Goal: Task Accomplishment & Management: Use online tool/utility

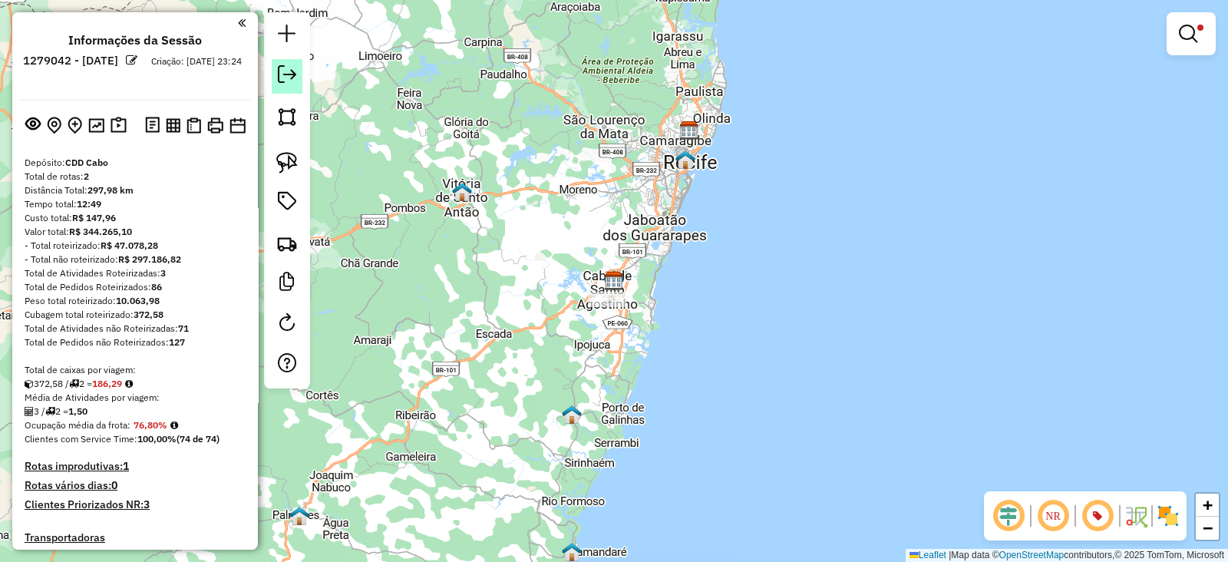
click at [284, 74] on em at bounding box center [287, 74] width 18 height 18
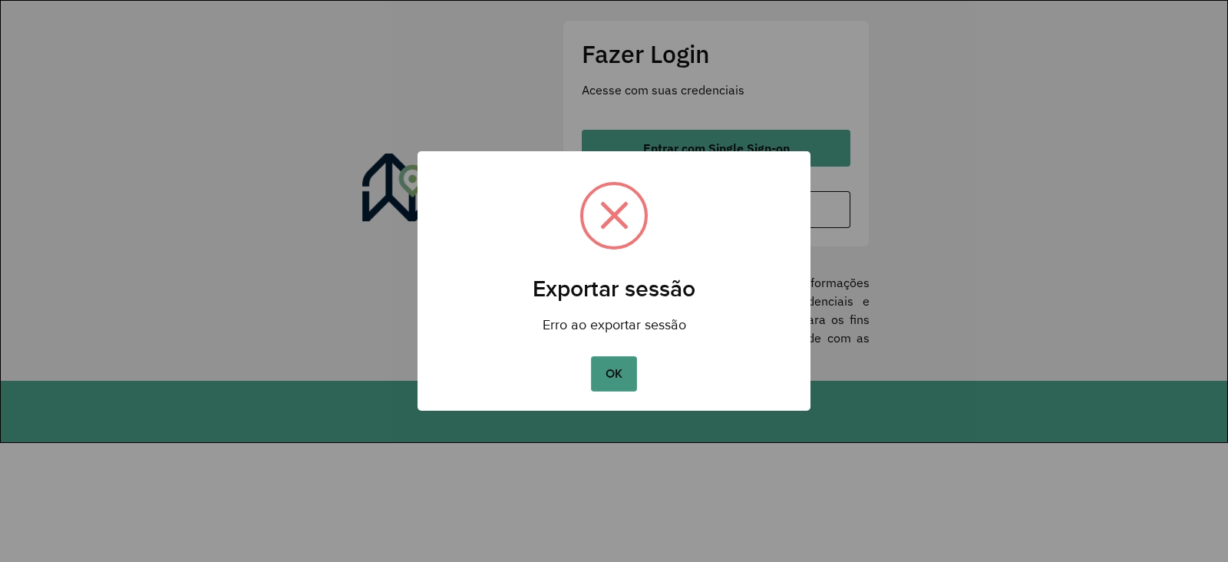
click at [592, 368] on button "OK" at bounding box center [613, 373] width 45 height 35
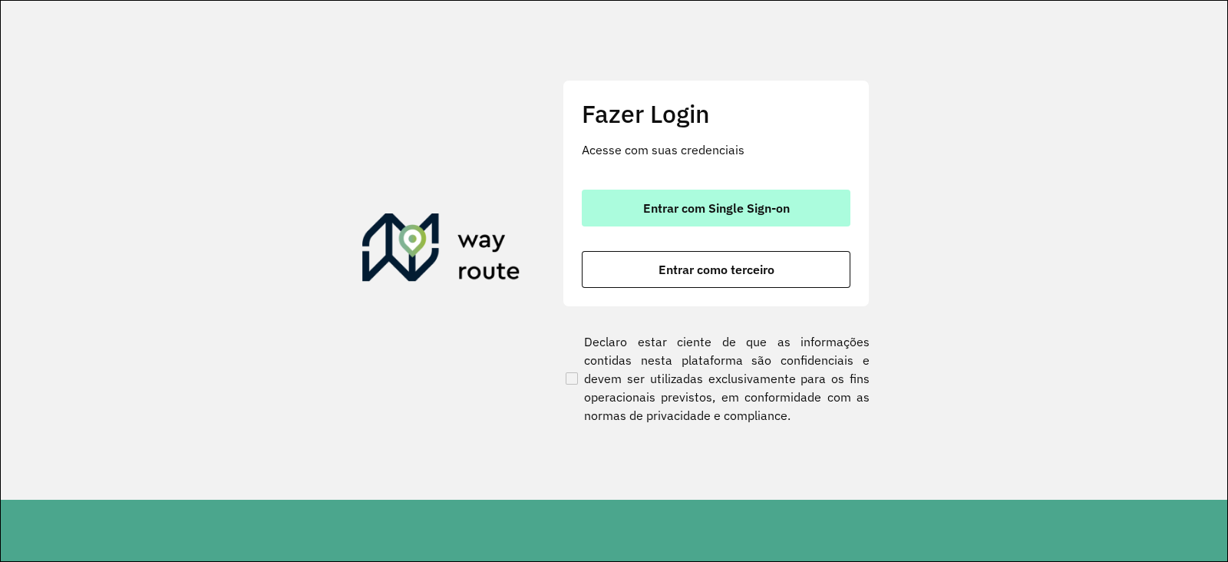
click at [694, 209] on span "Entrar com Single Sign-on" at bounding box center [716, 208] width 147 height 12
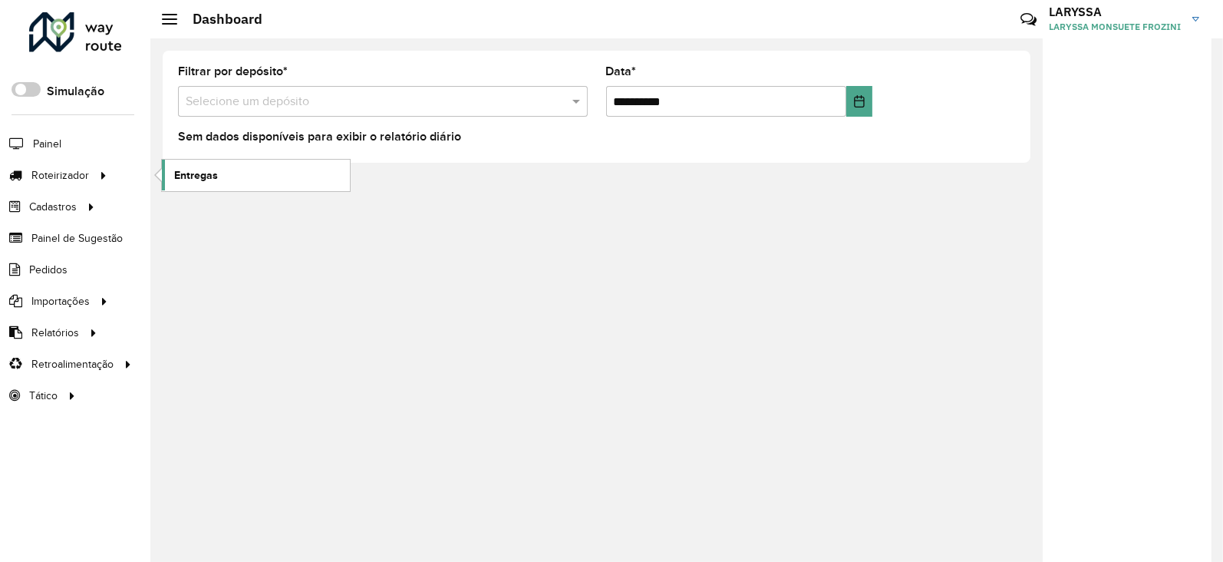
click at [192, 170] on span "Entregas" at bounding box center [196, 175] width 44 height 16
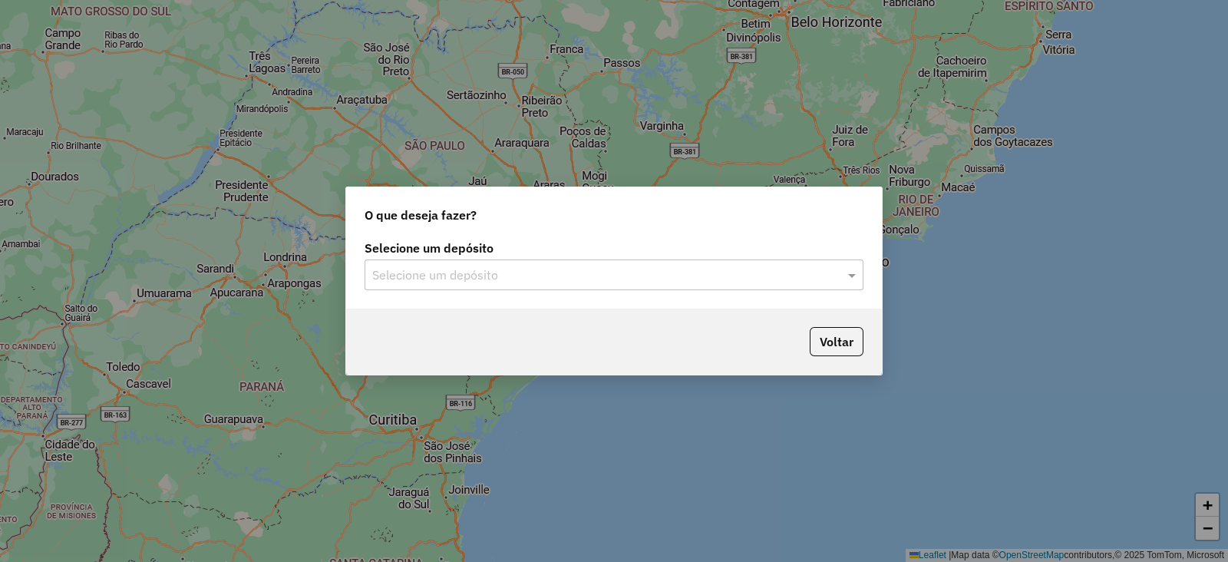
click at [480, 280] on input "text" at bounding box center [598, 275] width 453 height 18
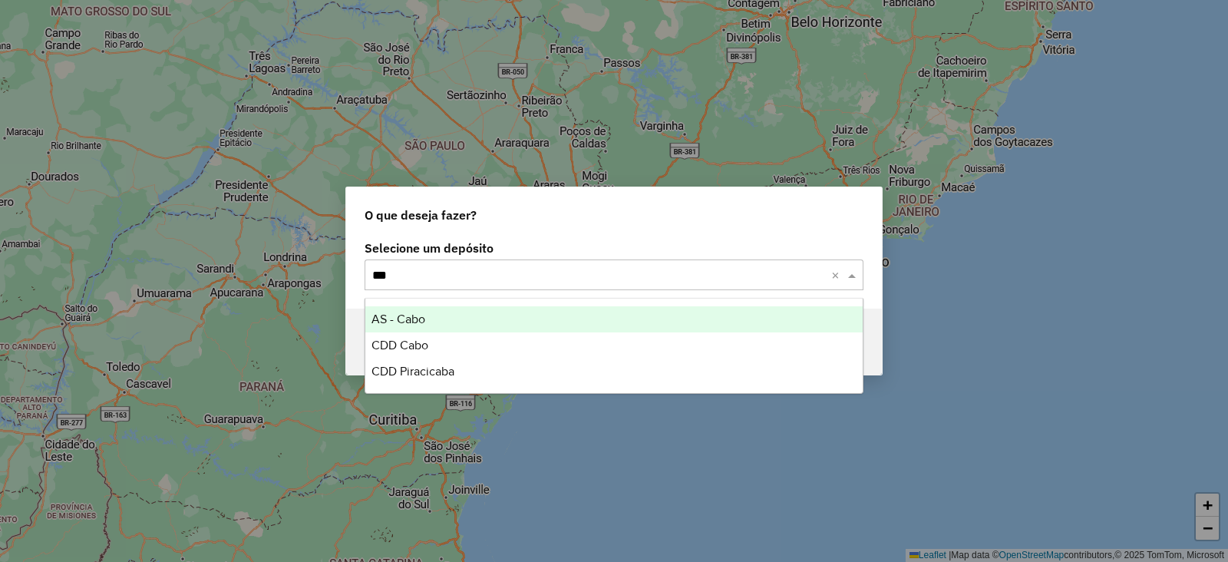
type input "****"
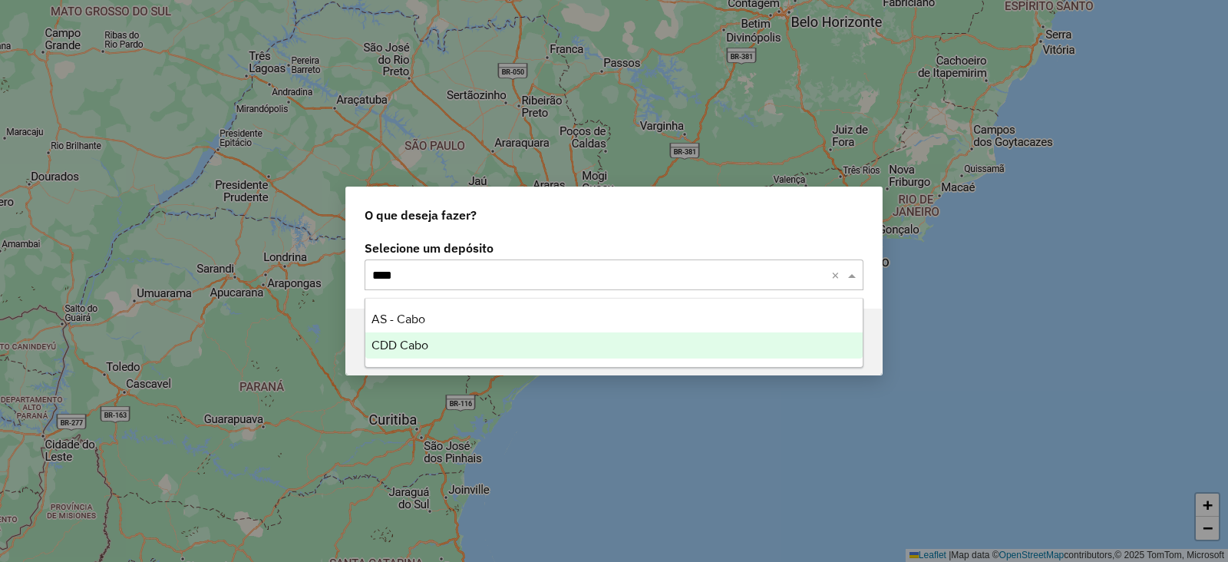
click at [452, 347] on div "CDD Cabo" at bounding box center [613, 345] width 497 height 26
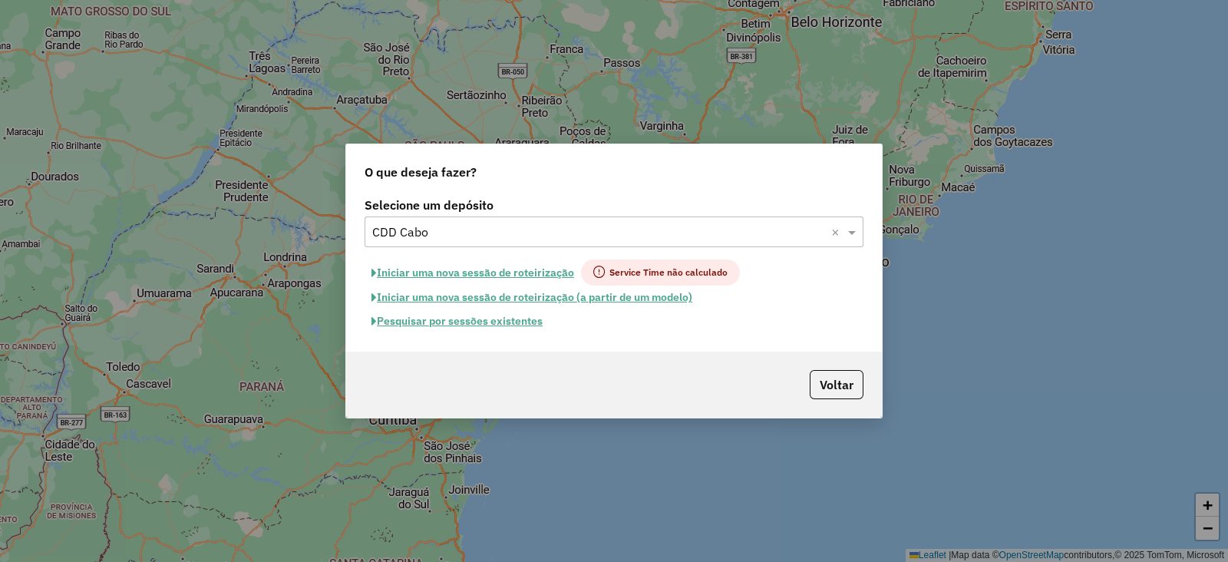
click at [430, 323] on button "Pesquisar por sessões existentes" at bounding box center [456, 321] width 185 height 24
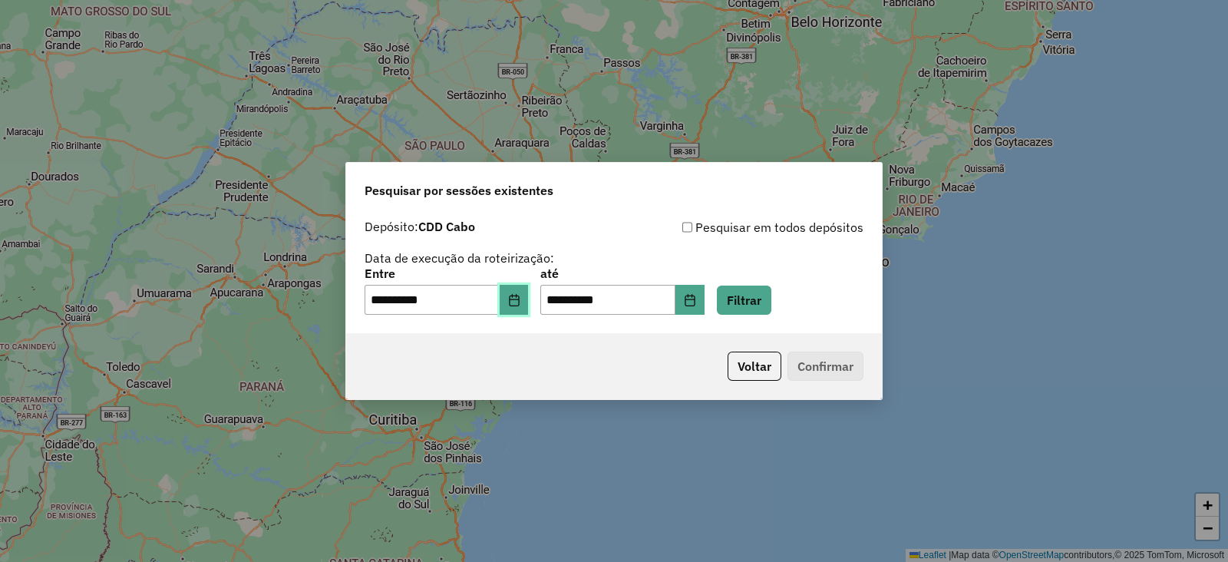
click at [529, 305] on button "Choose Date" at bounding box center [514, 300] width 29 height 31
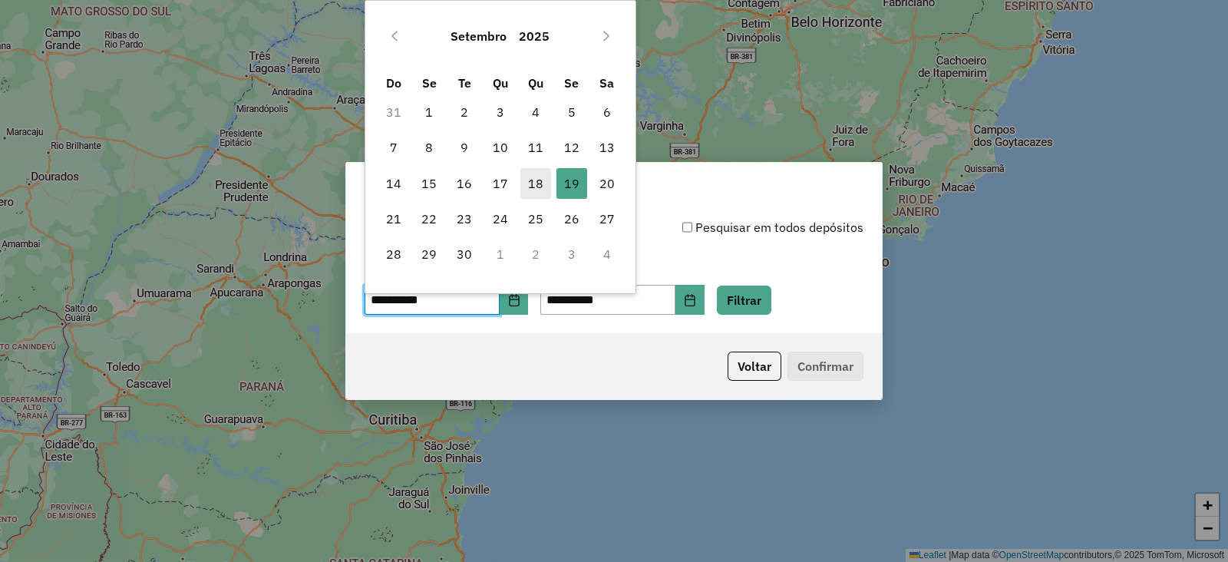
click at [539, 186] on span "18" at bounding box center [535, 183] width 31 height 31
type input "**********"
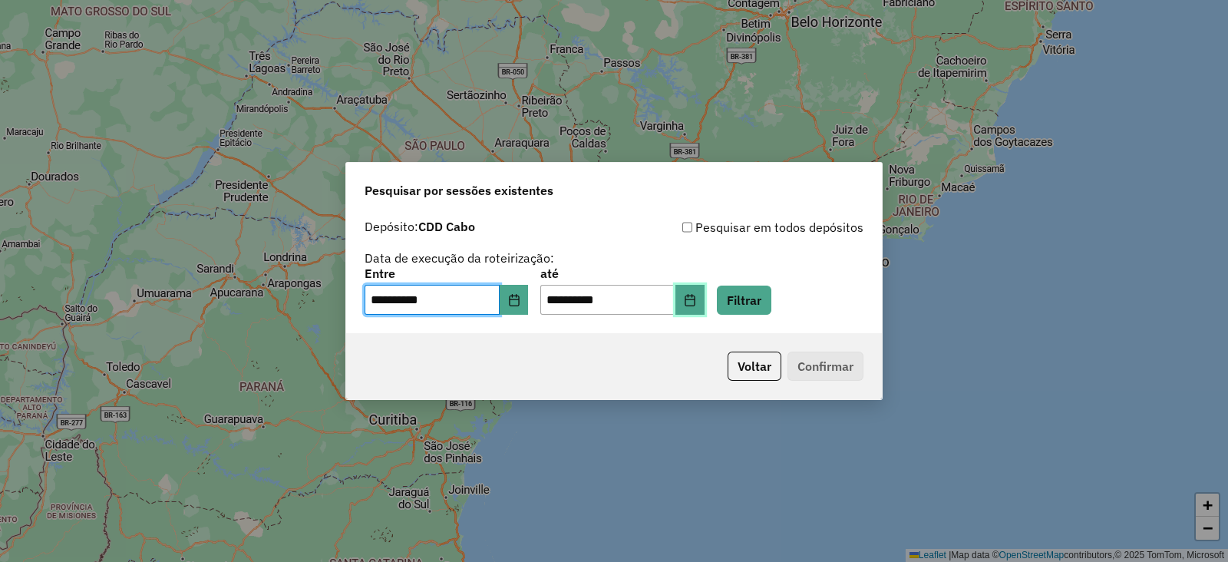
click at [696, 304] on icon "Choose Date" at bounding box center [690, 300] width 12 height 12
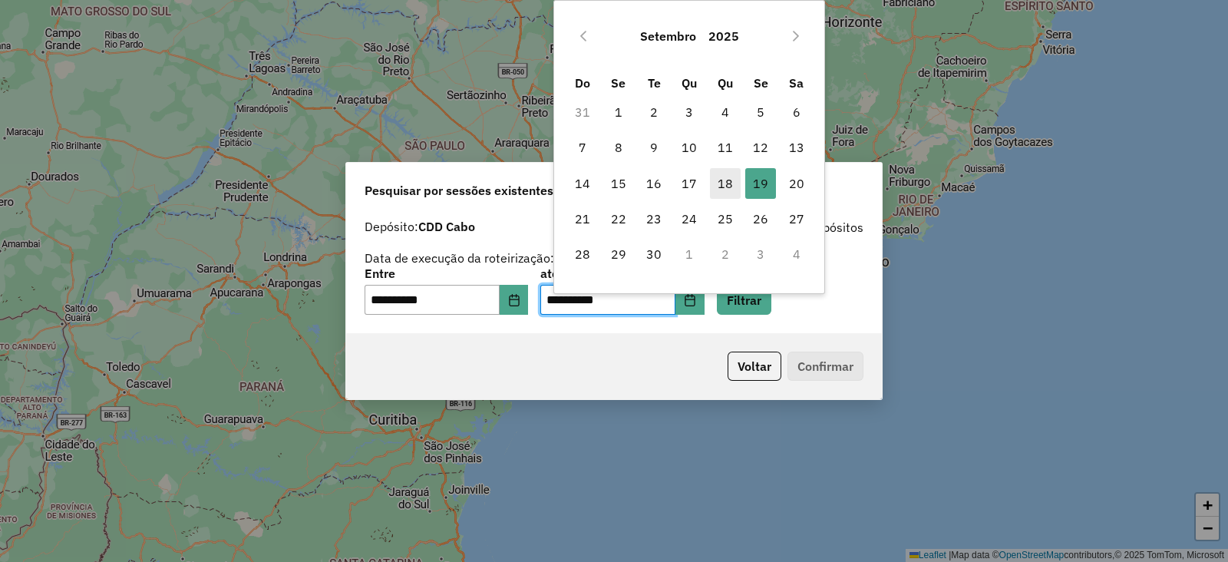
click at [731, 174] on span "18" at bounding box center [725, 183] width 31 height 31
type input "**********"
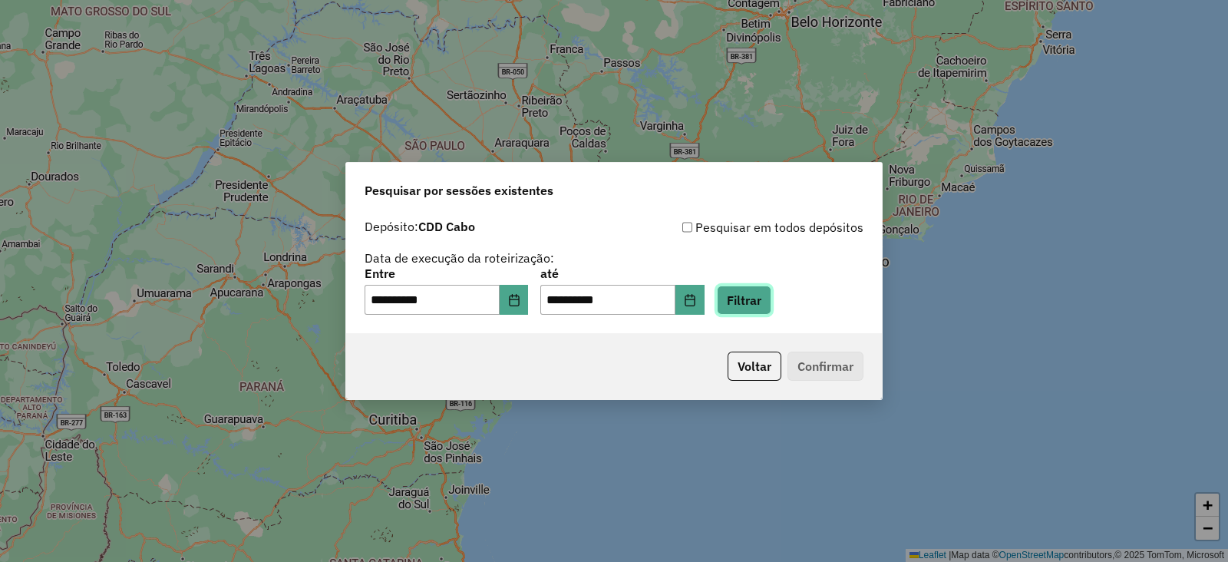
click at [752, 292] on button "Filtrar" at bounding box center [744, 299] width 54 height 29
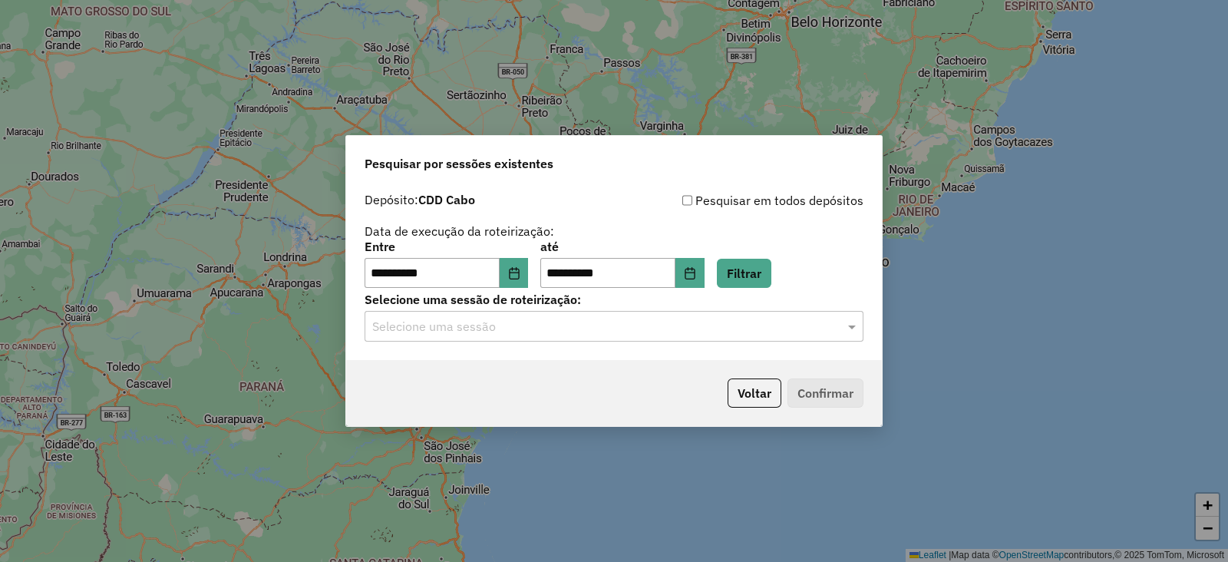
click at [450, 334] on input "text" at bounding box center [598, 327] width 453 height 18
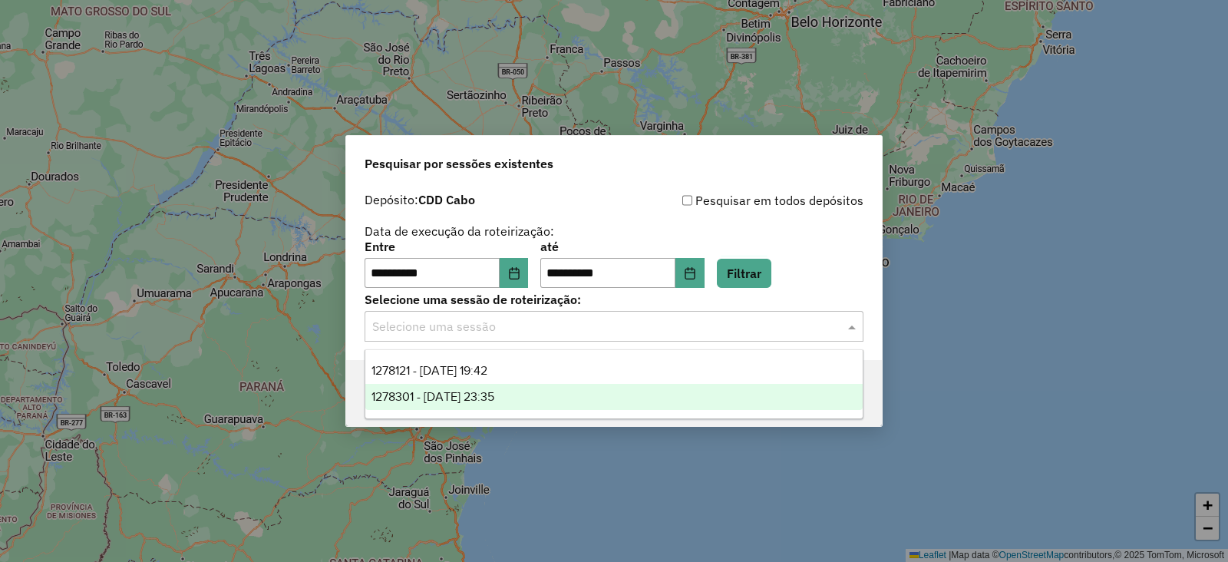
click at [453, 393] on span "1278301 - 18/09/2025 23:35" at bounding box center [432, 396] width 123 height 13
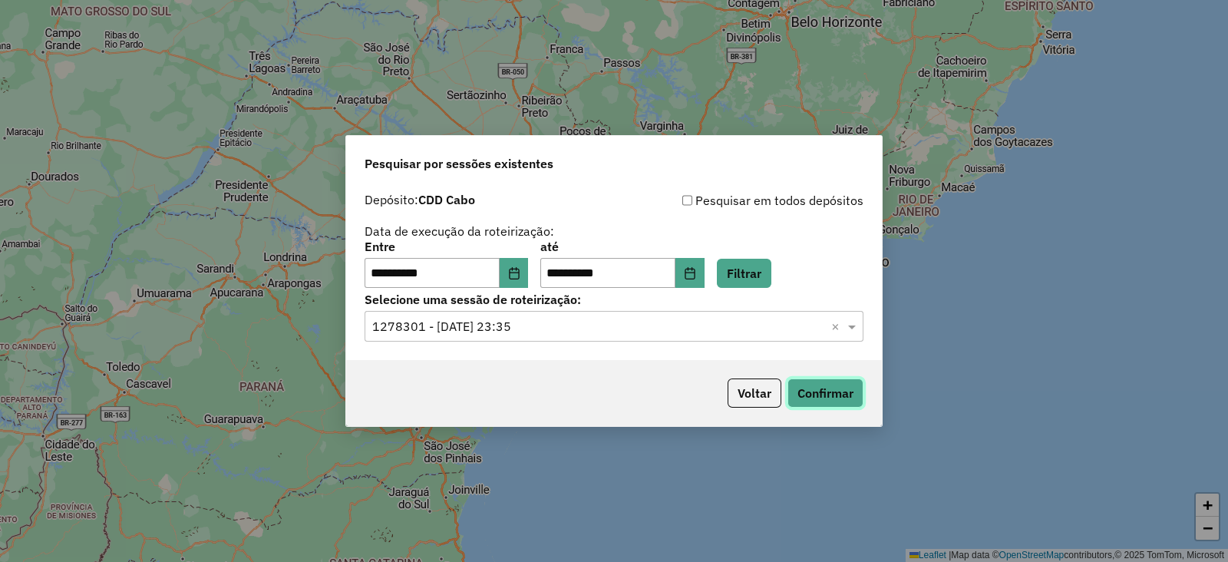
click at [836, 404] on button "Confirmar" at bounding box center [825, 392] width 76 height 29
click at [519, 272] on icon "Choose Date" at bounding box center [514, 273] width 10 height 12
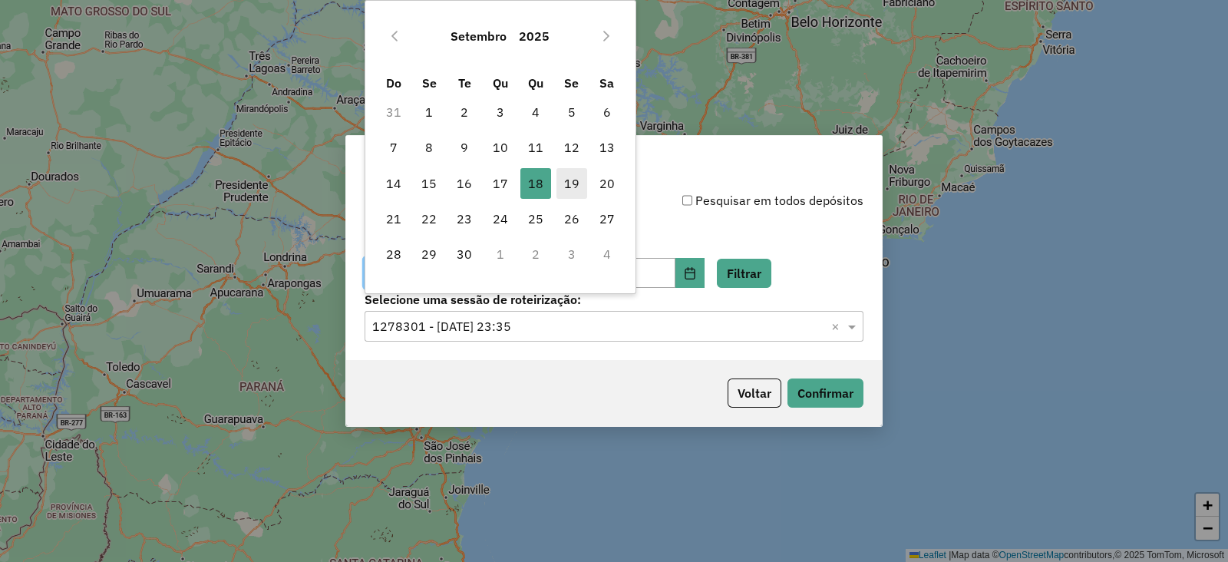
click at [572, 181] on span "19" at bounding box center [571, 183] width 31 height 31
type input "**********"
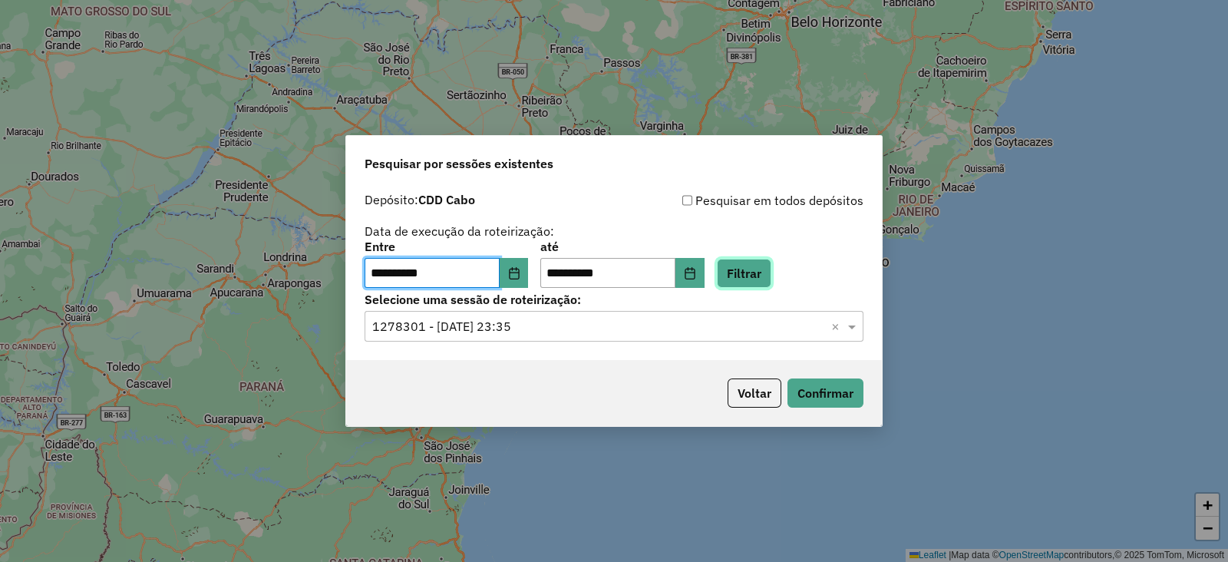
click at [771, 282] on button "Filtrar" at bounding box center [744, 273] width 54 height 29
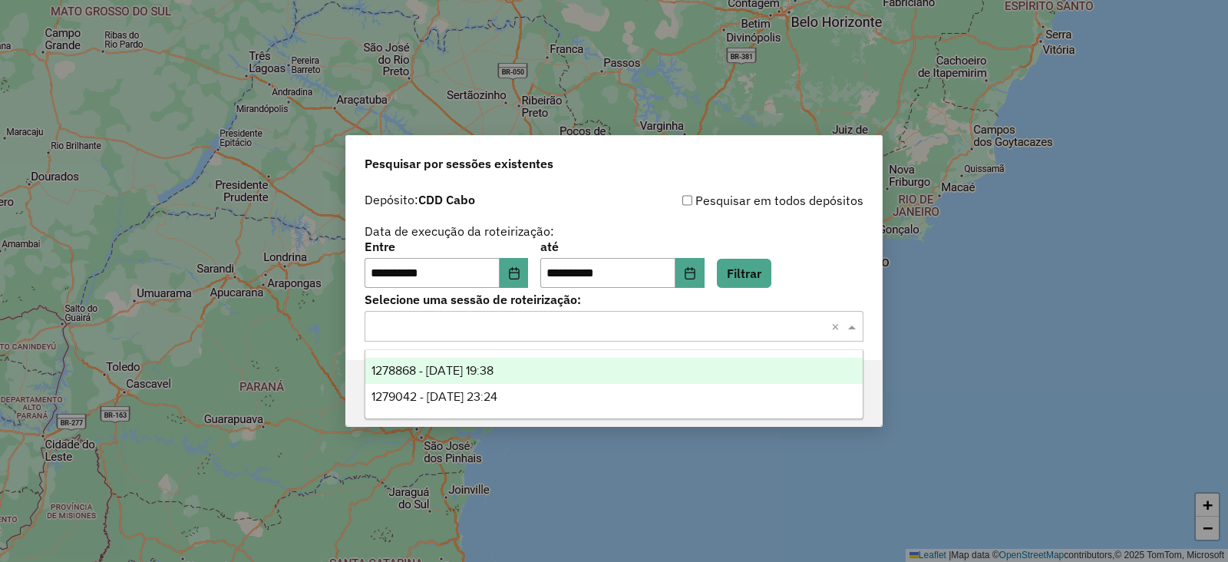
click at [441, 325] on input "text" at bounding box center [598, 327] width 453 height 18
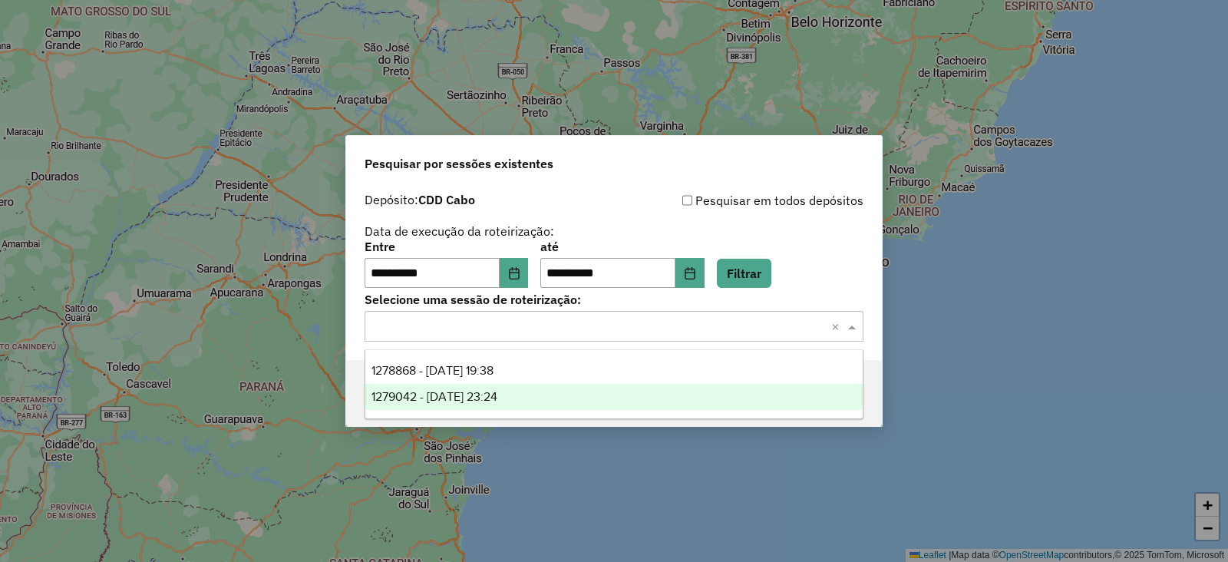
click at [460, 390] on span "1279042 - 19/09/2025 23:24" at bounding box center [434, 396] width 126 height 13
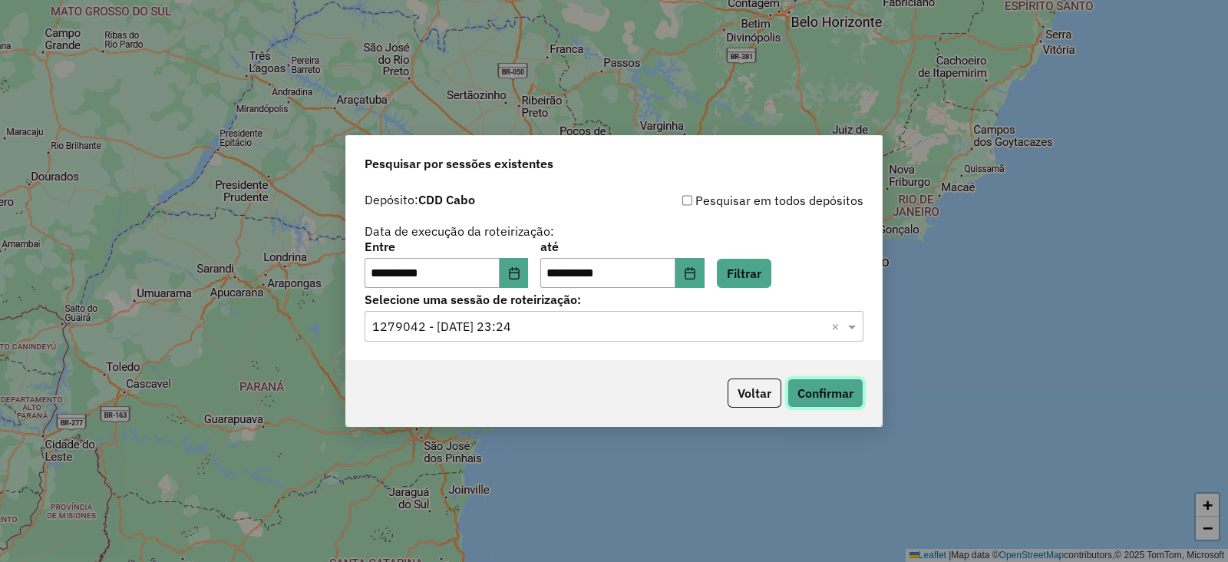
click at [829, 392] on button "Confirmar" at bounding box center [825, 392] width 76 height 29
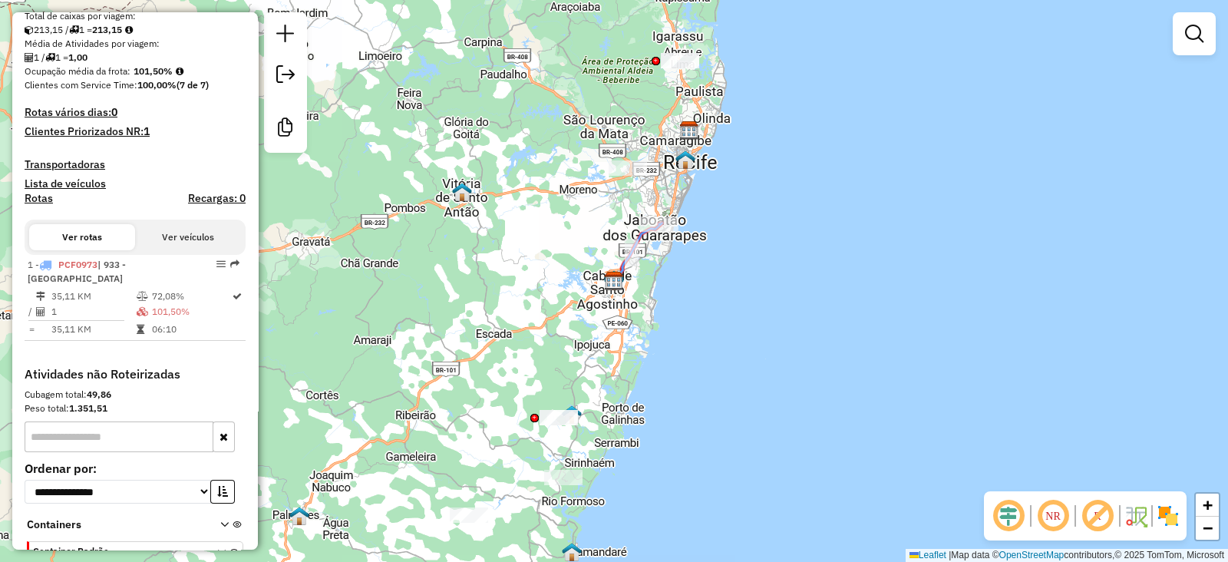
scroll to position [383, 0]
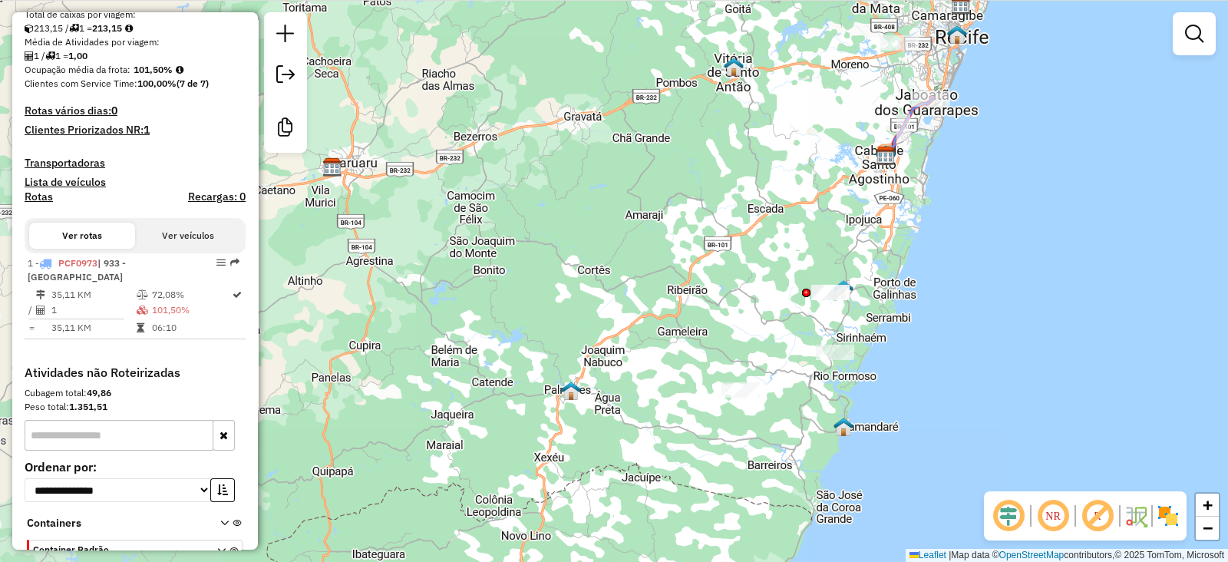
drag, startPoint x: 437, startPoint y: 303, endPoint x: 708, endPoint y: 159, distance: 307.6
click at [708, 159] on div "Janela de atendimento Grade de atendimento Capacidade Transportadoras Veículos …" at bounding box center [614, 281] width 1228 height 562
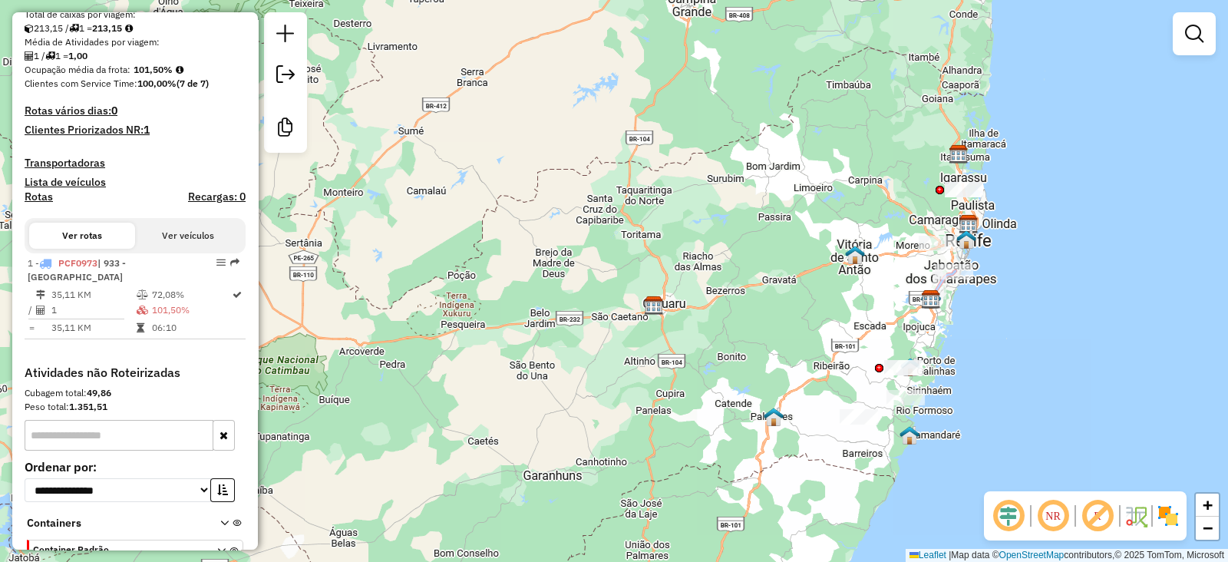
drag, startPoint x: 648, startPoint y: 256, endPoint x: 780, endPoint y: 355, distance: 165.6
click at [780, 355] on div "Janela de atendimento Grade de atendimento Capacidade Transportadoras Veículos …" at bounding box center [614, 281] width 1228 height 562
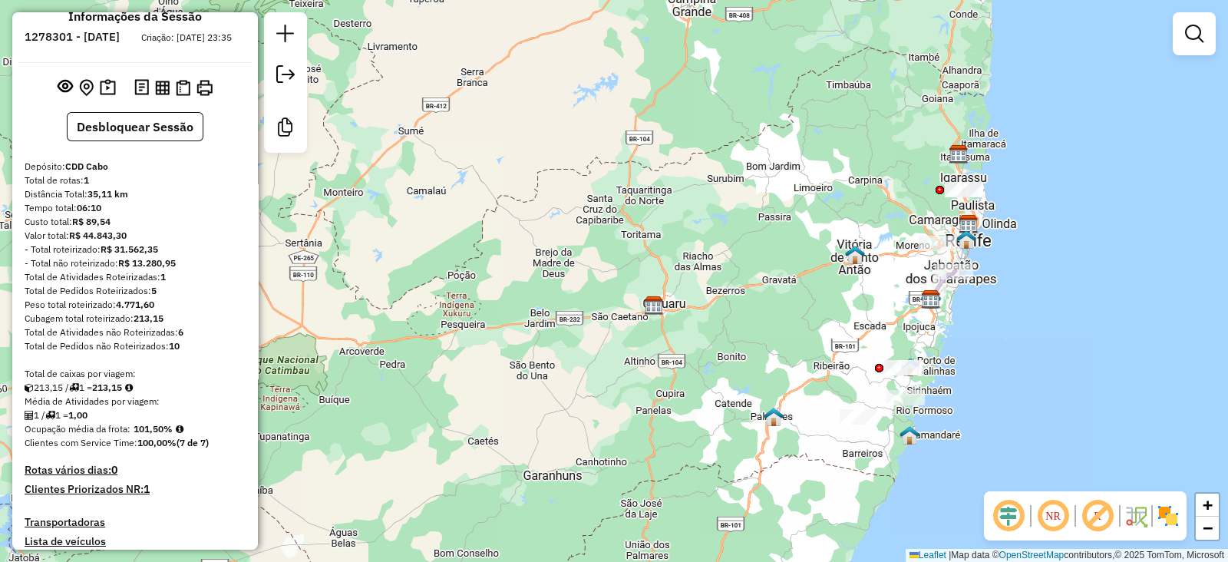
scroll to position [0, 0]
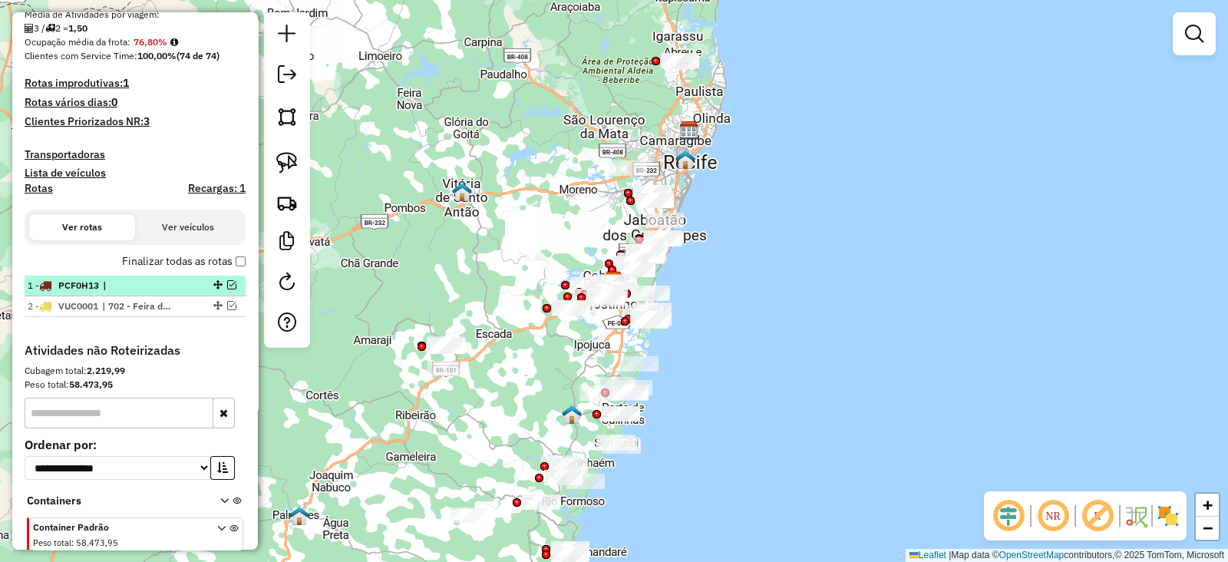
scroll to position [127, 0]
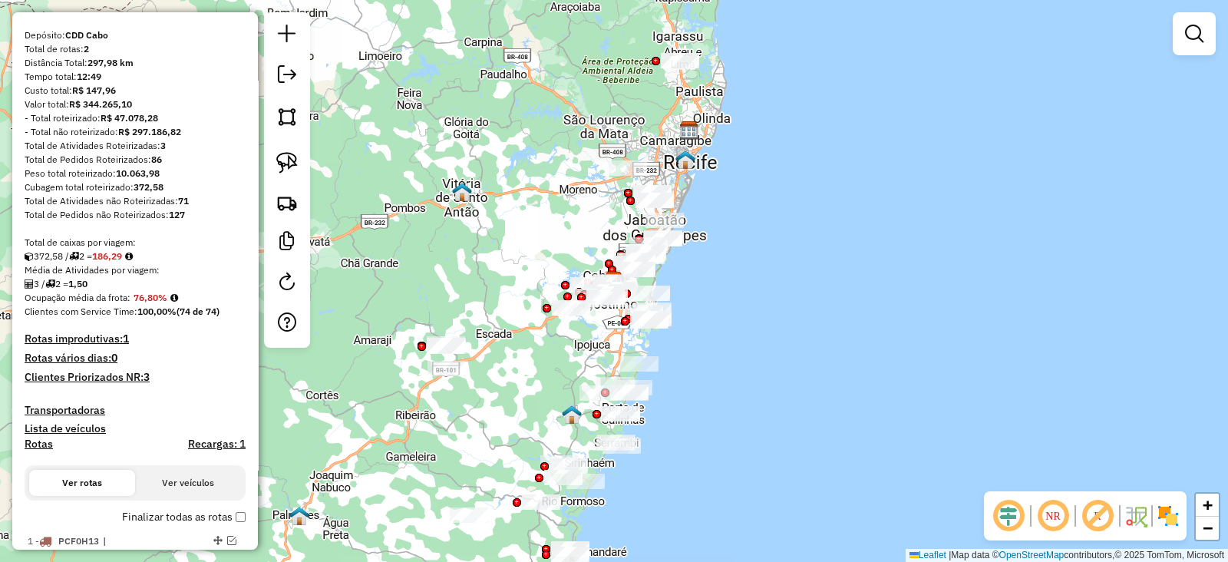
drag, startPoint x: 280, startPoint y: 72, endPoint x: 295, endPoint y: 86, distance: 20.6
click at [280, 71] on em at bounding box center [287, 74] width 18 height 18
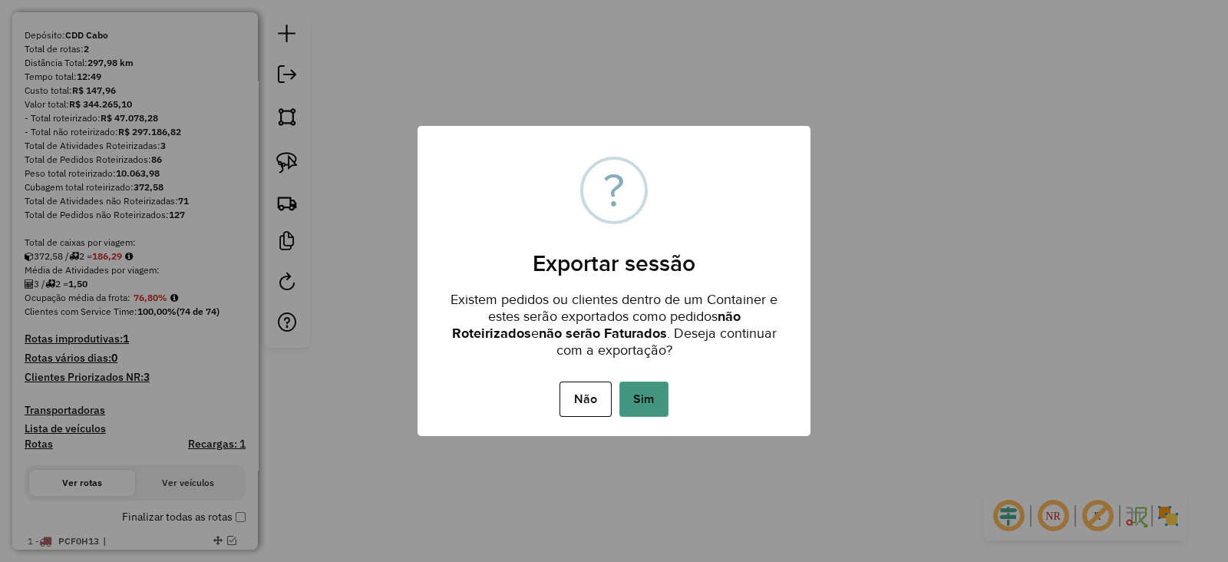
click at [643, 404] on button "Sim" at bounding box center [643, 398] width 49 height 35
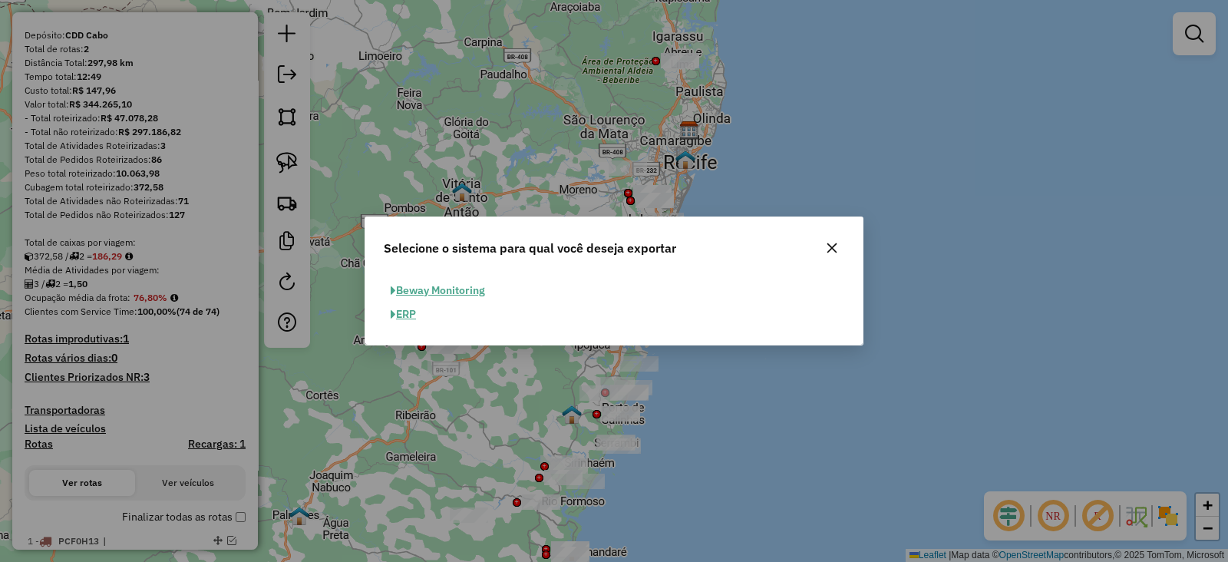
click at [403, 319] on button "ERP" at bounding box center [403, 314] width 39 height 24
select select "**"
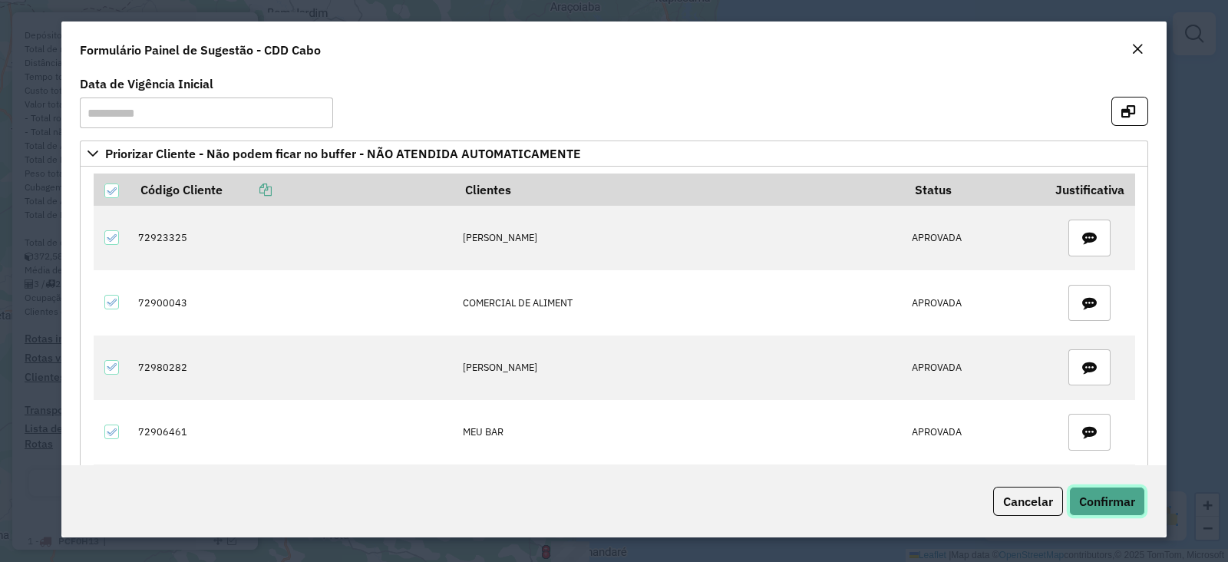
click at [1103, 505] on span "Confirmar" at bounding box center [1107, 500] width 56 height 15
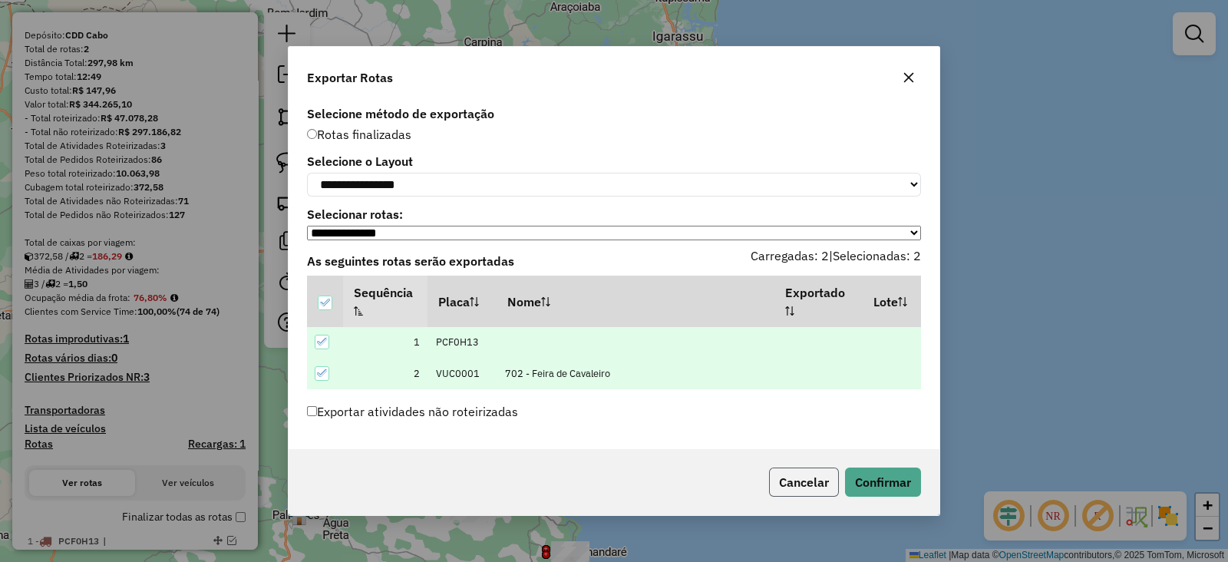
click at [809, 487] on button "Cancelar" at bounding box center [804, 481] width 70 height 29
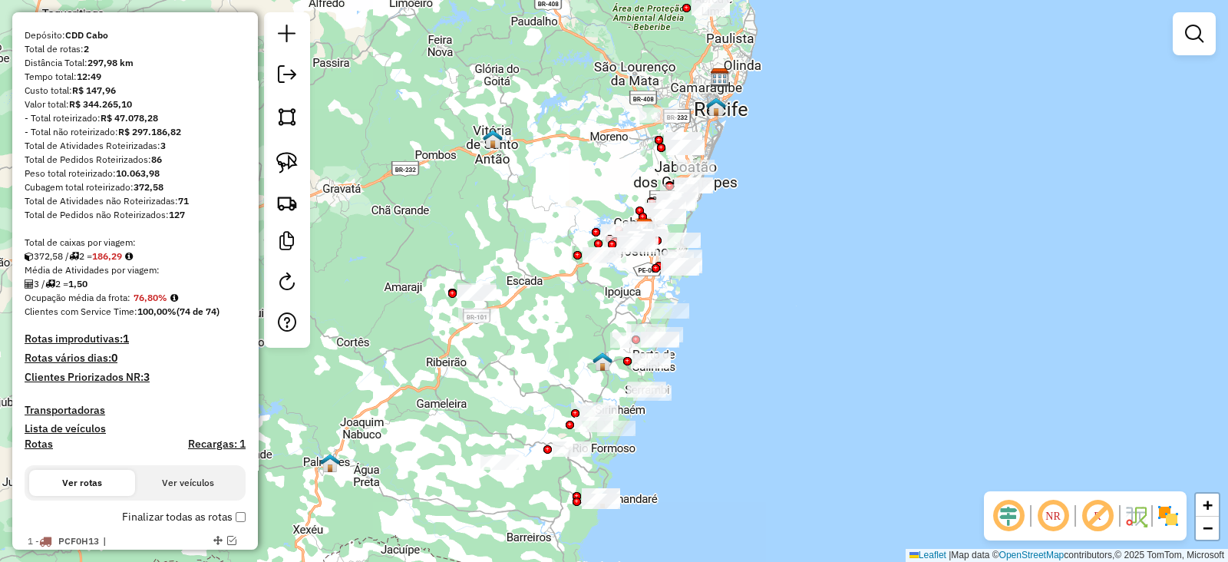
drag, startPoint x: 775, startPoint y: 473, endPoint x: 806, endPoint y: 420, distance: 61.2
click at [806, 420] on div "Janela de atendimento Grade de atendimento Capacidade Transportadoras Veículos …" at bounding box center [614, 281] width 1228 height 562
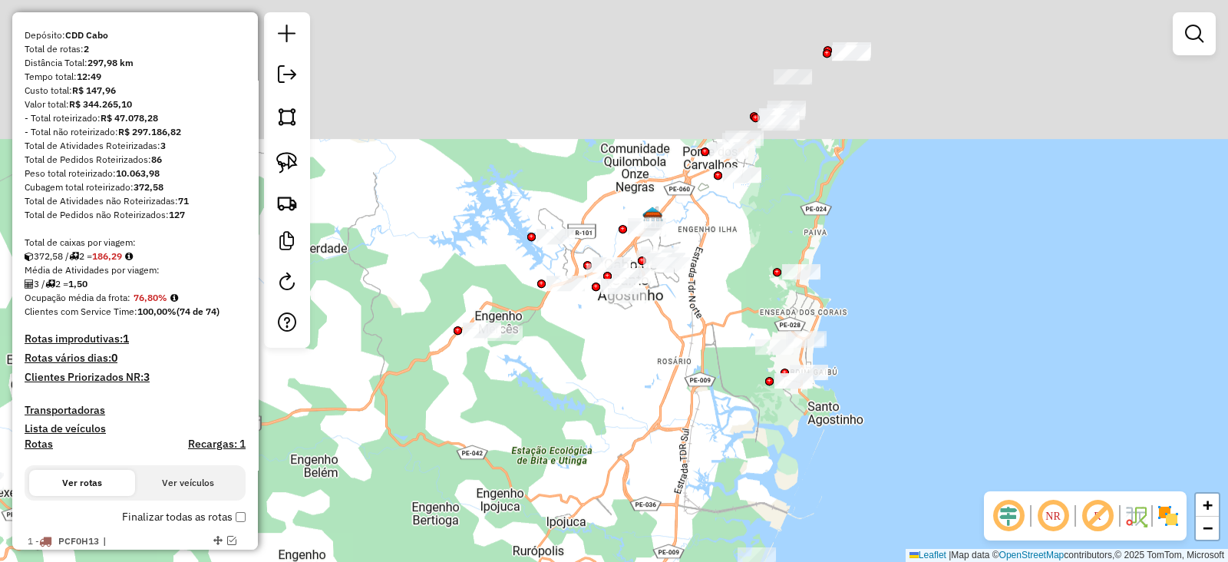
drag, startPoint x: 599, startPoint y: 167, endPoint x: 569, endPoint y: 487, distance: 321.5
click at [564, 533] on div "Janela de atendimento Grade de atendimento Capacidade Transportadoras Veículos …" at bounding box center [614, 281] width 1228 height 562
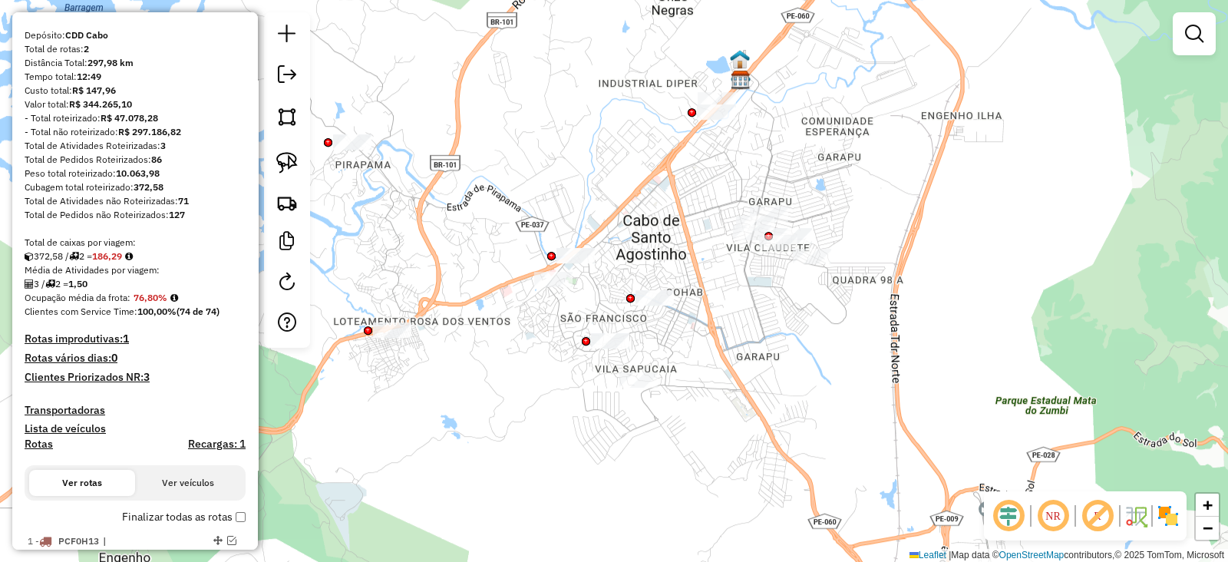
click at [1087, 504] on em at bounding box center [1097, 515] width 37 height 37
click at [276, 166] on img at bounding box center [286, 162] width 21 height 21
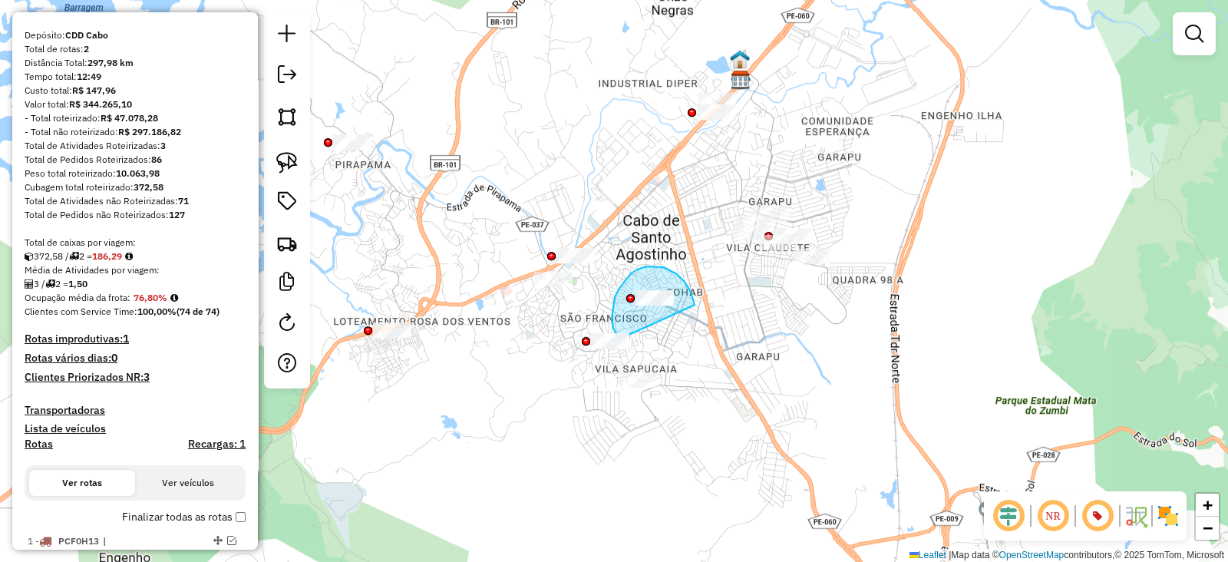
click at [622, 338] on div "Janela de atendimento Grade de atendimento Capacidade Transportadoras Veículos …" at bounding box center [614, 281] width 1228 height 562
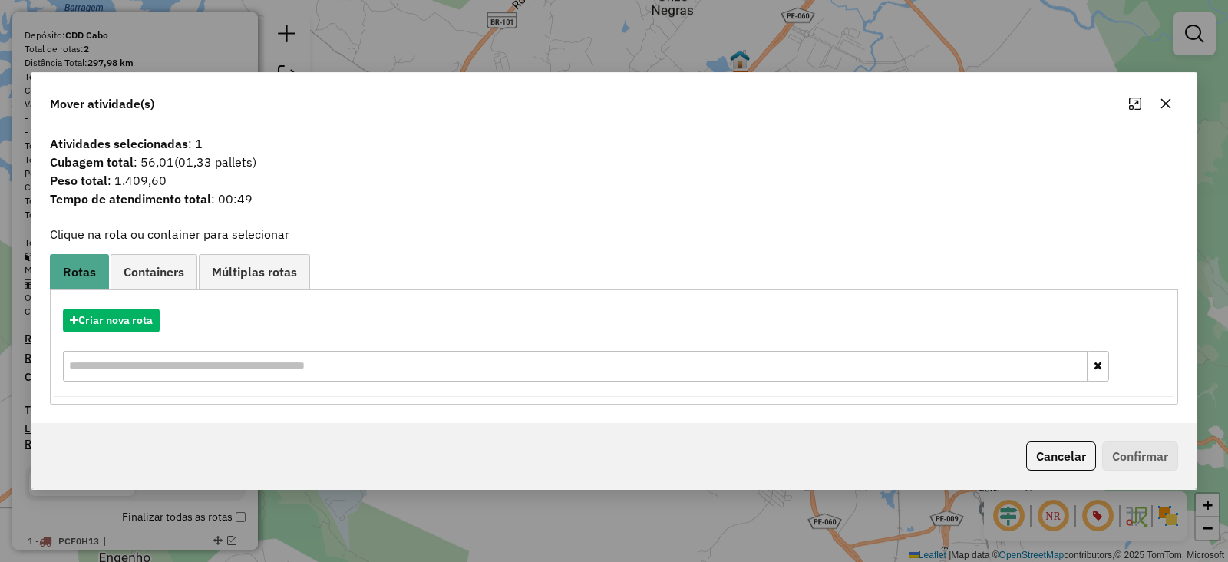
click at [1166, 104] on icon "button" at bounding box center [1166, 104] width 10 height 10
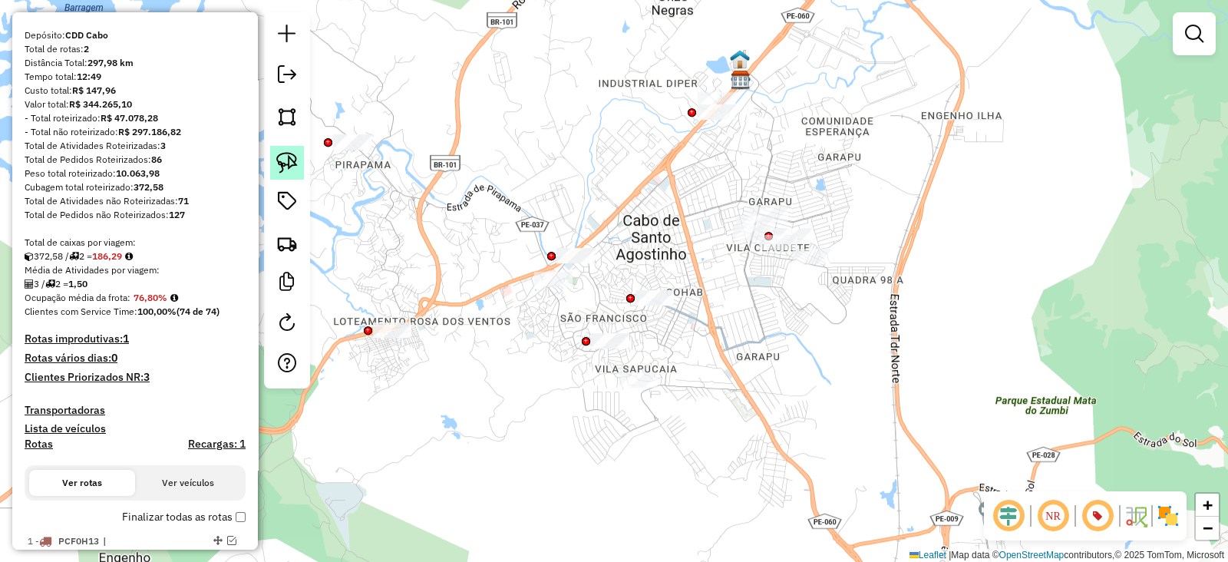
click at [292, 160] on img at bounding box center [286, 162] width 21 height 21
drag, startPoint x: 655, startPoint y: 320, endPoint x: 585, endPoint y: 374, distance: 88.6
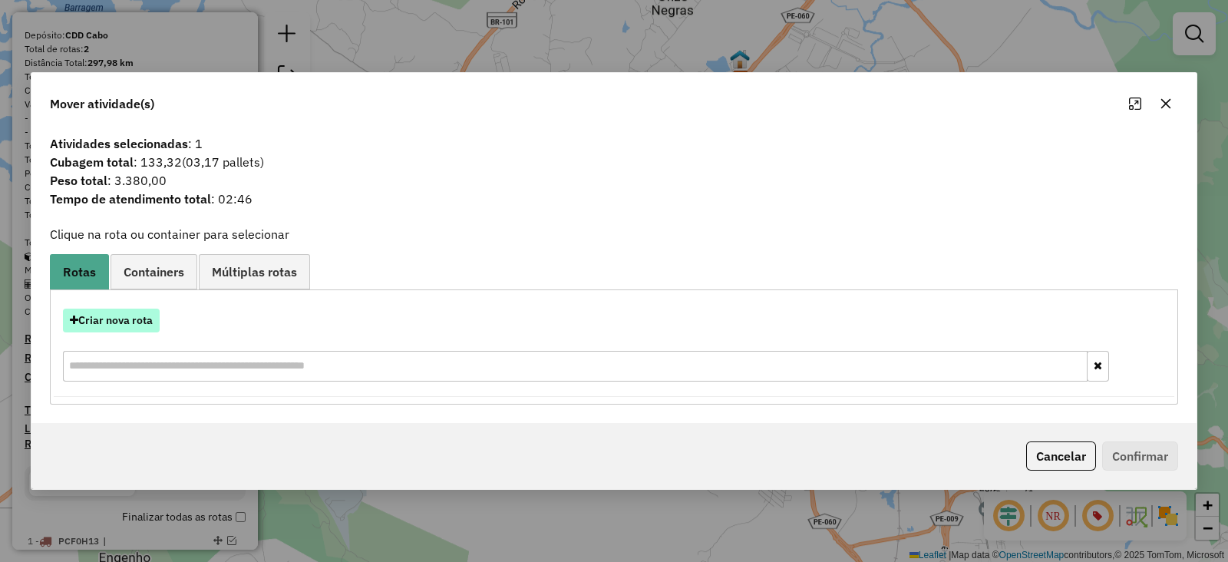
click at [120, 323] on button "Criar nova rota" at bounding box center [111, 320] width 97 height 24
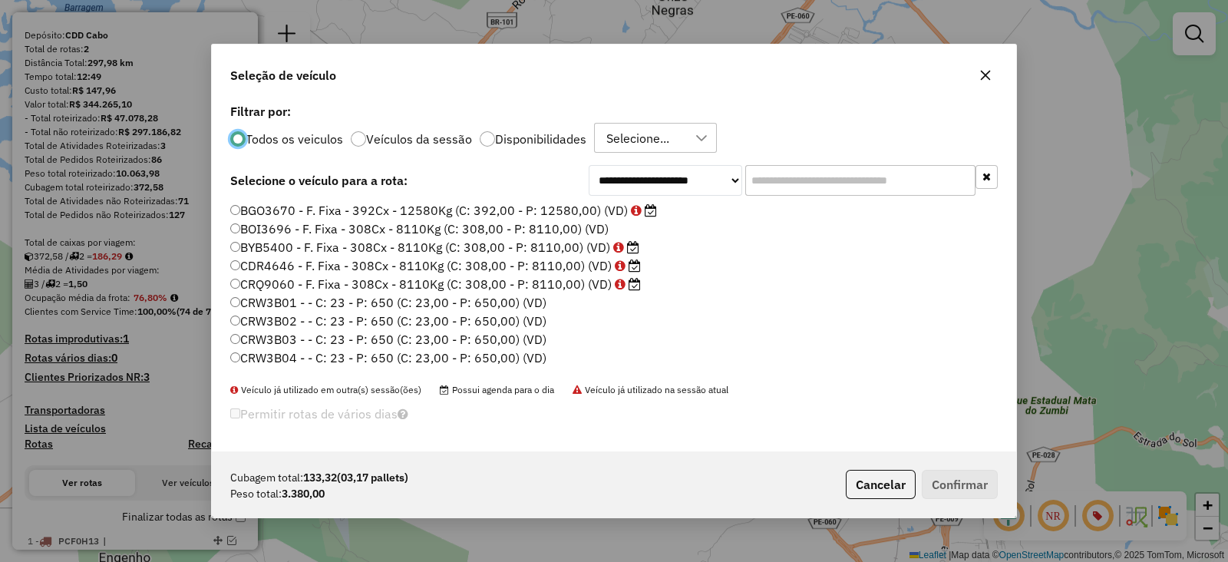
scroll to position [8, 5]
click at [849, 182] on input "text" at bounding box center [860, 180] width 230 height 31
paste input "*******"
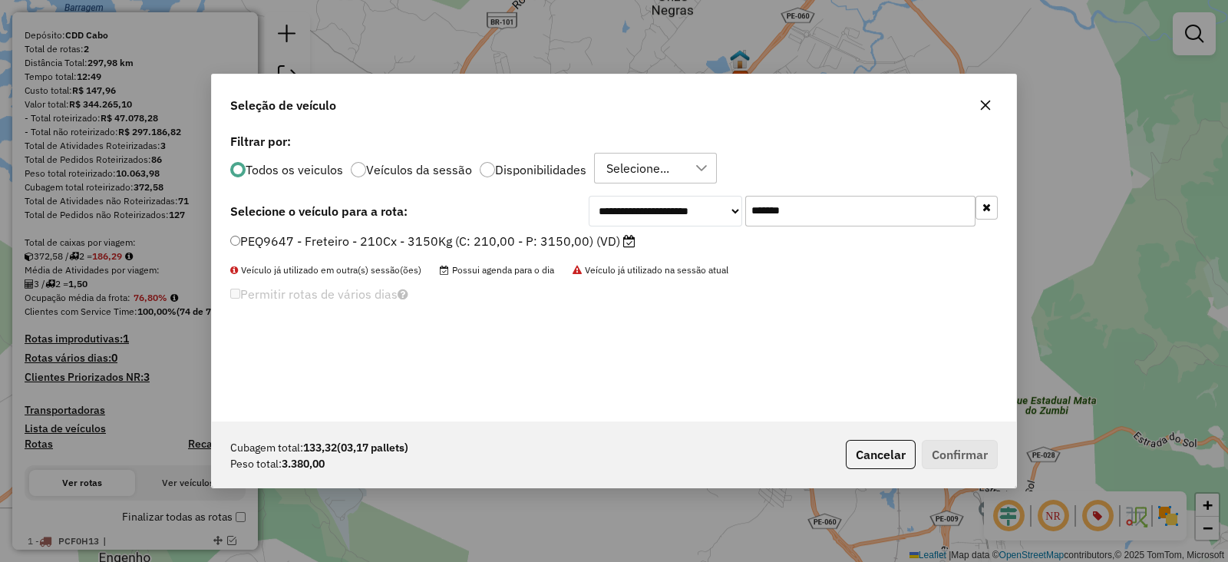
type input "*******"
click at [592, 238] on label "PEQ9647 - Freteiro - 210Cx - 3150Kg (C: 210,00 - P: 3150,00) (VD)" at bounding box center [432, 241] width 405 height 18
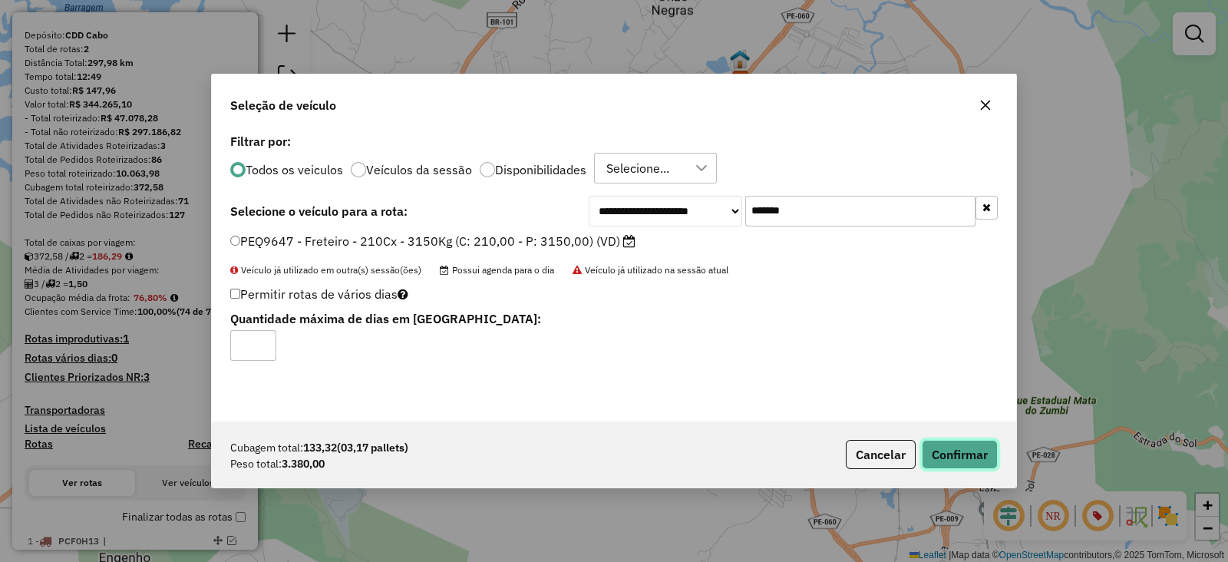
click at [981, 454] on button "Confirmar" at bounding box center [960, 454] width 76 height 29
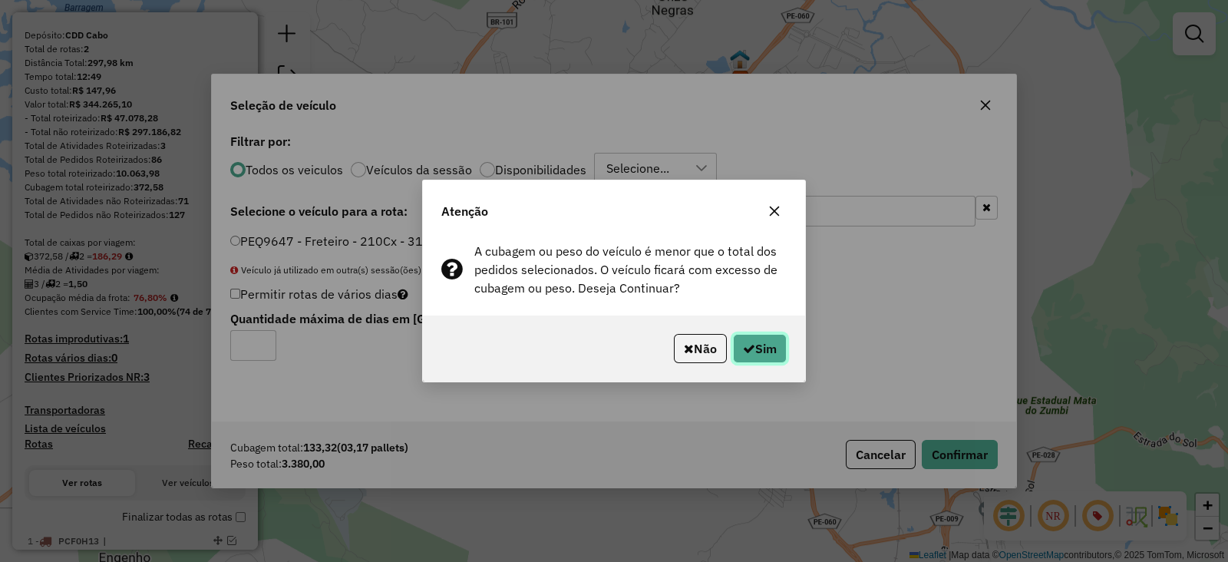
click at [754, 350] on button "Sim" at bounding box center [760, 348] width 54 height 29
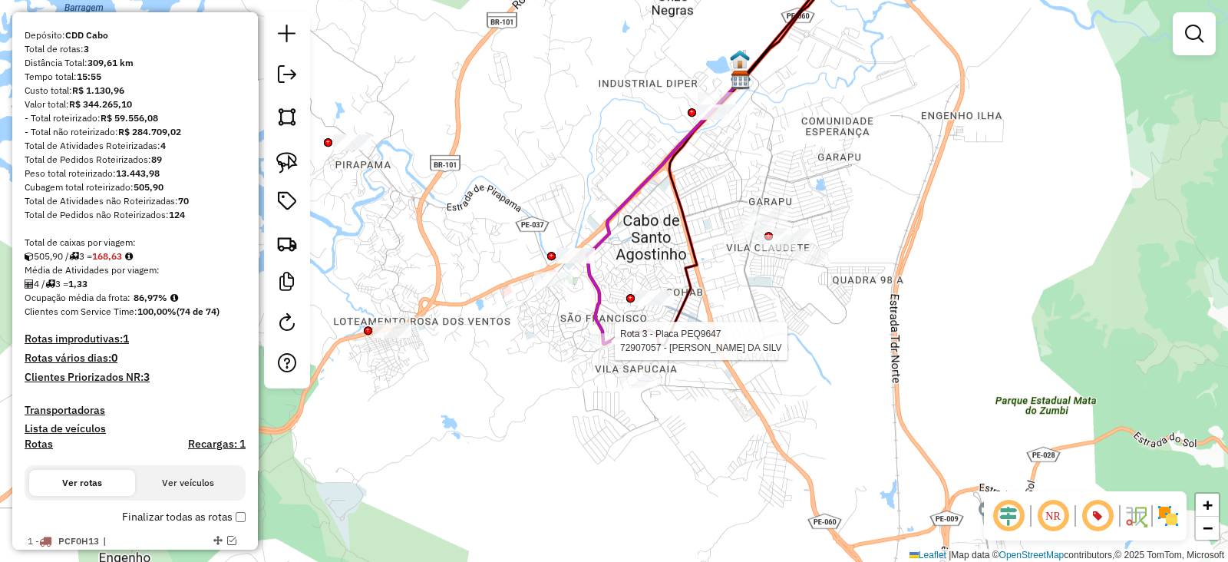
select select "**********"
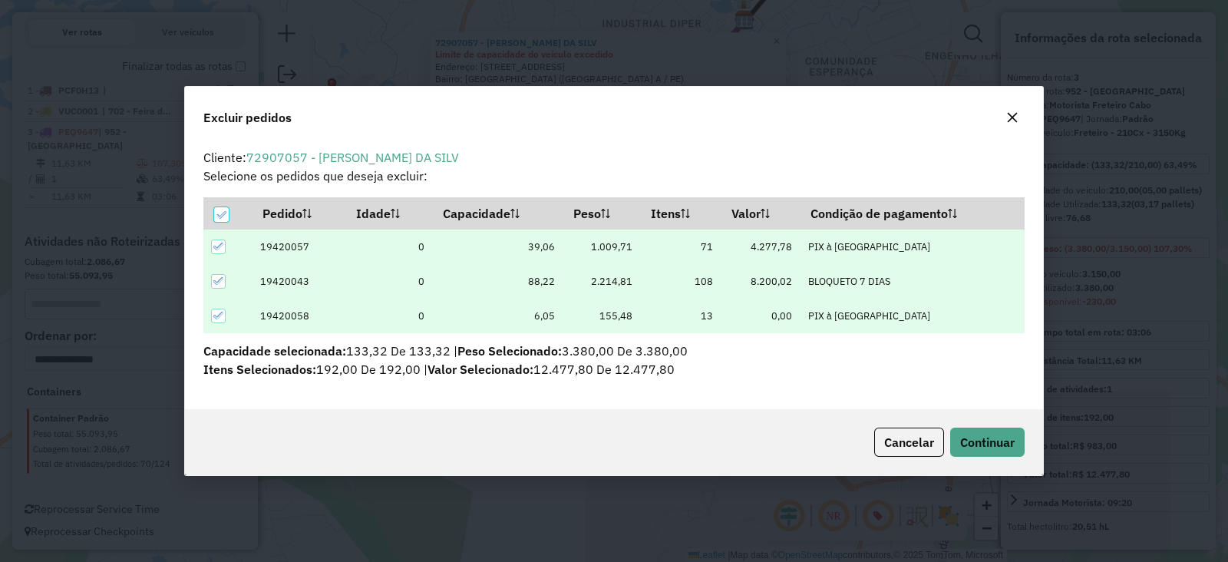
scroll to position [0, 0]
click at [897, 438] on span "Cancelar" at bounding box center [909, 441] width 50 height 15
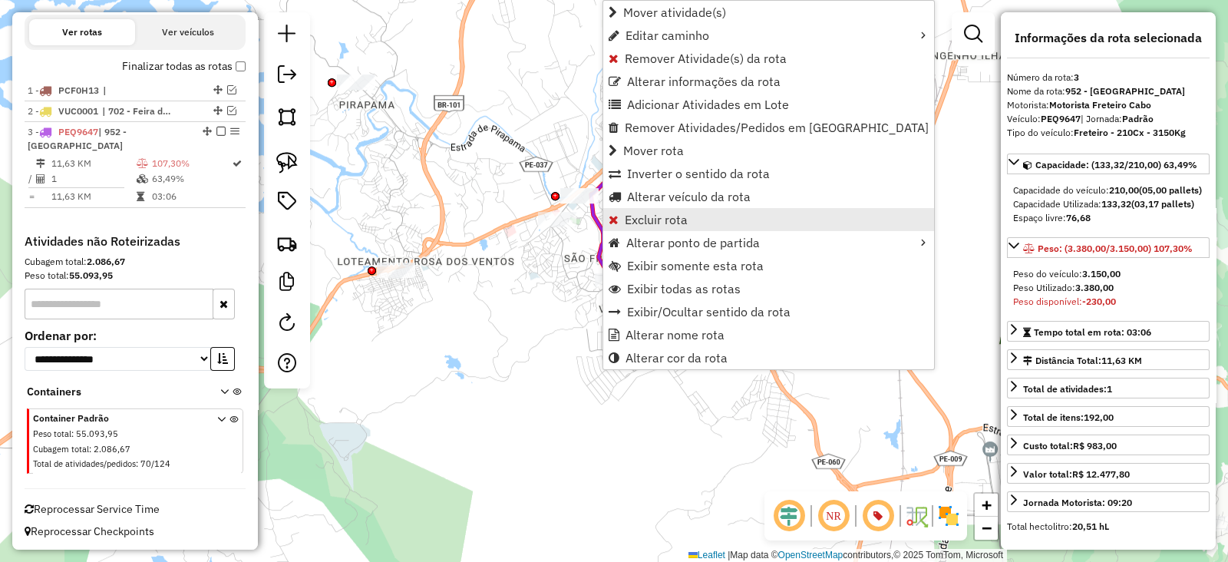
click at [648, 219] on span "Excluir rota" at bounding box center [656, 219] width 63 height 12
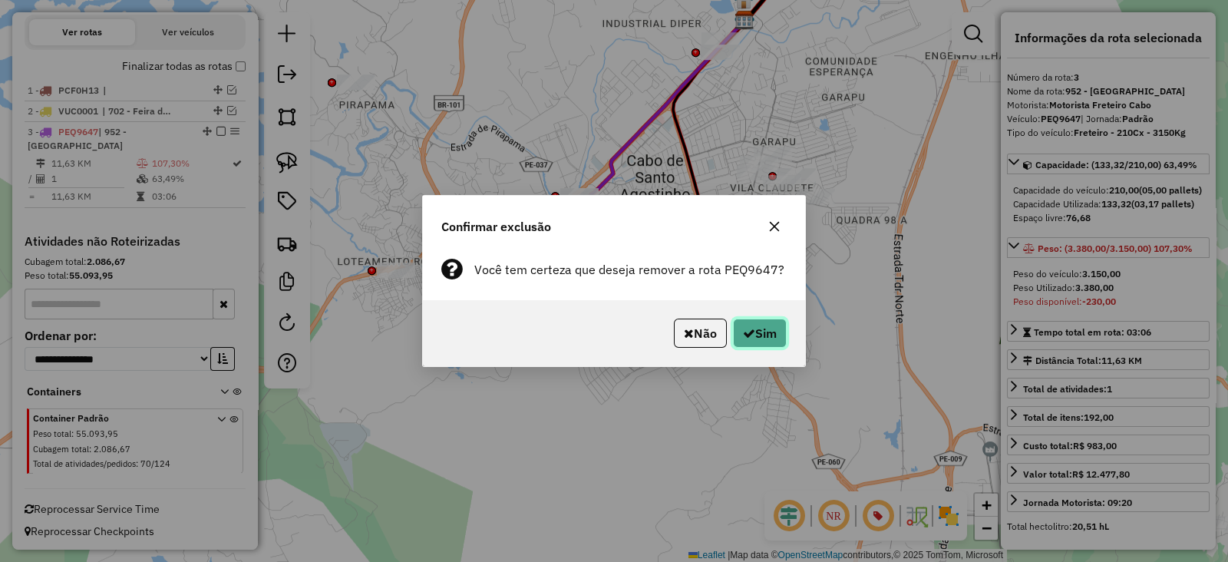
click at [751, 335] on icon "button" at bounding box center [749, 333] width 12 height 12
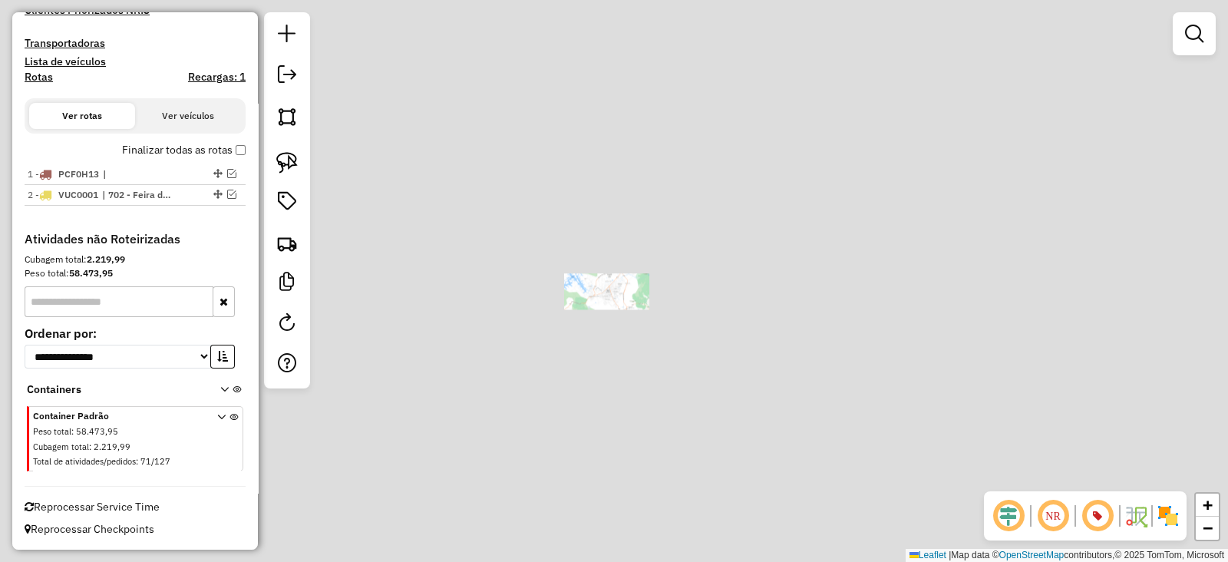
scroll to position [492, 0]
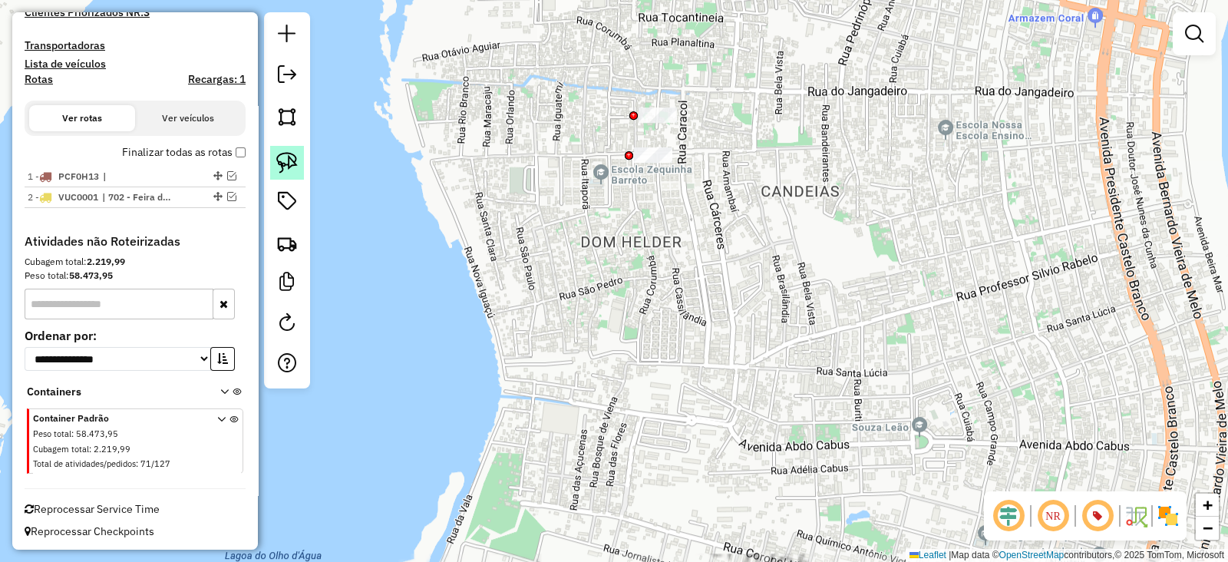
click at [285, 170] on img at bounding box center [286, 162] width 21 height 21
drag, startPoint x: 682, startPoint y: 81, endPoint x: 687, endPoint y: 128, distance: 47.8
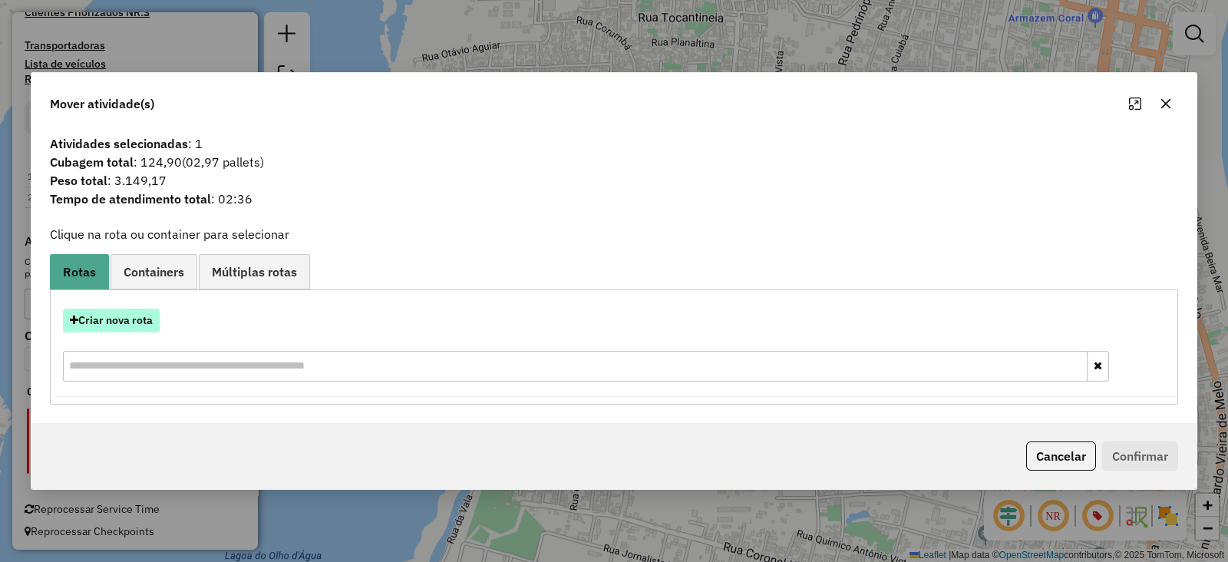
click at [101, 320] on button "Criar nova rota" at bounding box center [111, 320] width 97 height 24
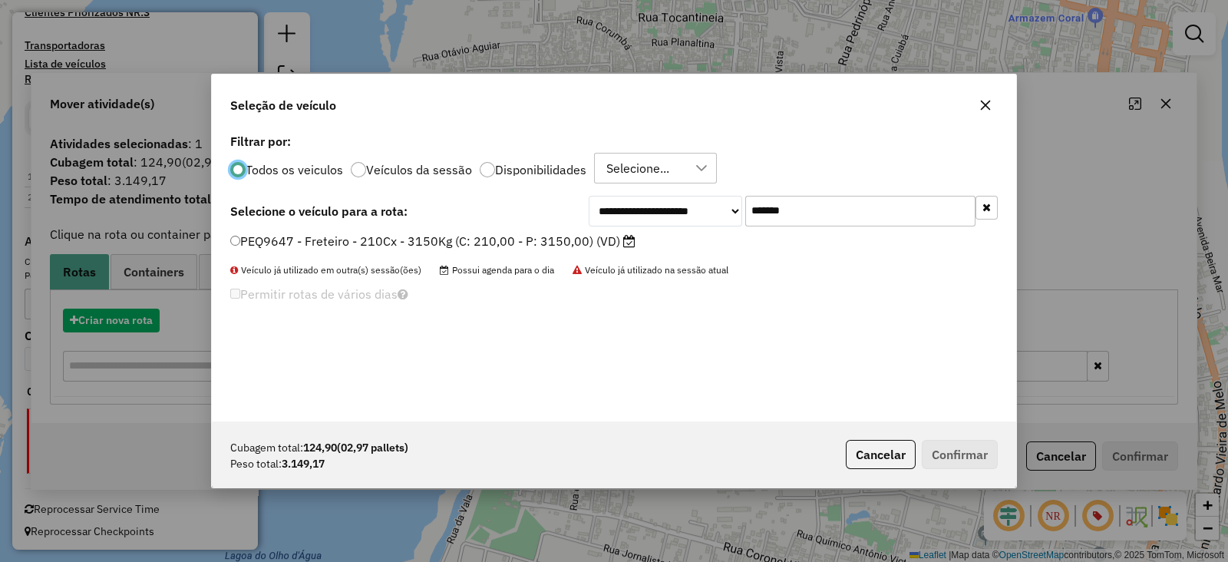
scroll to position [8, 5]
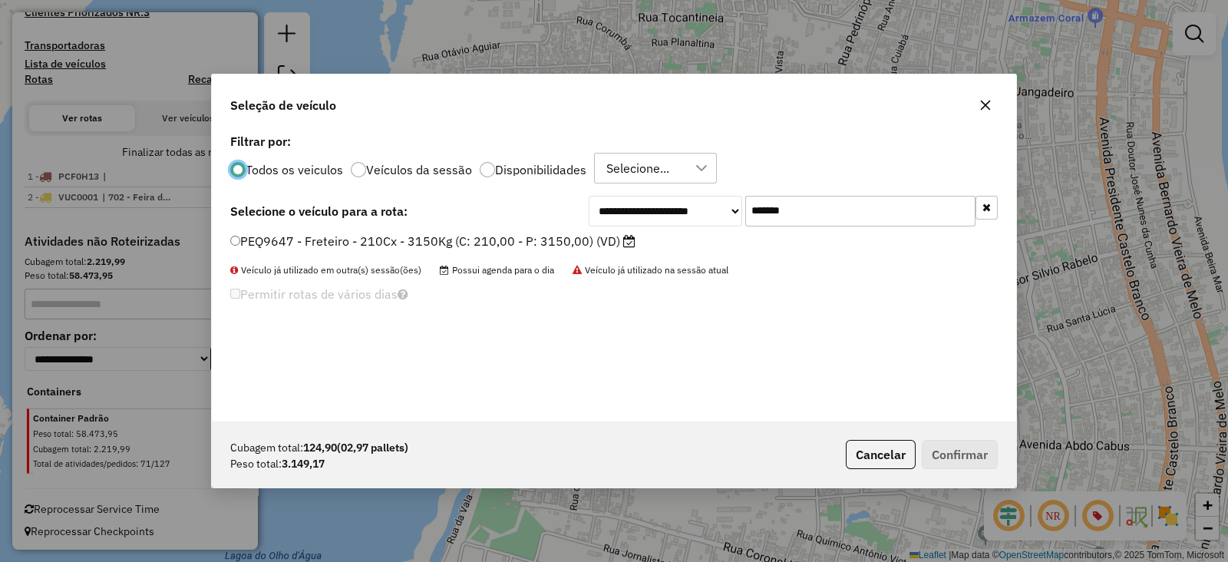
click at [552, 241] on label "PEQ9647 - Freteiro - 210Cx - 3150Kg (C: 210,00 - P: 3150,00) (VD)" at bounding box center [432, 241] width 405 height 18
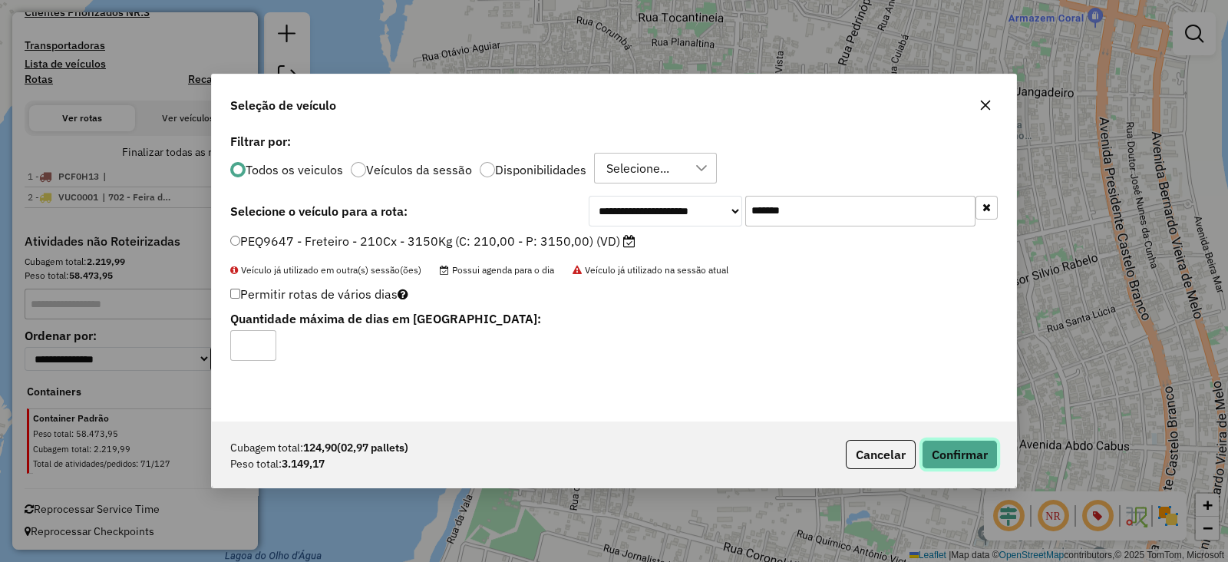
click at [953, 453] on button "Confirmar" at bounding box center [960, 454] width 76 height 29
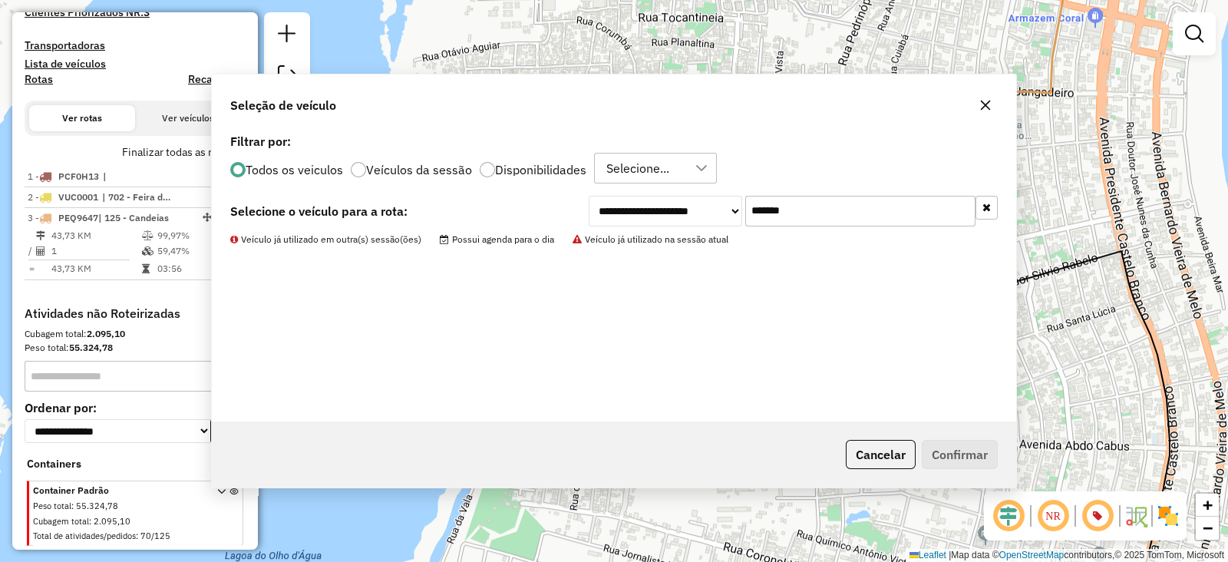
scroll to position [564, 0]
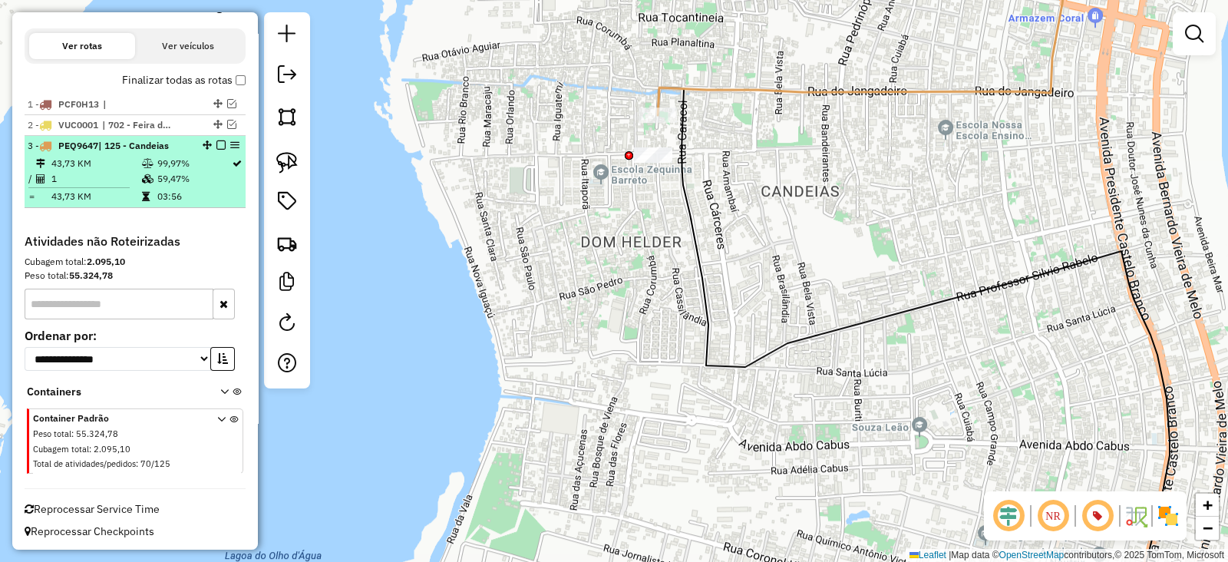
click at [216, 143] on em at bounding box center [220, 144] width 9 height 9
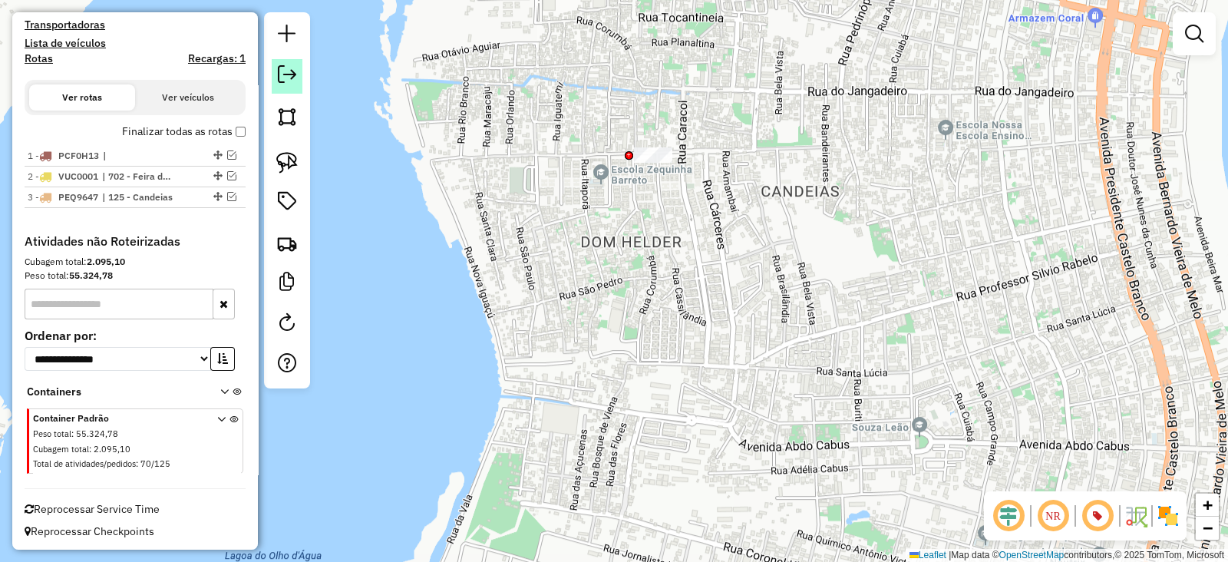
click at [274, 77] on link at bounding box center [287, 76] width 31 height 35
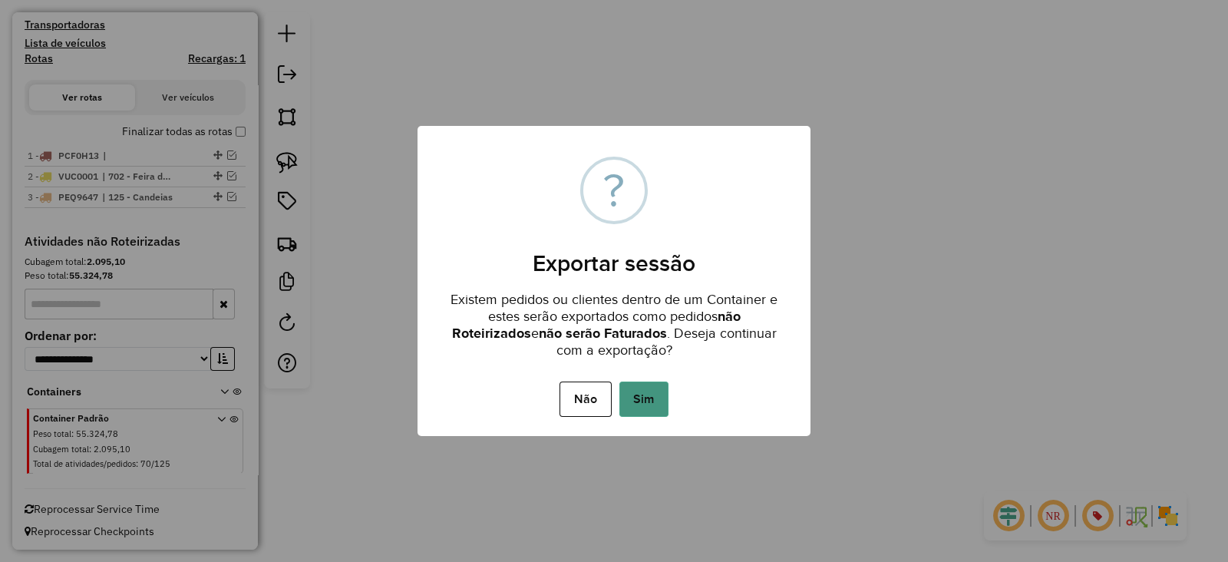
click at [652, 394] on button "Sim" at bounding box center [643, 398] width 49 height 35
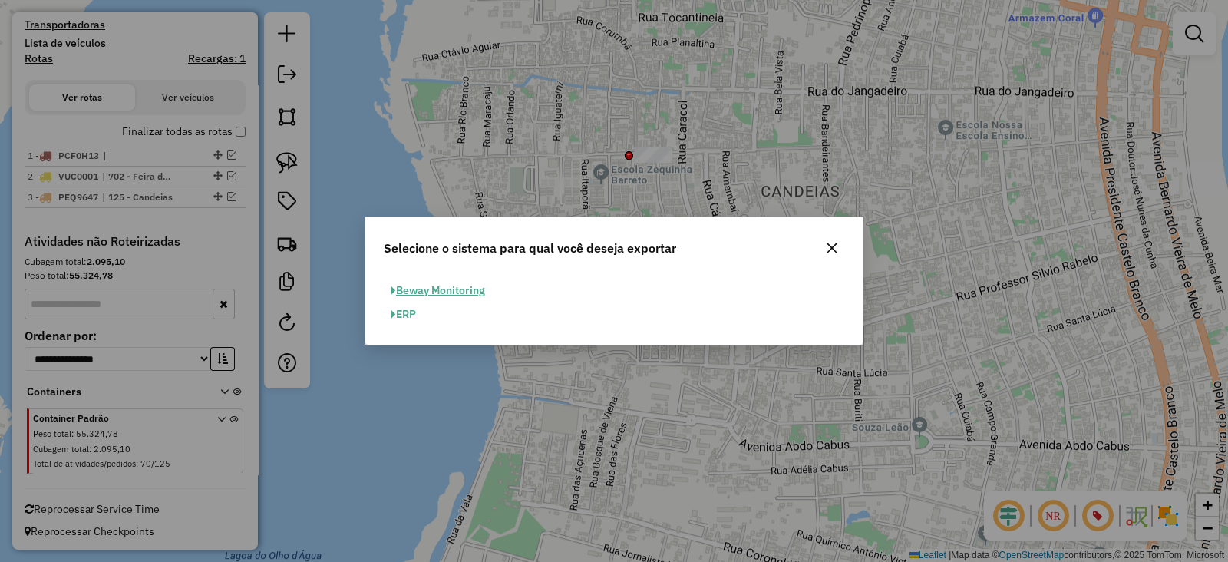
click at [399, 315] on button "ERP" at bounding box center [403, 314] width 39 height 24
select select "**"
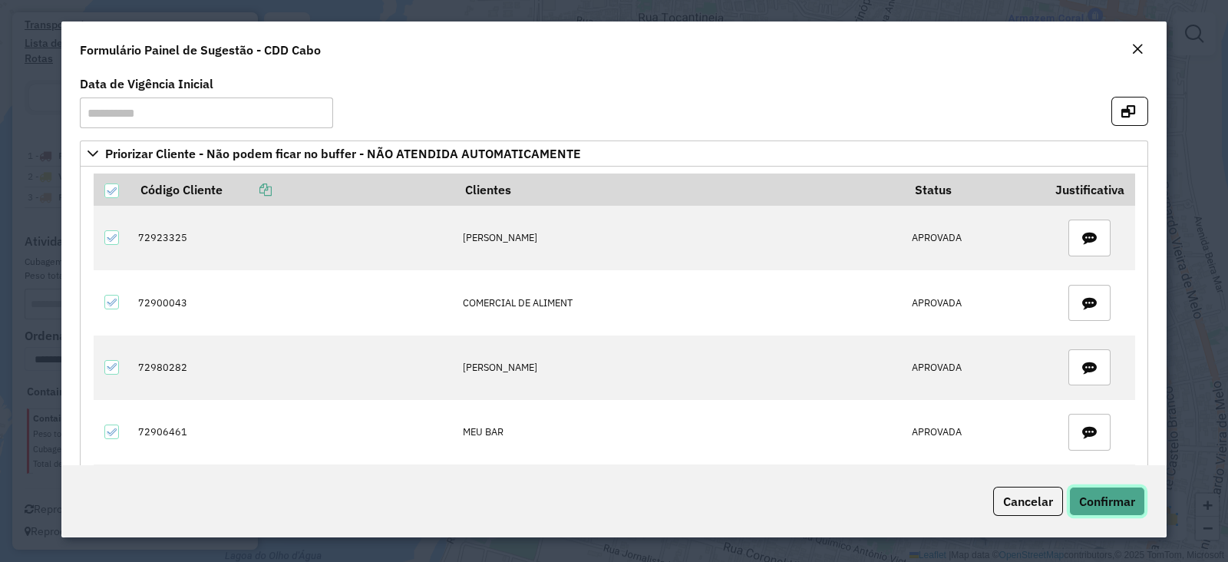
click at [1095, 490] on button "Confirmar" at bounding box center [1107, 500] width 76 height 29
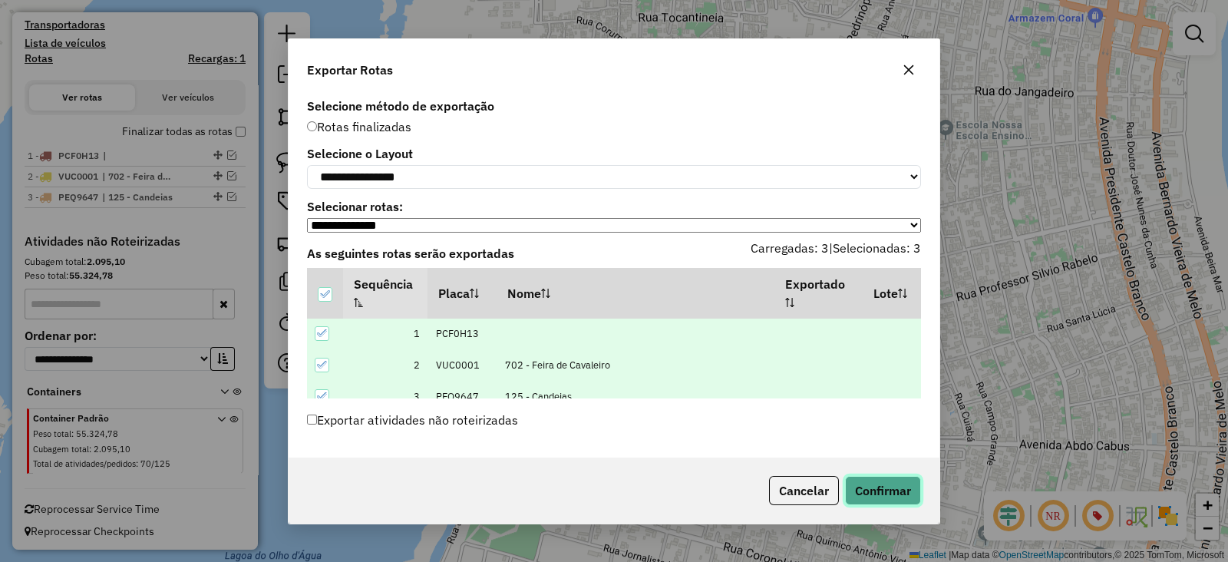
click at [901, 488] on button "Confirmar" at bounding box center [883, 490] width 76 height 29
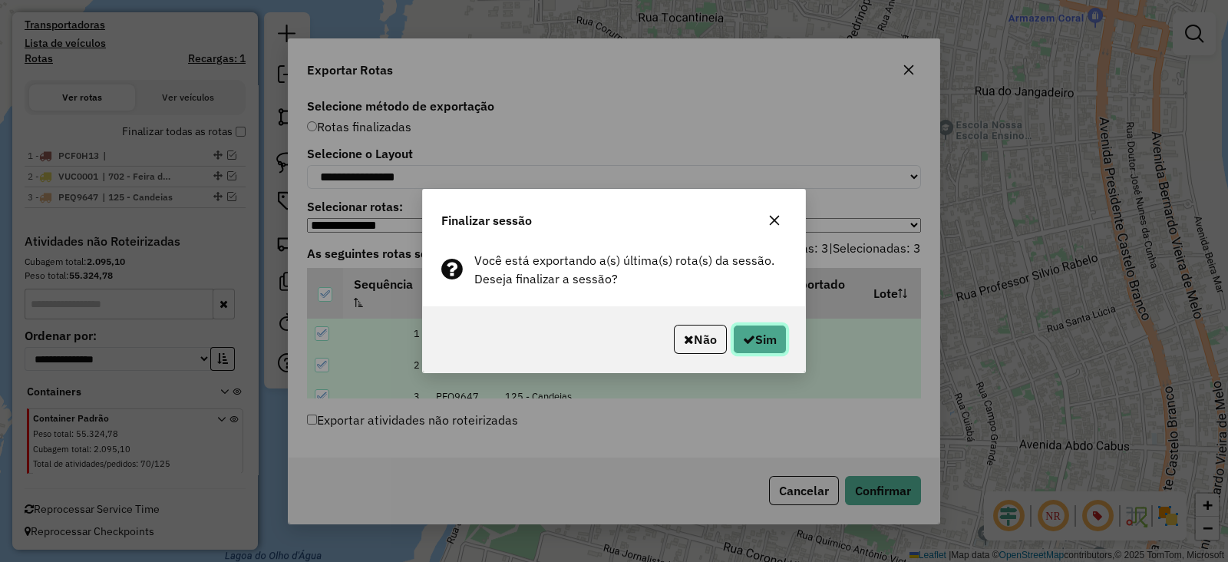
click at [743, 338] on icon "button" at bounding box center [749, 339] width 12 height 12
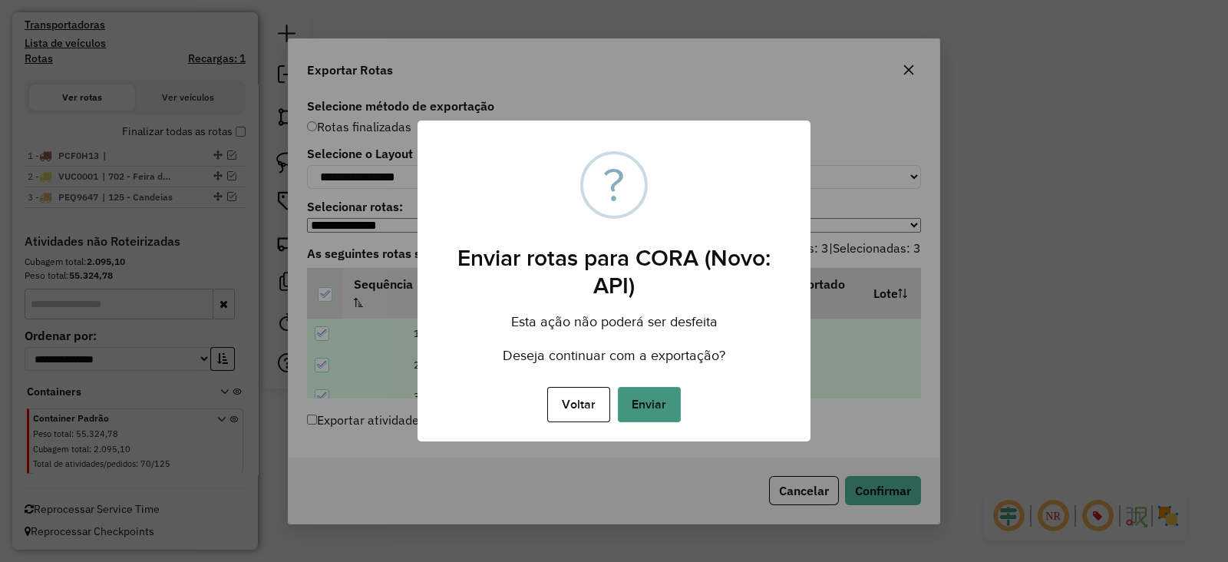
click at [654, 406] on button "Enviar" at bounding box center [649, 404] width 63 height 35
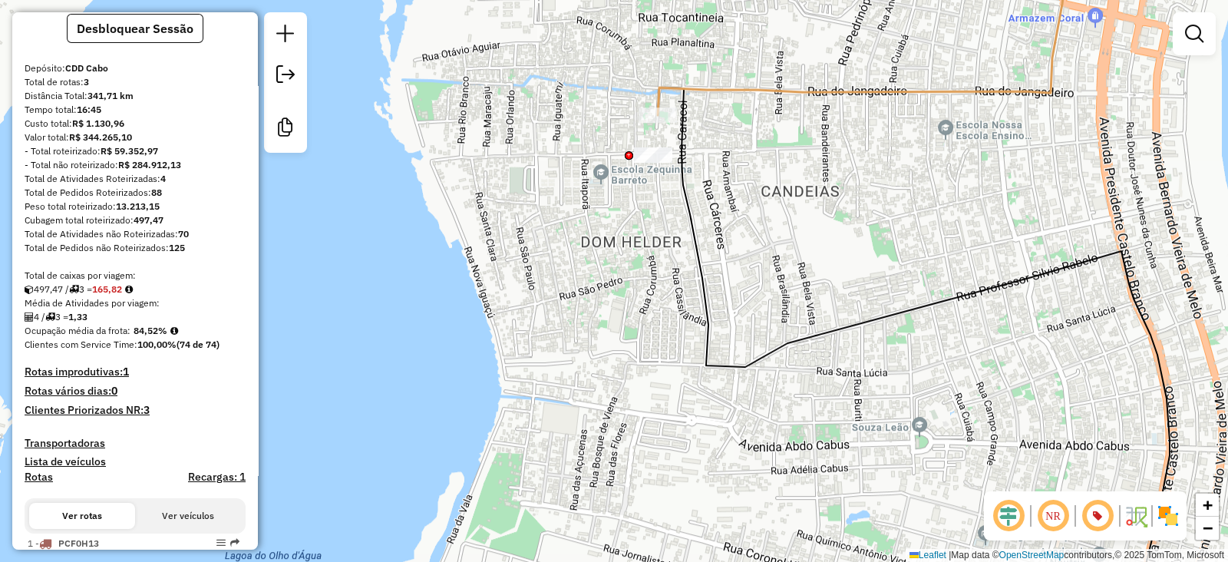
scroll to position [0, 0]
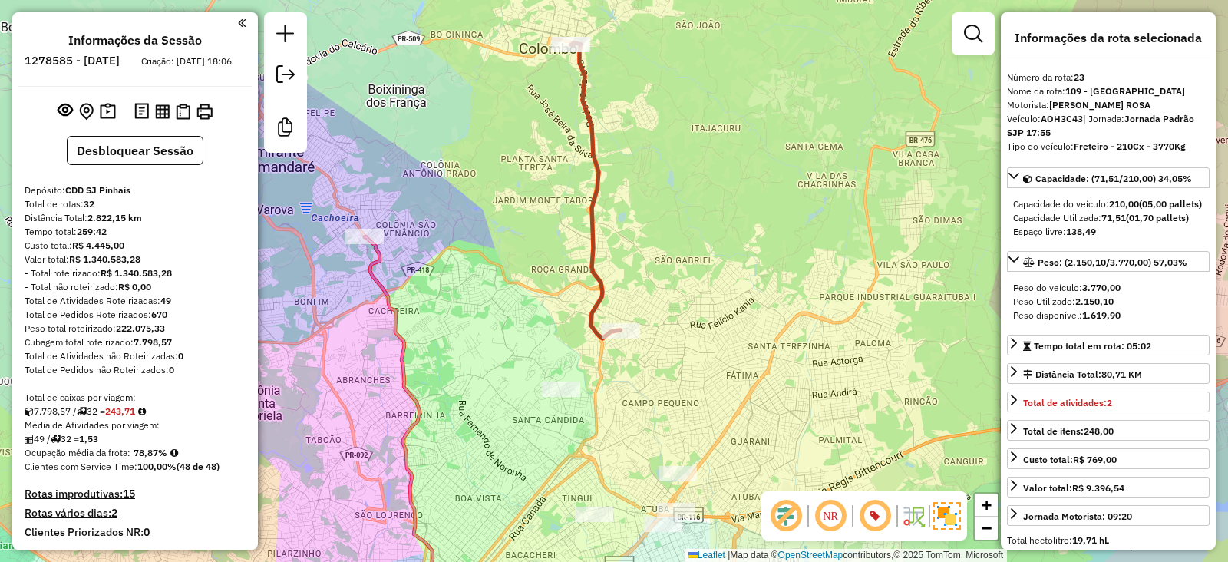
select select "**********"
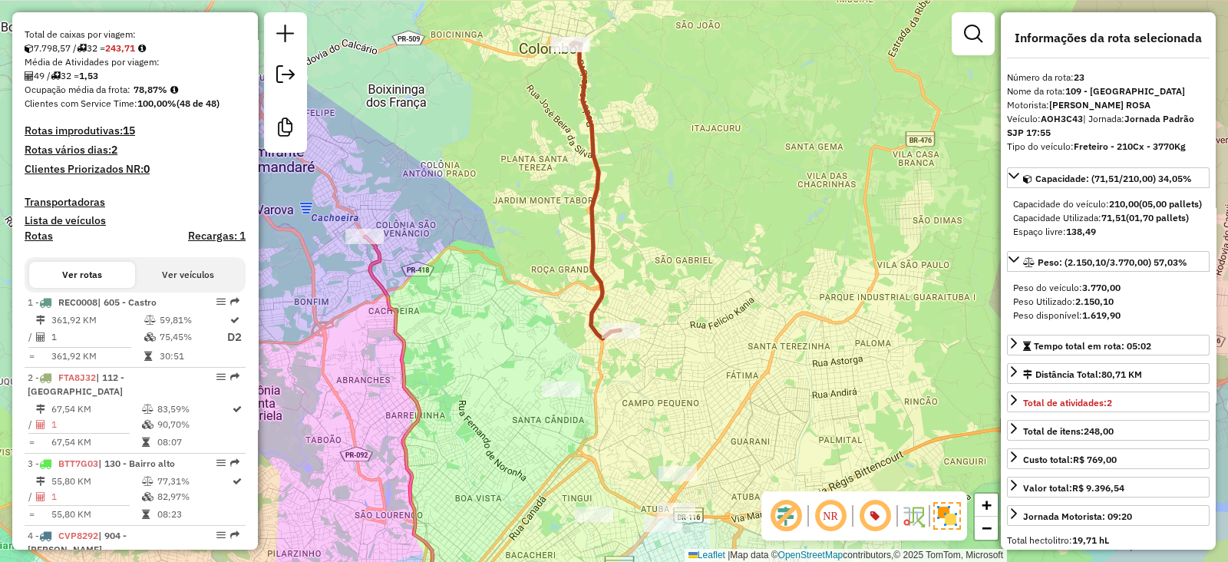
scroll to position [383, 0]
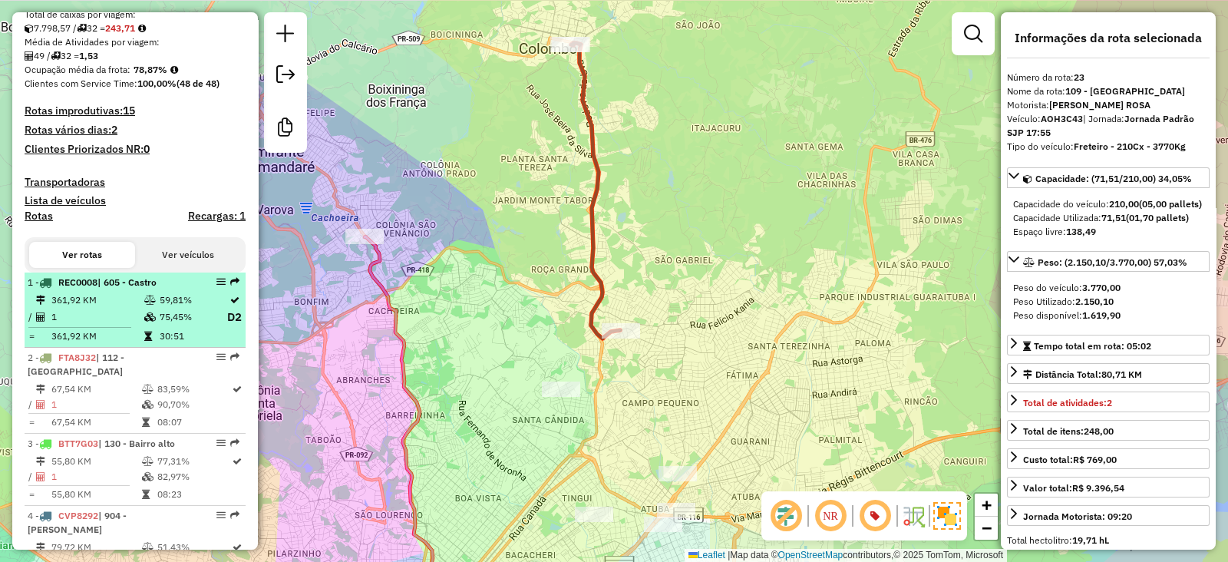
click at [131, 301] on li "1 - REC0008 | 605 - Castro 361,92 KM 59,81% / 1 75,45% D2 = 361,92 KM 30:51" at bounding box center [135, 310] width 221 height 76
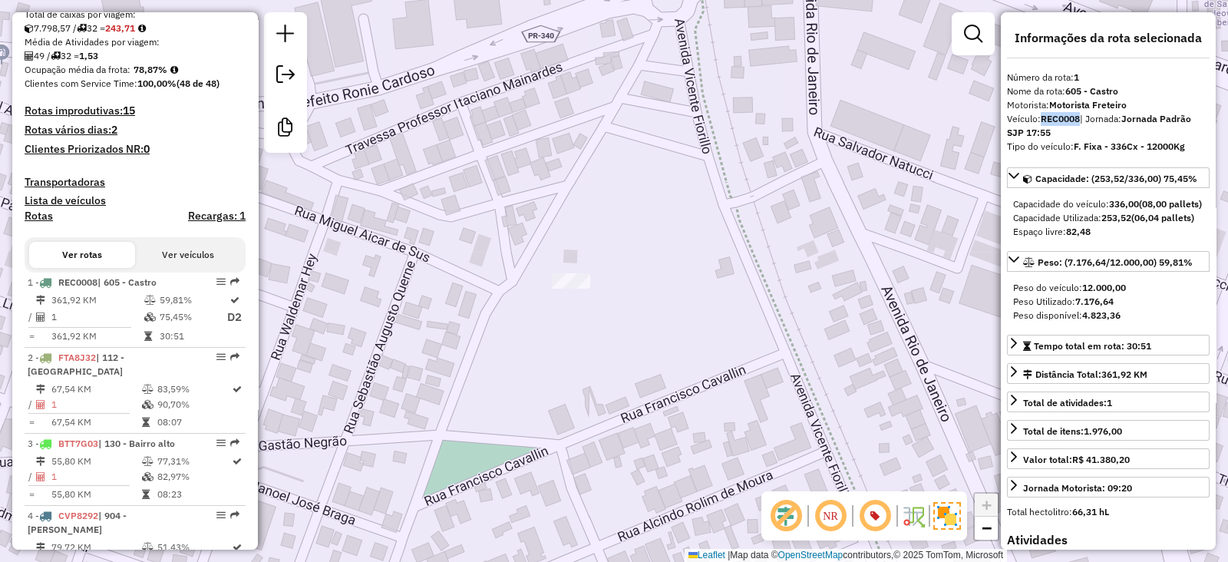
drag, startPoint x: 1041, startPoint y: 120, endPoint x: 1081, endPoint y: 120, distance: 39.9
click at [1081, 120] on div "Veículo: REC0008 | Jornada: Jornada Padrão SJP 17:55" at bounding box center [1108, 126] width 203 height 28
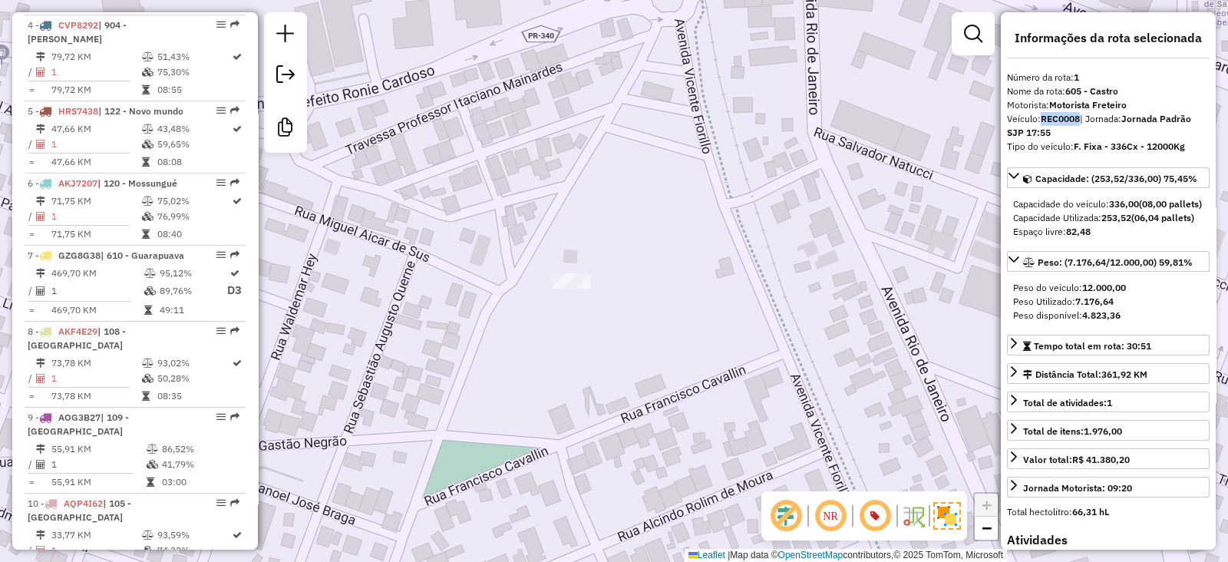
scroll to position [895, 0]
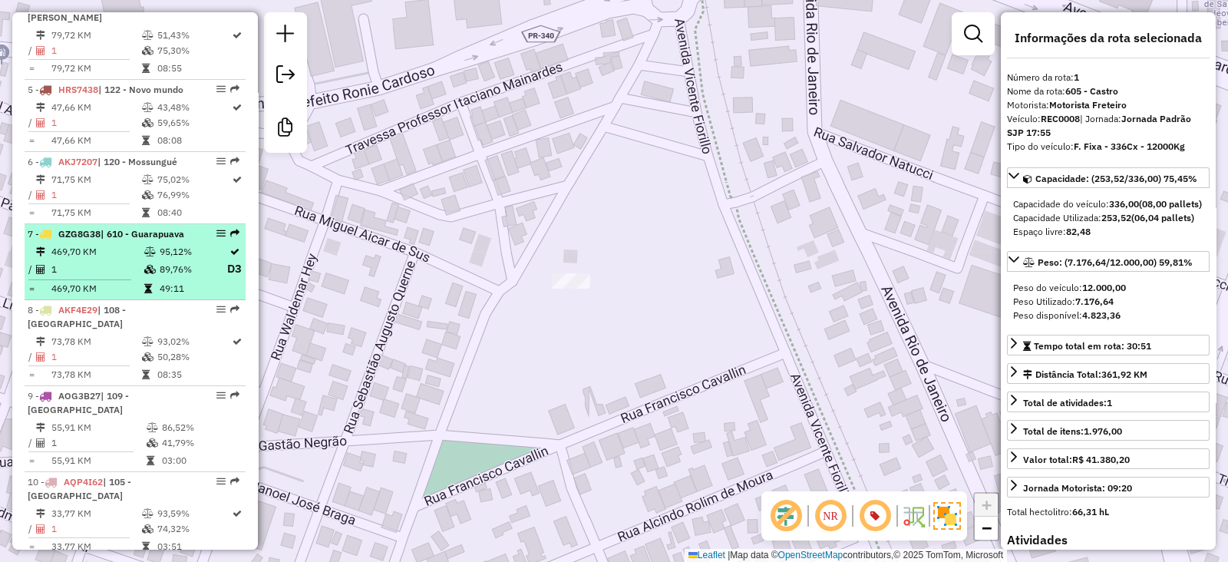
click at [124, 259] on td "469,70 KM" at bounding box center [97, 251] width 93 height 15
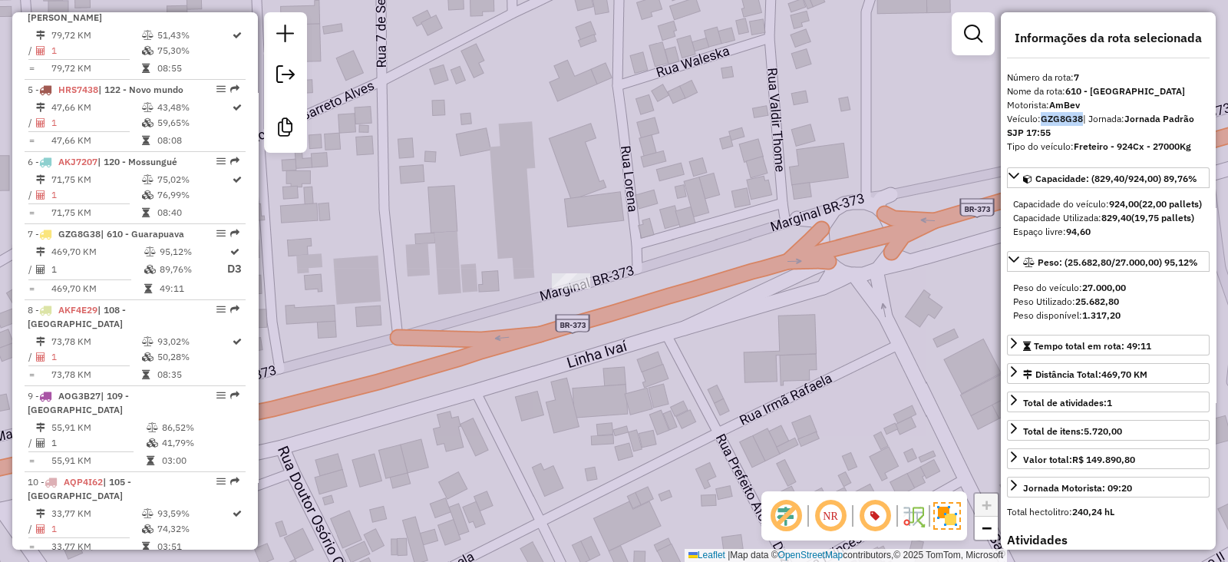
drag, startPoint x: 1081, startPoint y: 114, endPoint x: 1044, endPoint y: 113, distance: 37.6
click at [1044, 113] on strong "GZG8G38" at bounding box center [1062, 119] width 42 height 12
copy strong "GZG8G38"
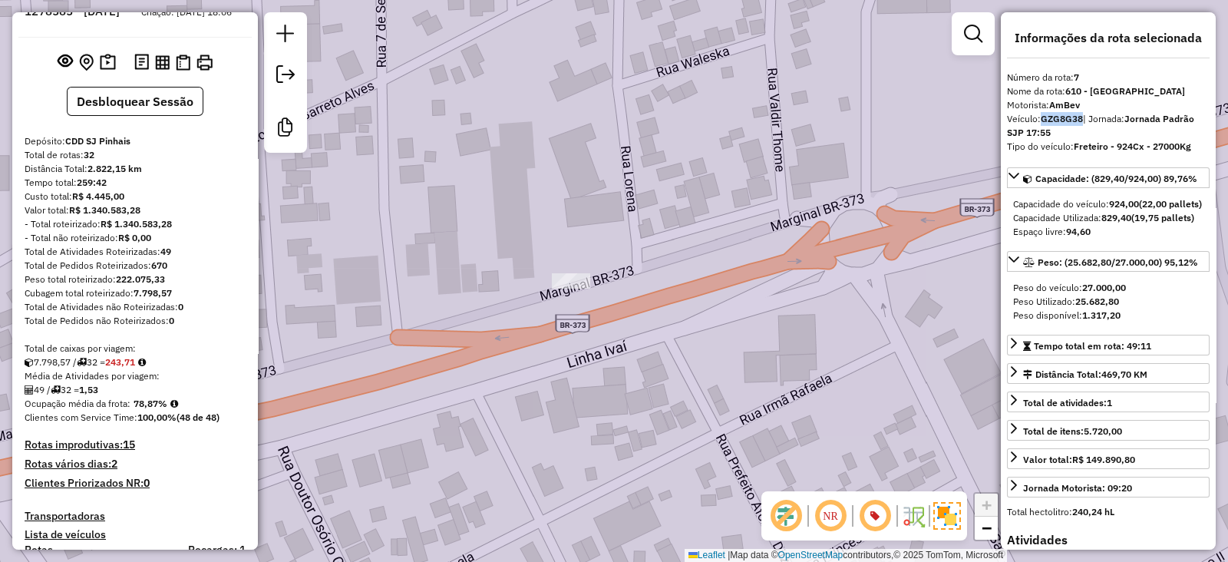
scroll to position [0, 0]
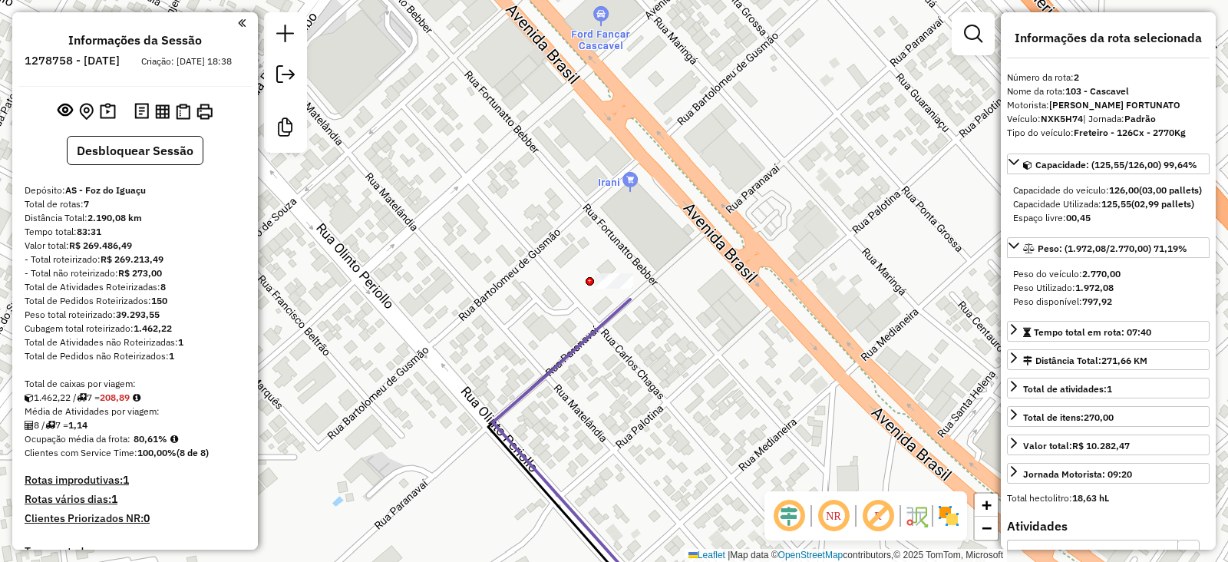
select select "**********"
drag, startPoint x: 110, startPoint y: 411, endPoint x: 137, endPoint y: 405, distance: 28.1
click at [130, 403] on strong "208,89" at bounding box center [115, 397] width 30 height 12
copy strong "208,89"
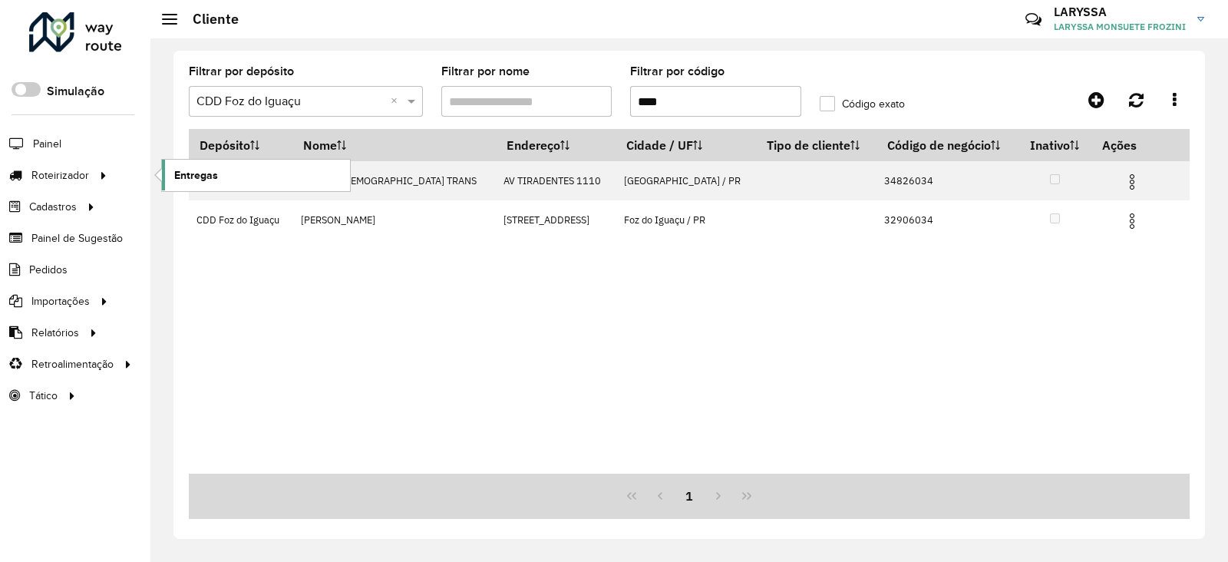
click at [222, 182] on link "Entregas" at bounding box center [256, 175] width 188 height 31
click at [214, 185] on link "Entregas" at bounding box center [256, 175] width 188 height 31
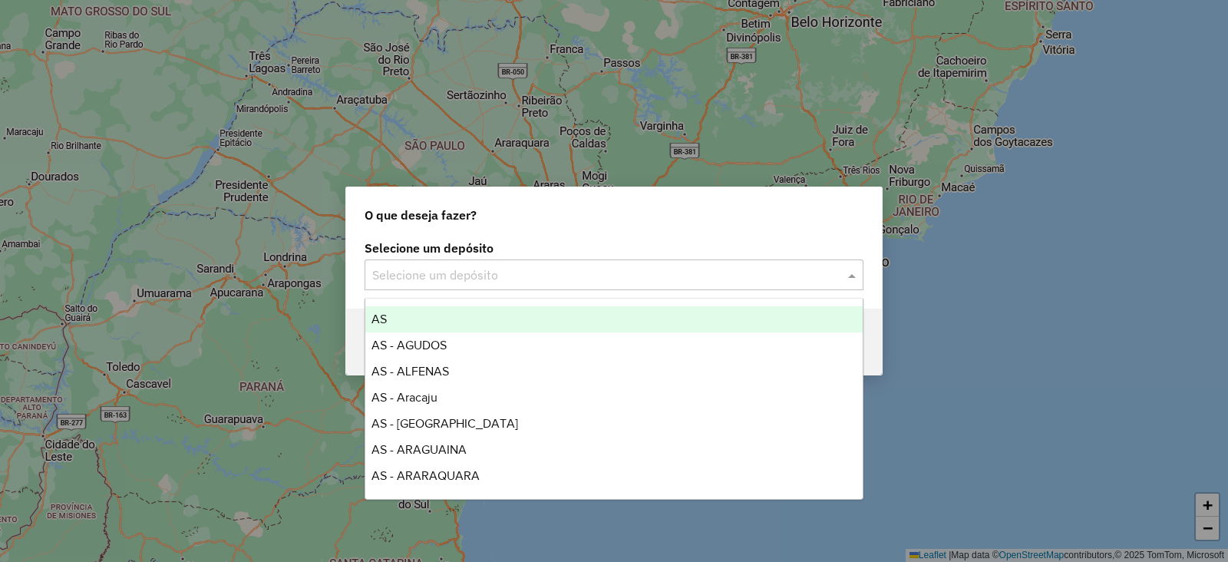
click at [432, 272] on input "text" at bounding box center [598, 275] width 453 height 18
type input "****"
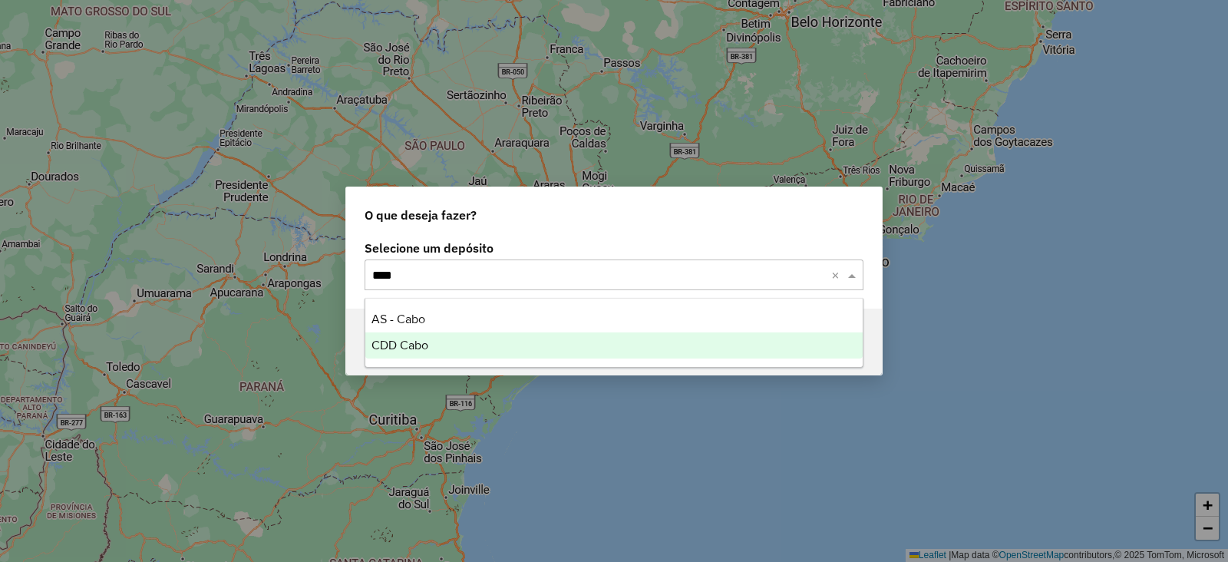
click at [469, 348] on div "CDD Cabo" at bounding box center [613, 345] width 497 height 26
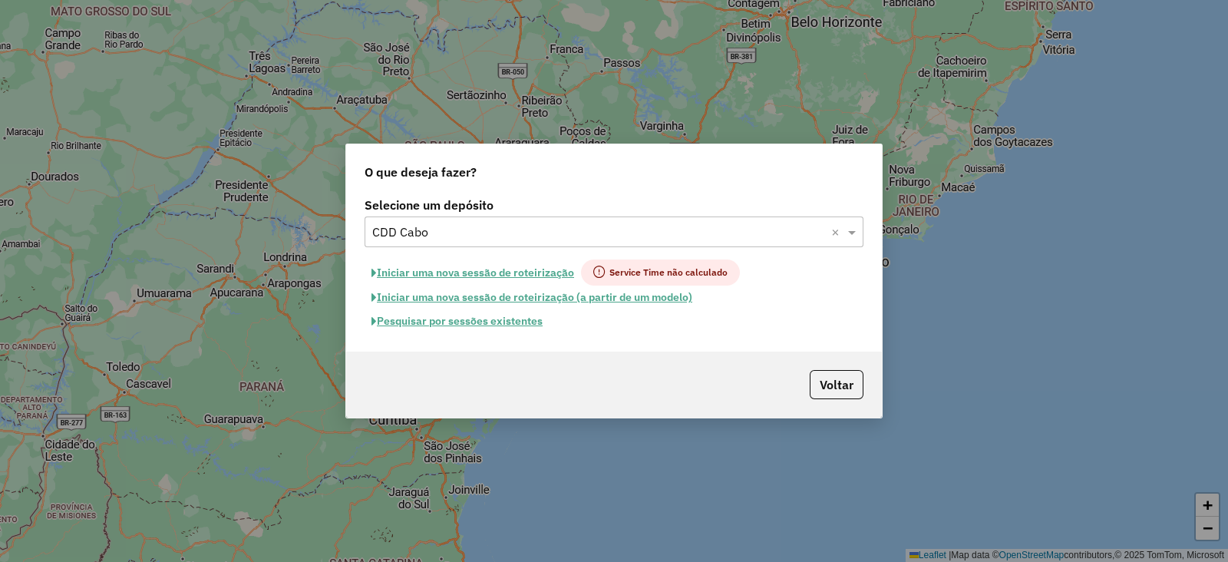
click at [513, 274] on button "Iniciar uma nova sessão de roteirização" at bounding box center [472, 272] width 216 height 26
select select "*"
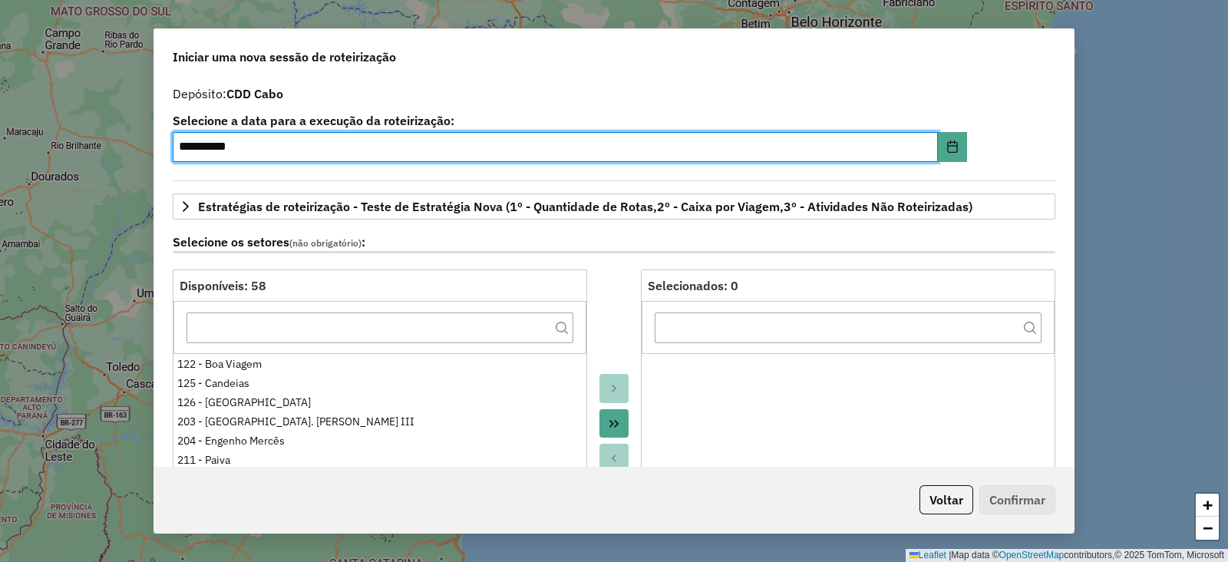
click at [1044, 109] on div "**********" at bounding box center [613, 272] width 919 height 389
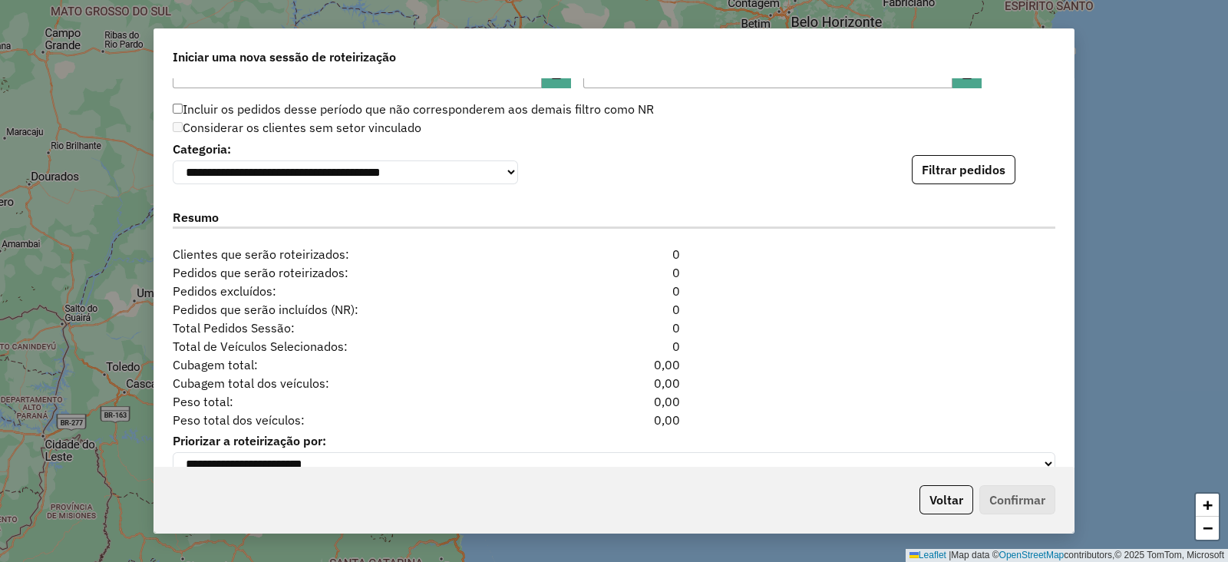
scroll to position [1651, 0]
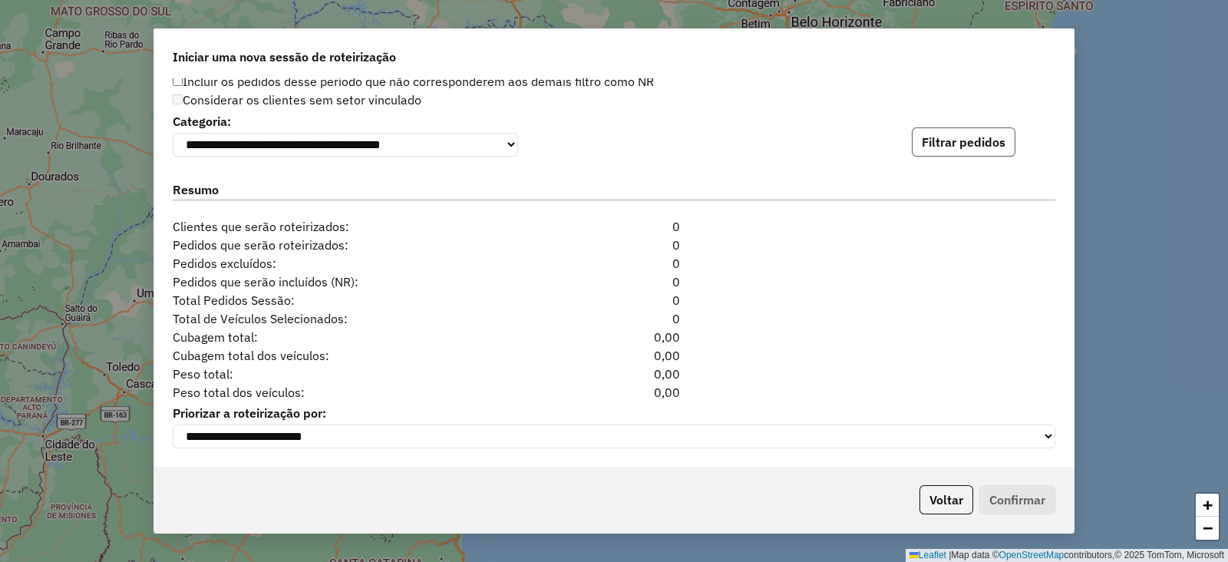
click at [994, 132] on button "Filtrar pedidos" at bounding box center [964, 141] width 104 height 29
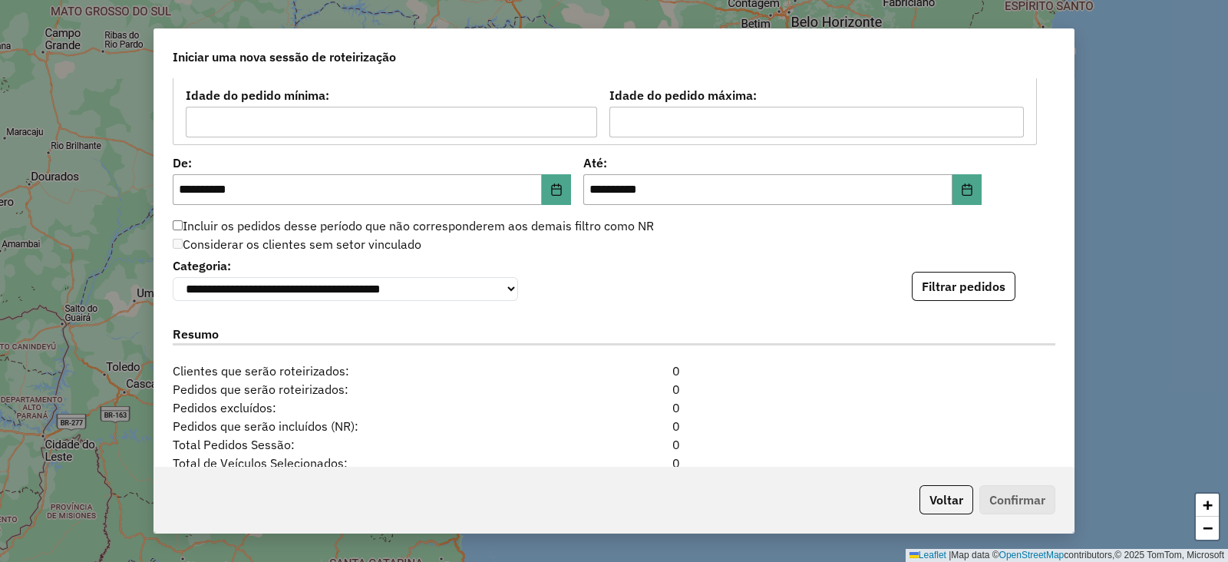
scroll to position [1534, 0]
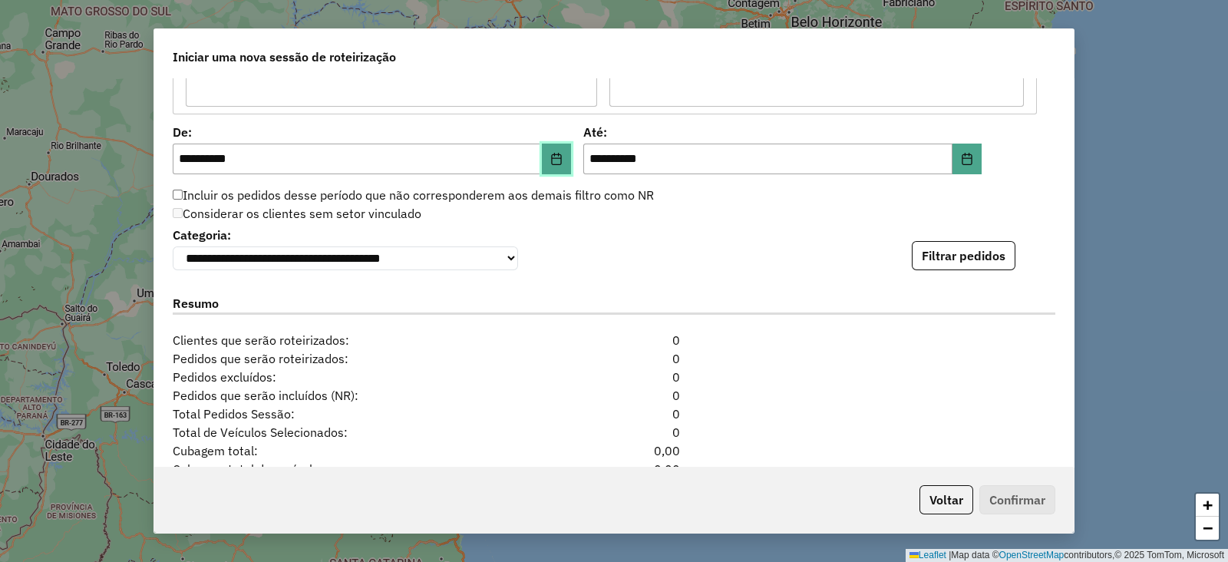
click at [552, 160] on icon "Choose Date" at bounding box center [557, 159] width 10 height 12
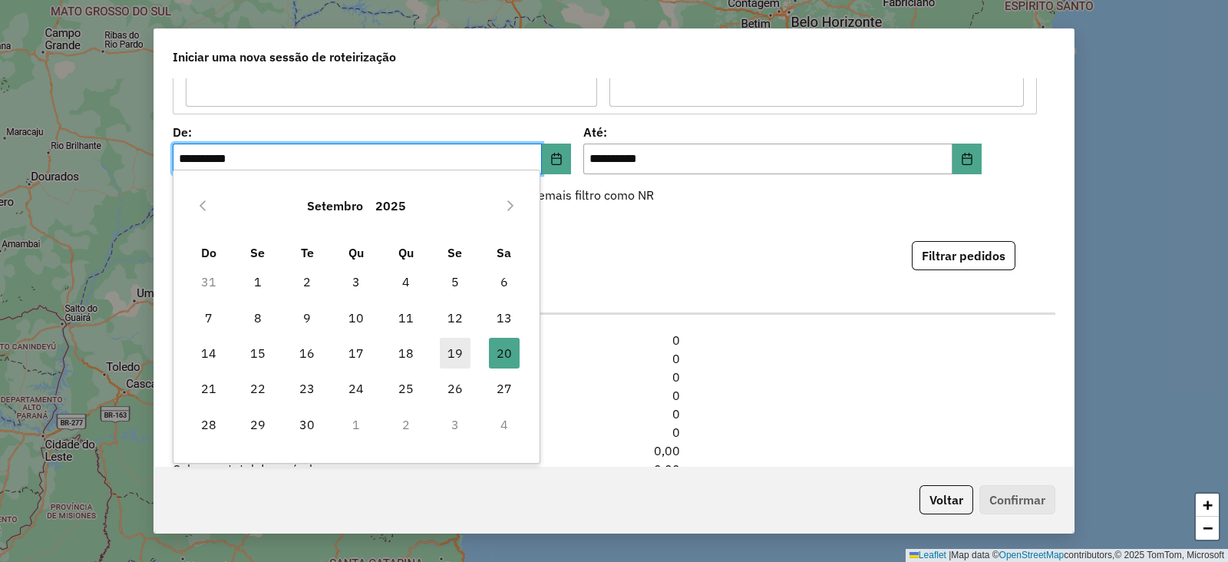
click at [457, 354] on span "19" at bounding box center [455, 353] width 31 height 31
type input "**********"
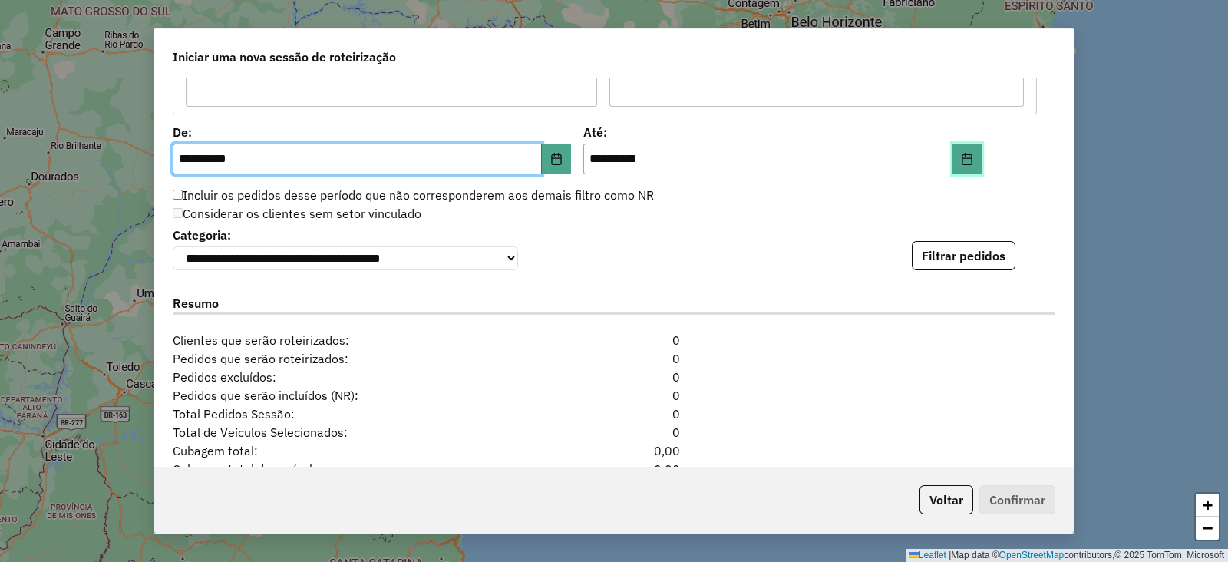
click at [972, 151] on button "Choose Date" at bounding box center [966, 158] width 29 height 31
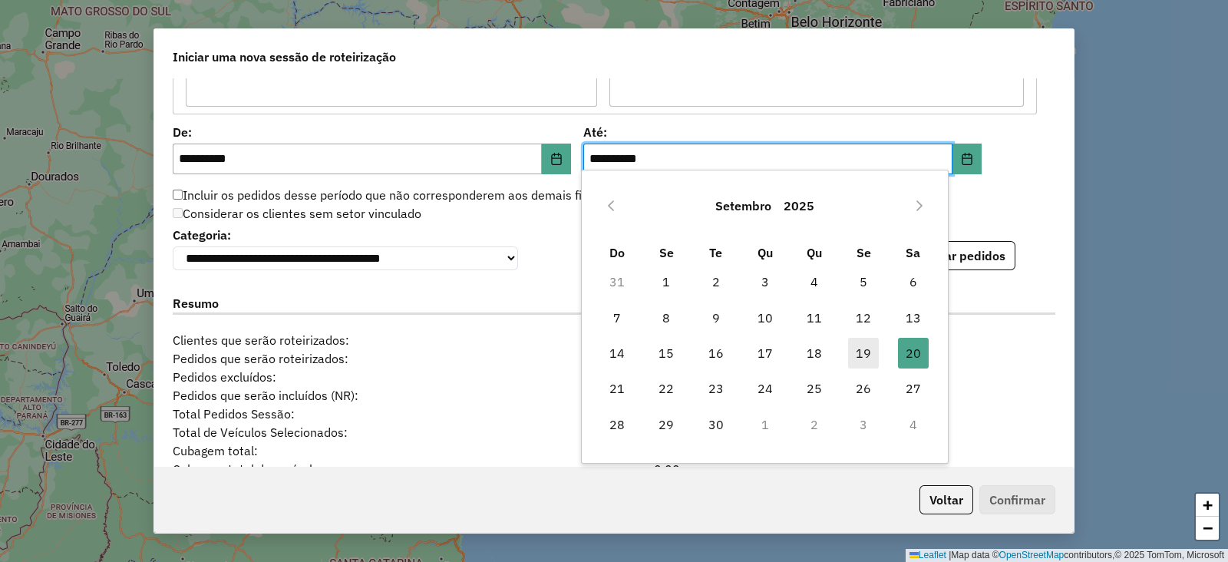
click at [859, 350] on span "19" at bounding box center [863, 353] width 31 height 31
type input "**********"
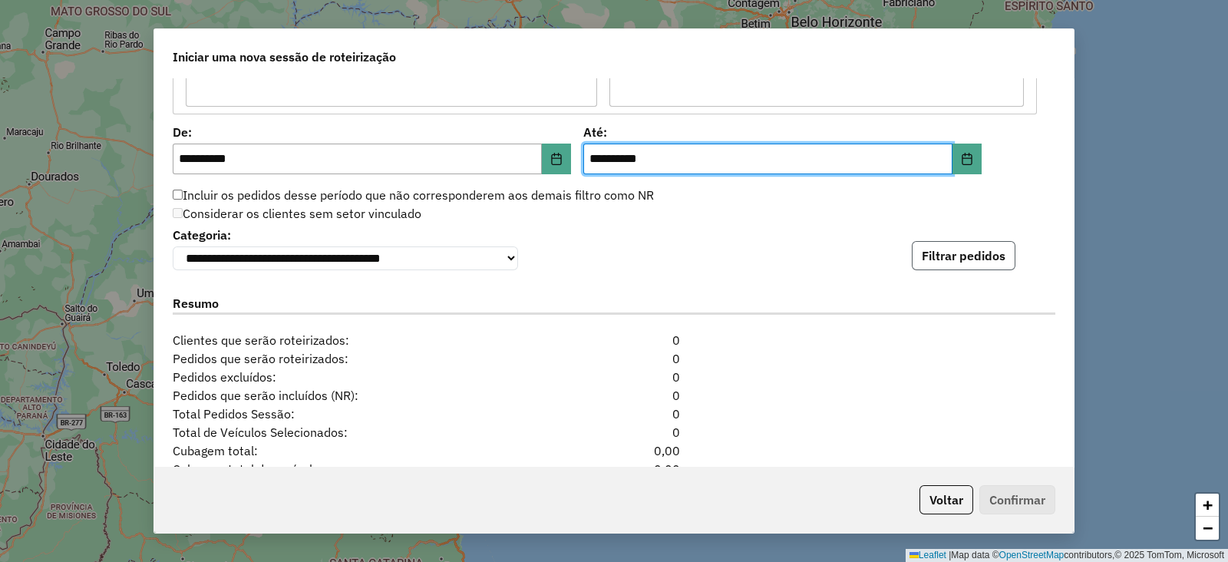
click at [952, 258] on button "Filtrar pedidos" at bounding box center [964, 255] width 104 height 29
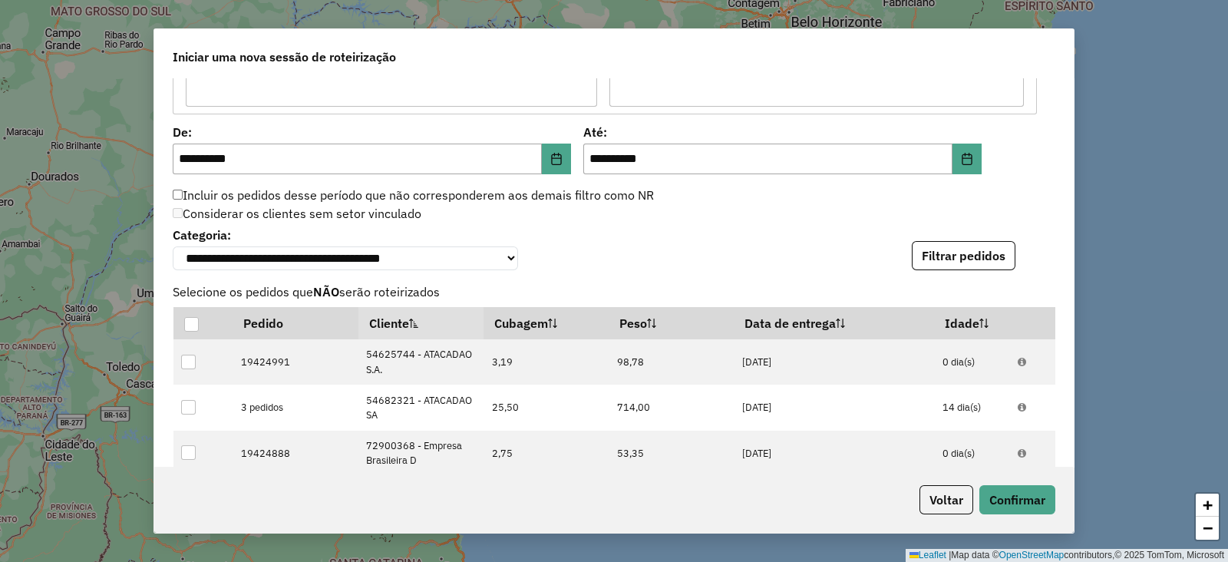
scroll to position [1986, 0]
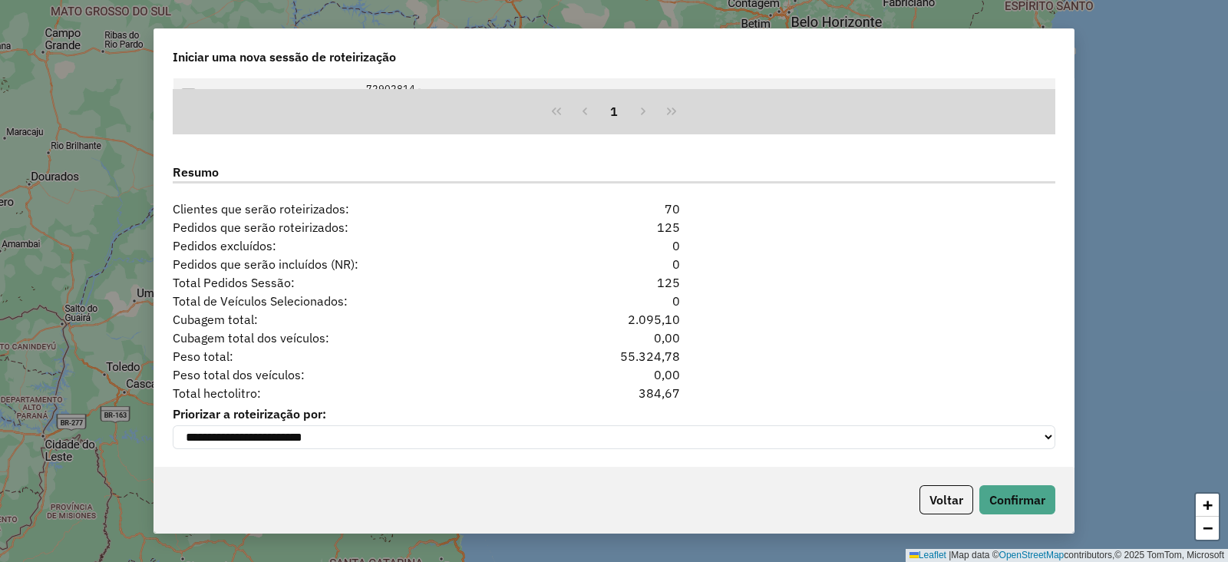
drag, startPoint x: 637, startPoint y: 389, endPoint x: 677, endPoint y: 385, distance: 40.1
click at [677, 385] on div "384,67" at bounding box center [614, 393] width 150 height 18
copy div "384,67"
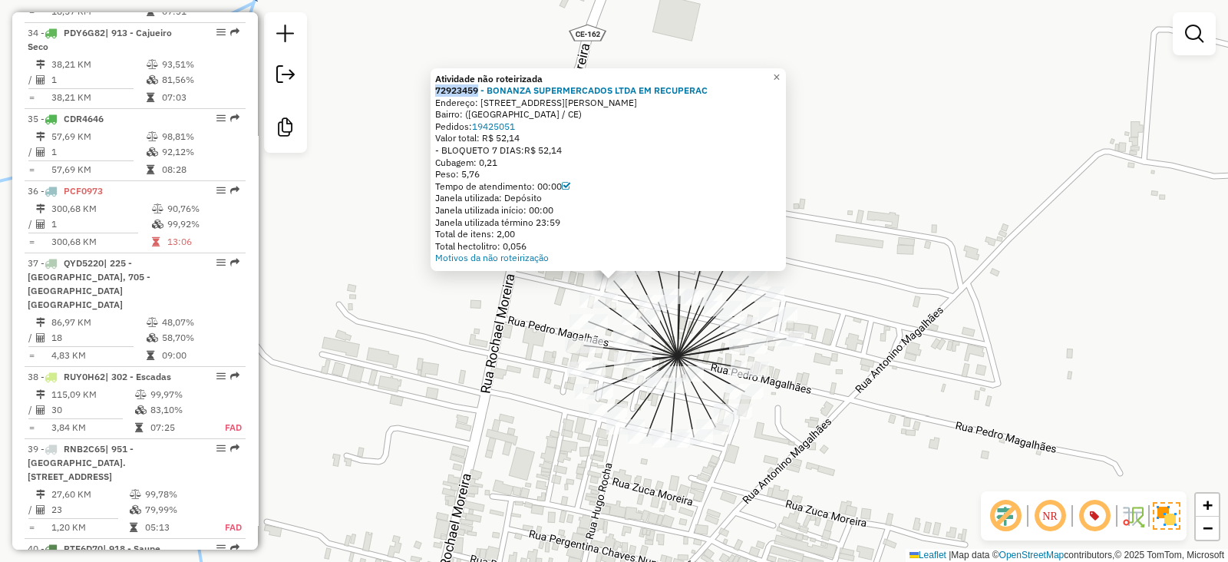
scroll to position [3257, 0]
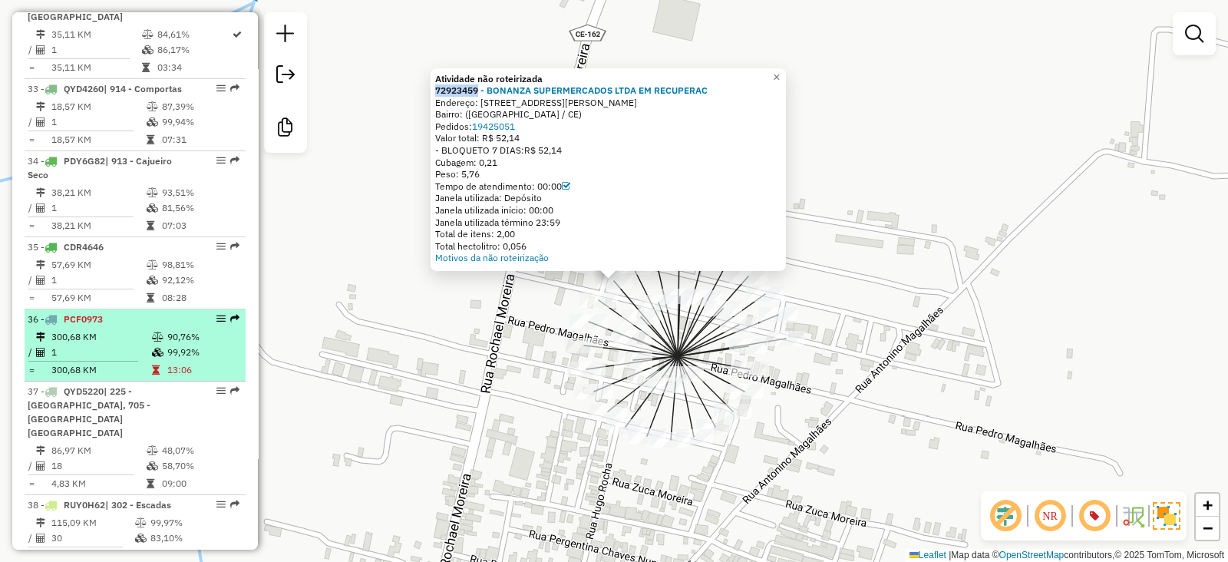
click at [117, 329] on td "300,68 KM" at bounding box center [101, 336] width 101 height 15
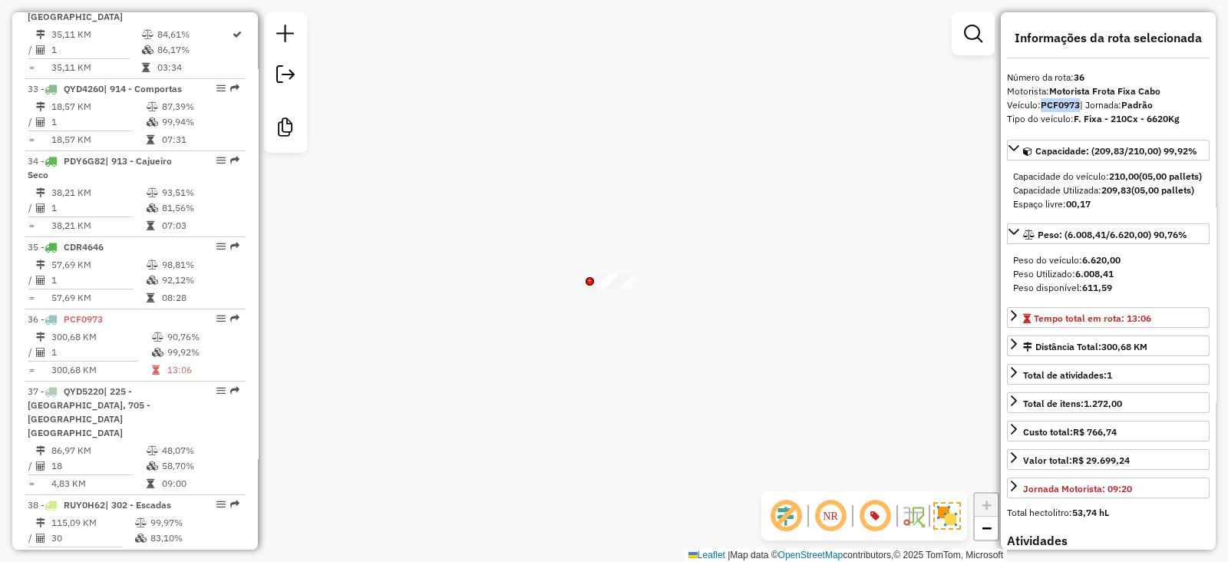
drag, startPoint x: 1044, startPoint y: 100, endPoint x: 1079, endPoint y: 100, distance: 35.3
click at [1079, 100] on strong "PCF0973" at bounding box center [1060, 105] width 39 height 12
copy strong "PCF0973"
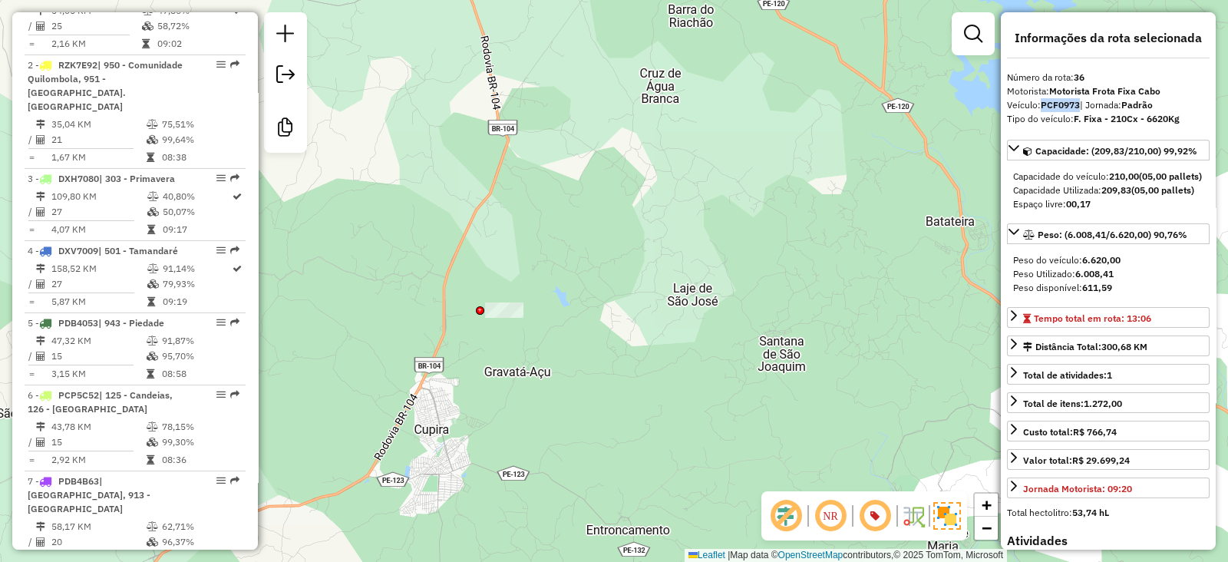
scroll to position [0, 0]
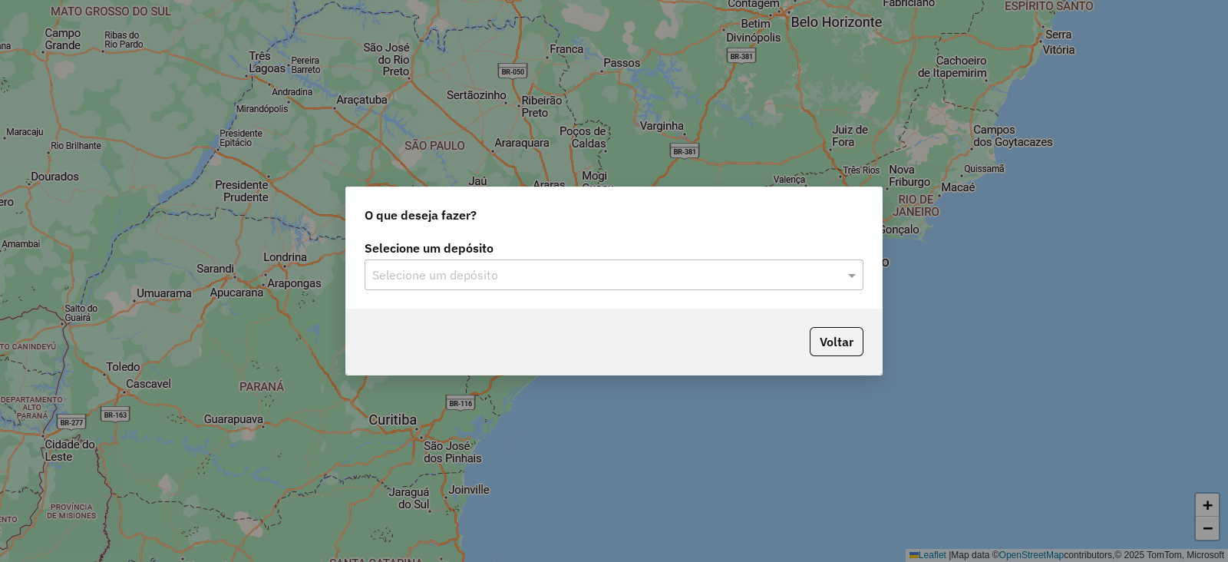
type input "*"
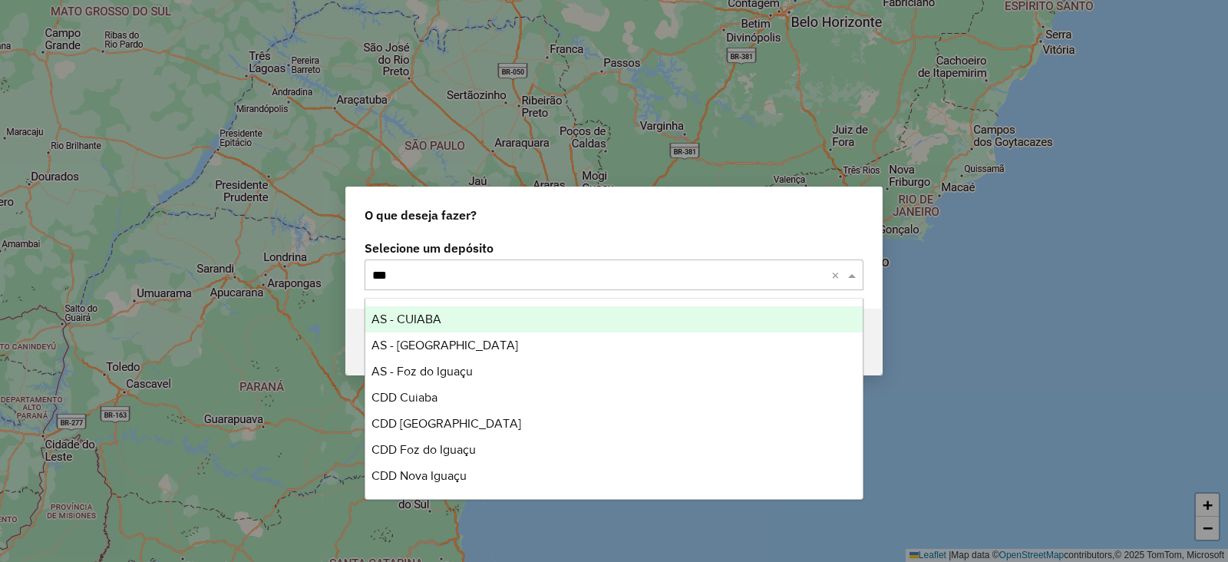
type input "****"
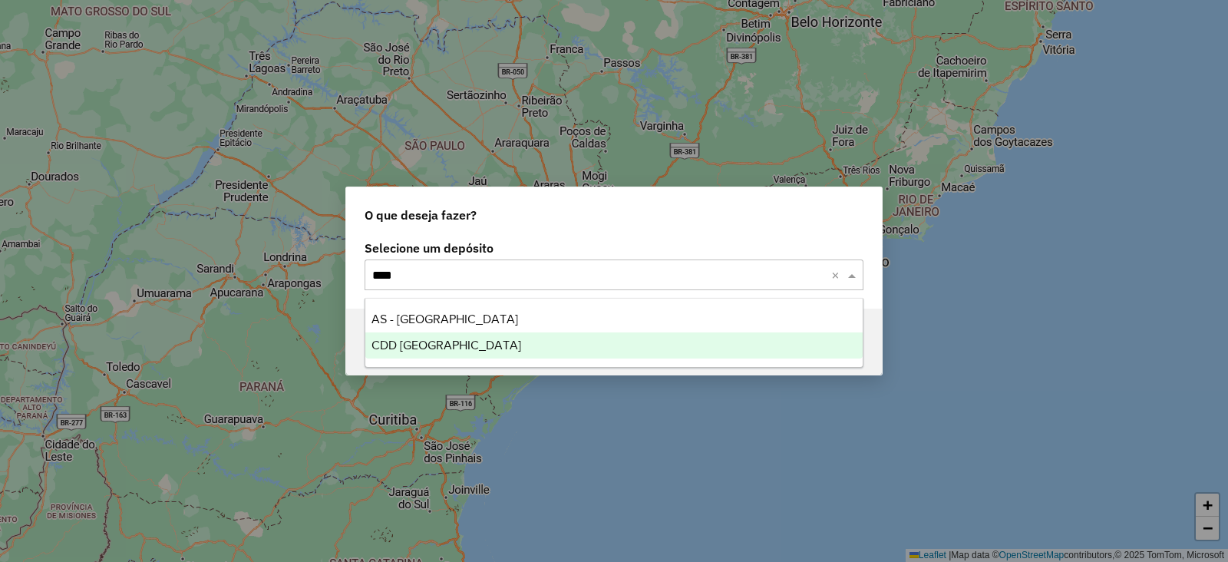
click at [458, 338] on div "CDD [GEOGRAPHIC_DATA]" at bounding box center [613, 345] width 497 height 26
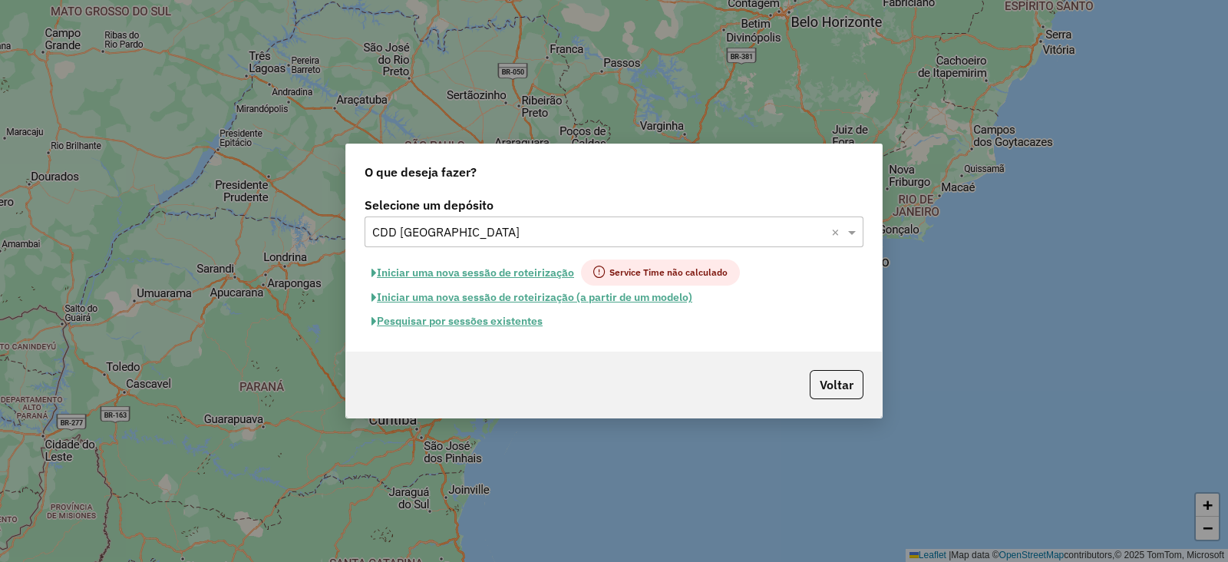
click at [477, 273] on button "Iniciar uma nova sessão de roteirização" at bounding box center [472, 272] width 216 height 26
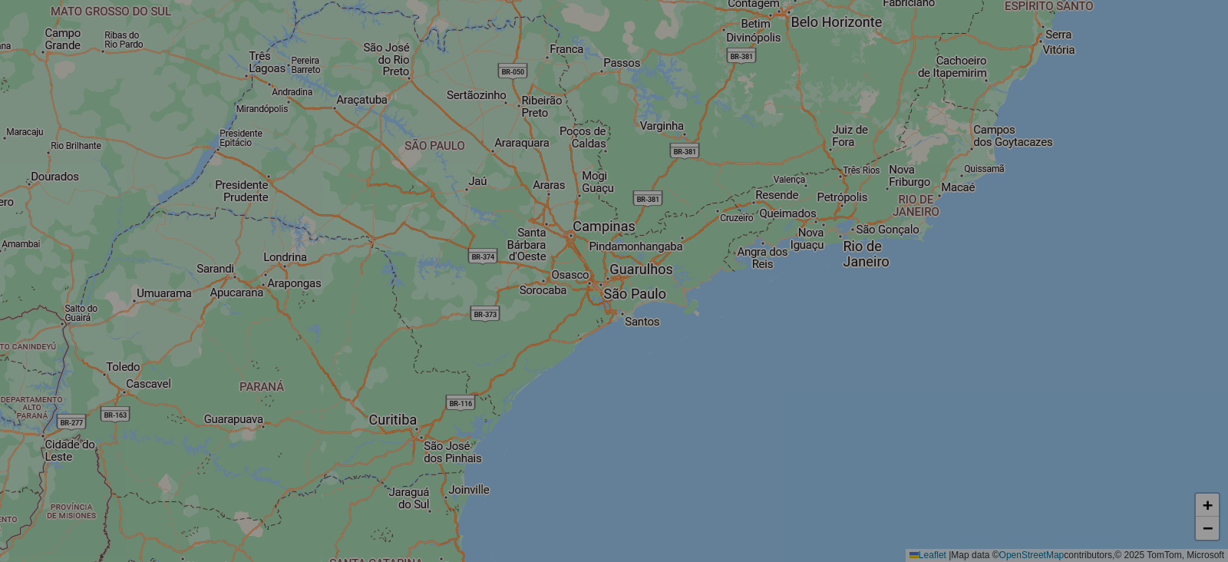
select select "*"
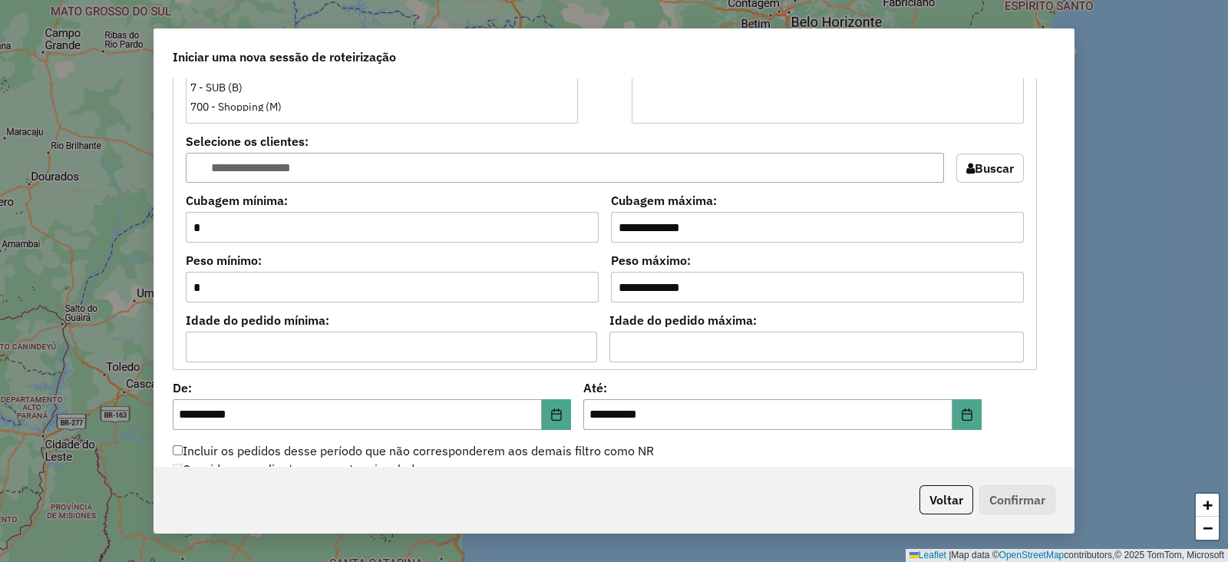
scroll to position [1651, 0]
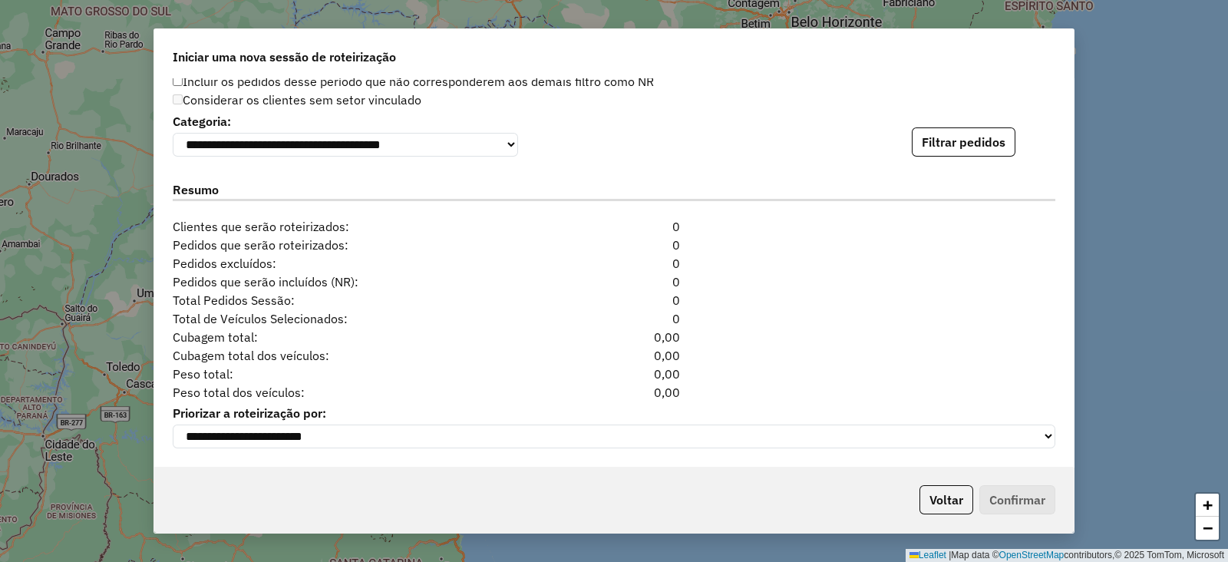
click at [945, 124] on div "**********" at bounding box center [614, 133] width 882 height 47
click at [942, 134] on button "Filtrar pedidos" at bounding box center [964, 141] width 104 height 29
click at [986, 132] on button "Filtrar pedidos" at bounding box center [964, 141] width 104 height 29
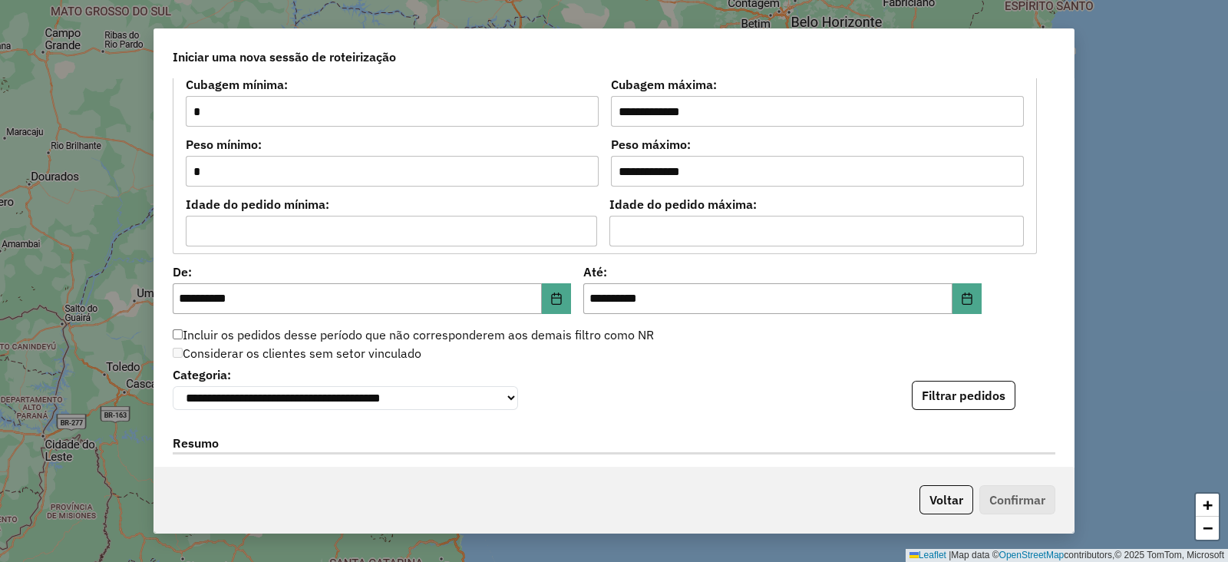
scroll to position [1395, 0]
click at [546, 293] on button "Choose Date" at bounding box center [556, 297] width 29 height 31
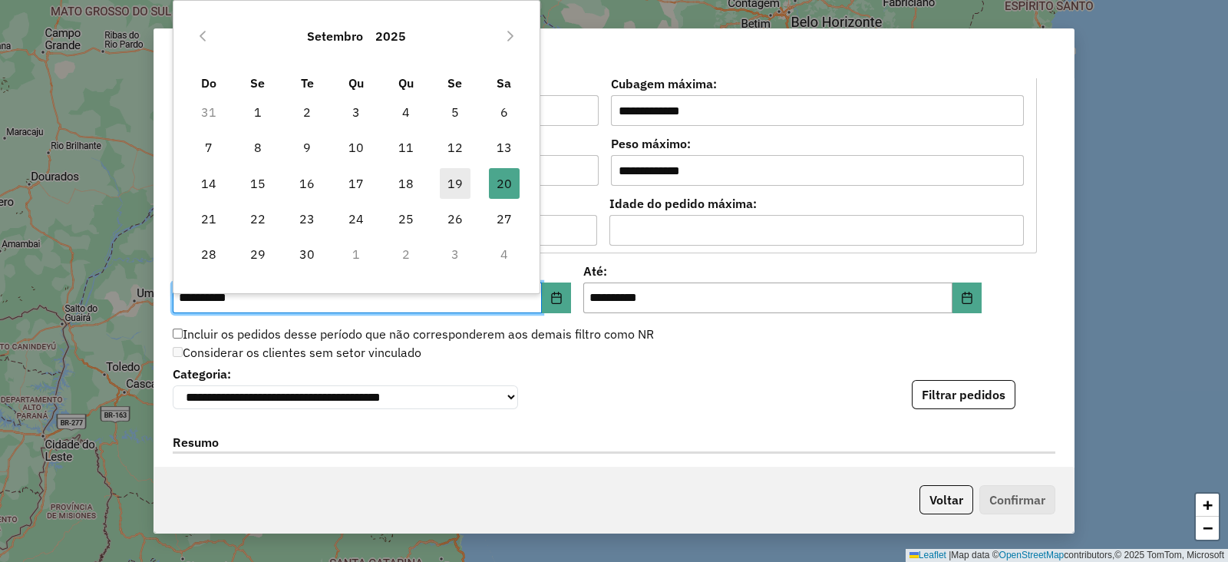
click at [456, 190] on span "19" at bounding box center [455, 183] width 31 height 31
type input "**********"
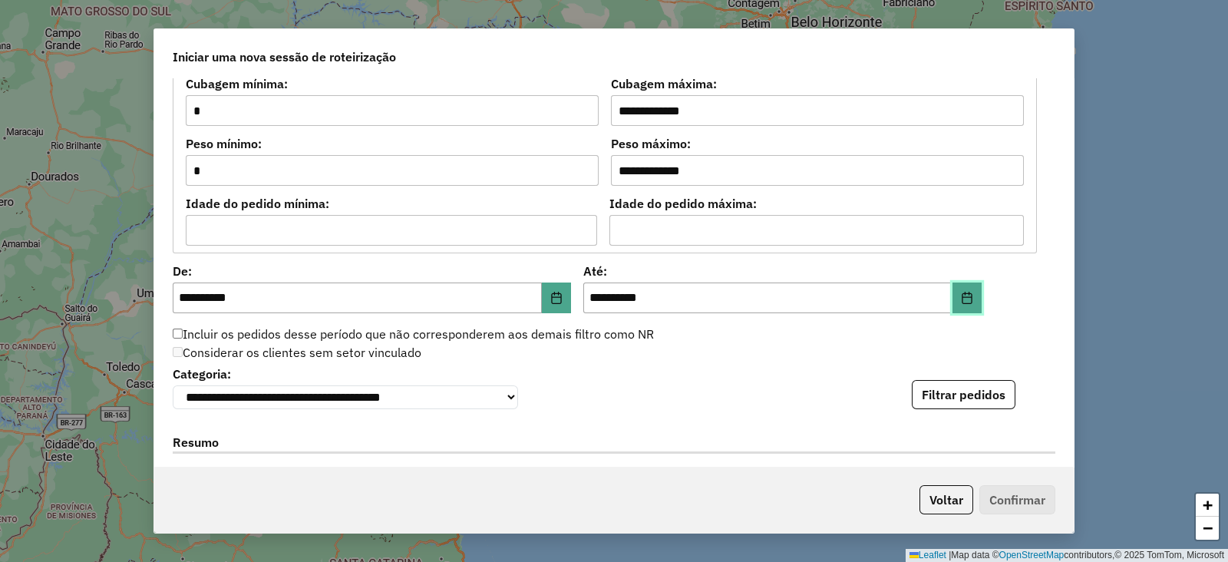
click at [961, 299] on icon "Choose Date" at bounding box center [967, 298] width 12 height 12
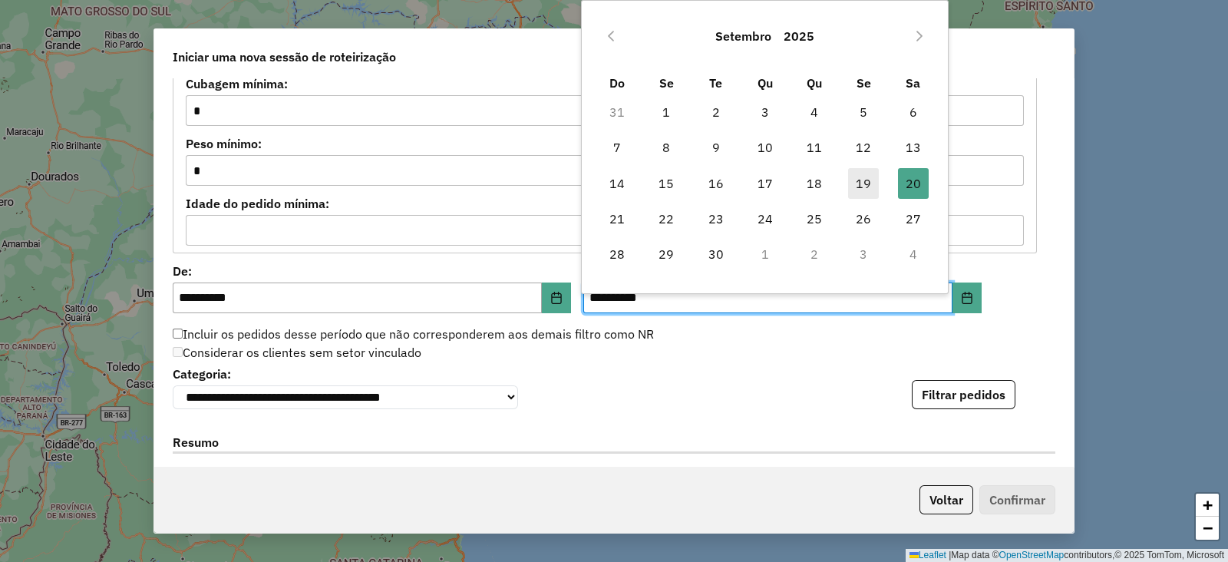
click at [872, 175] on span "19" at bounding box center [863, 183] width 31 height 31
type input "**********"
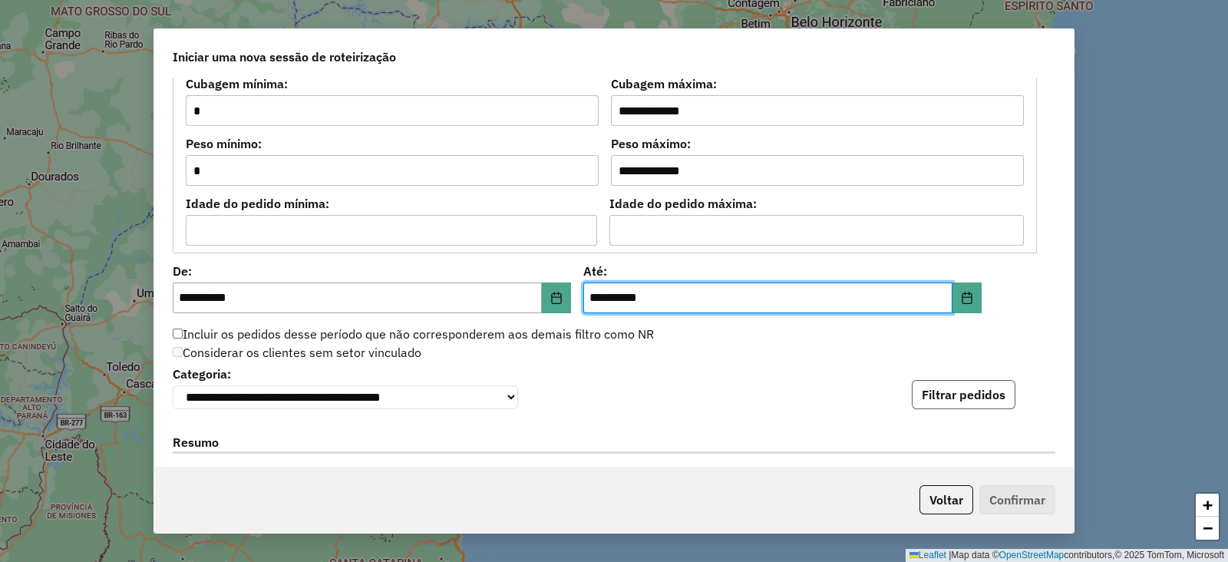
click at [952, 391] on button "Filtrar pedidos" at bounding box center [964, 394] width 104 height 29
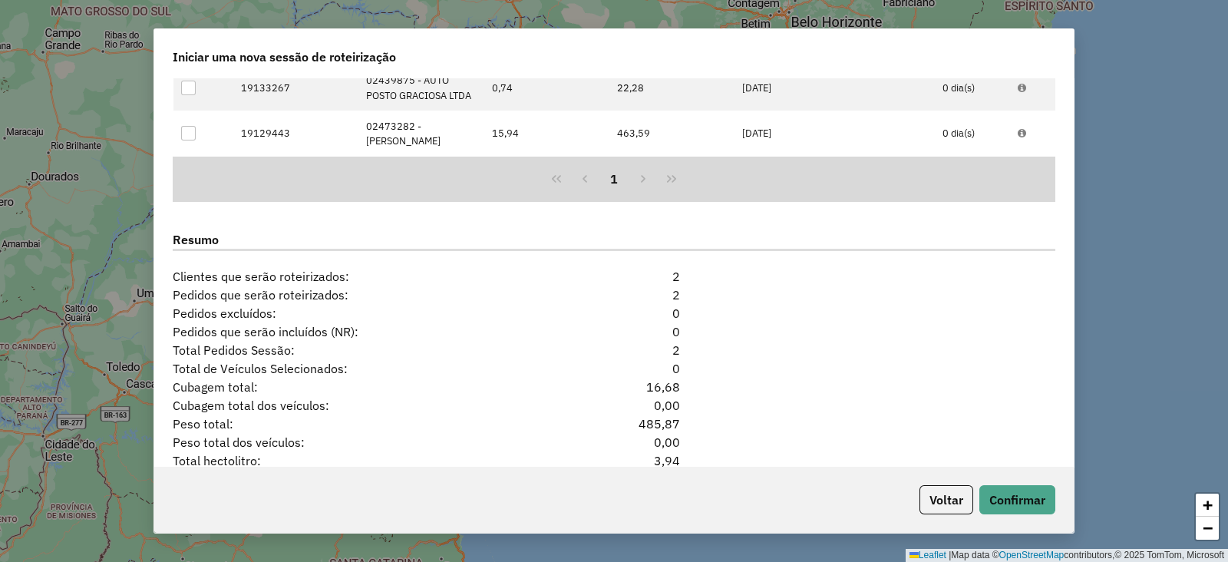
scroll to position [1879, 0]
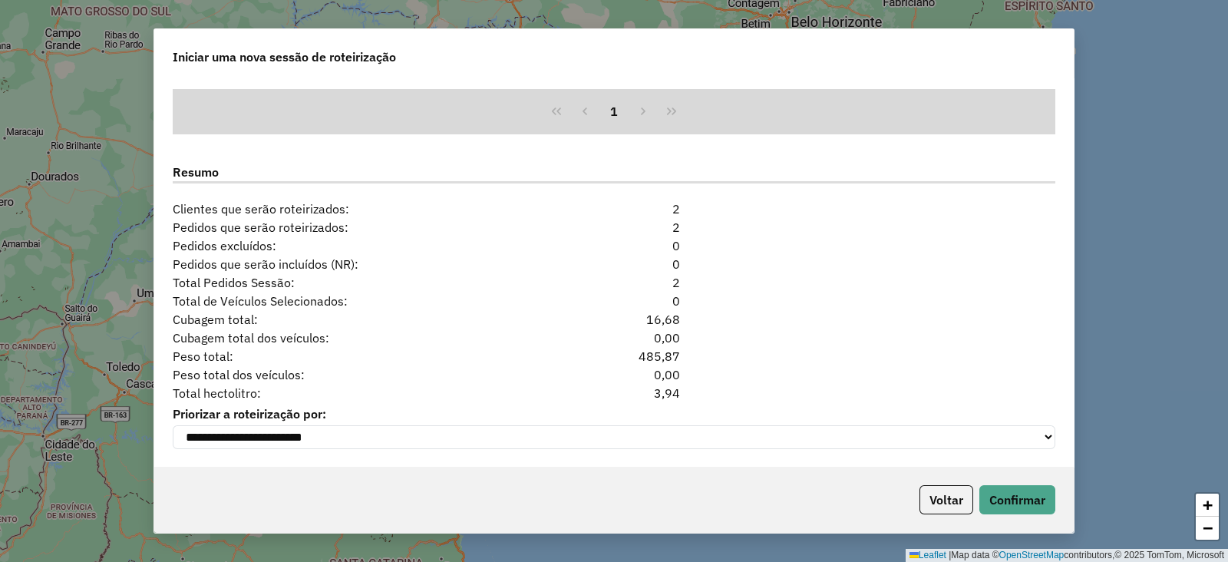
drag, startPoint x: 651, startPoint y: 393, endPoint x: 698, endPoint y: 391, distance: 46.8
click at [698, 391] on div "**********" at bounding box center [613, 272] width 919 height 389
click at [681, 384] on div "3,94" at bounding box center [614, 393] width 150 height 18
click at [671, 391] on div "3,94" at bounding box center [614, 393] width 150 height 18
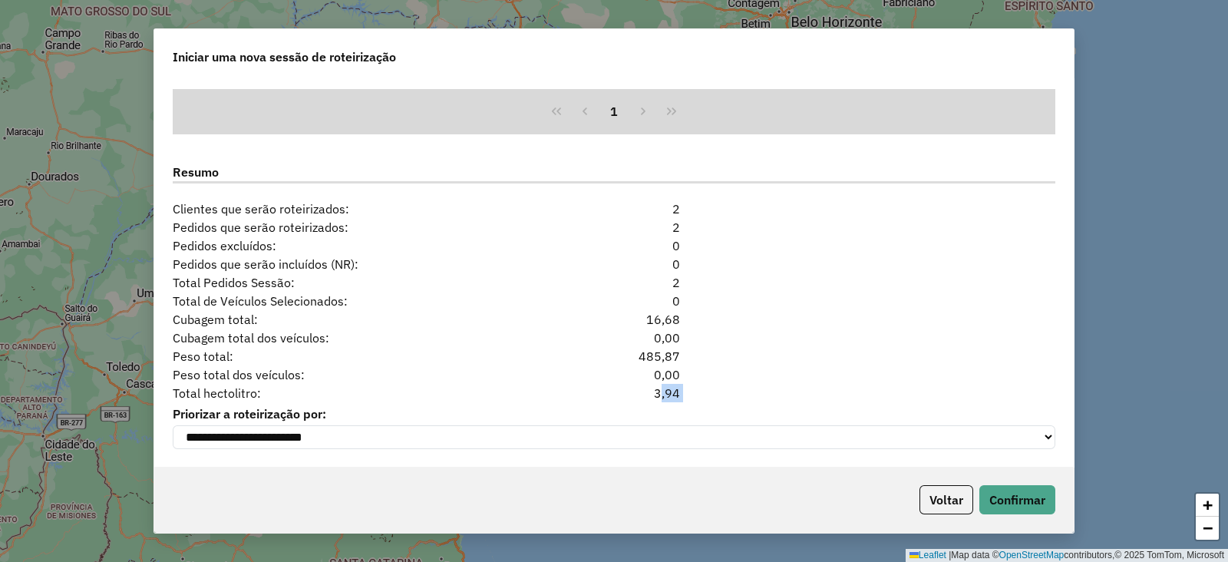
click at [671, 391] on div "3,94" at bounding box center [614, 393] width 150 height 18
copy div "3,94"
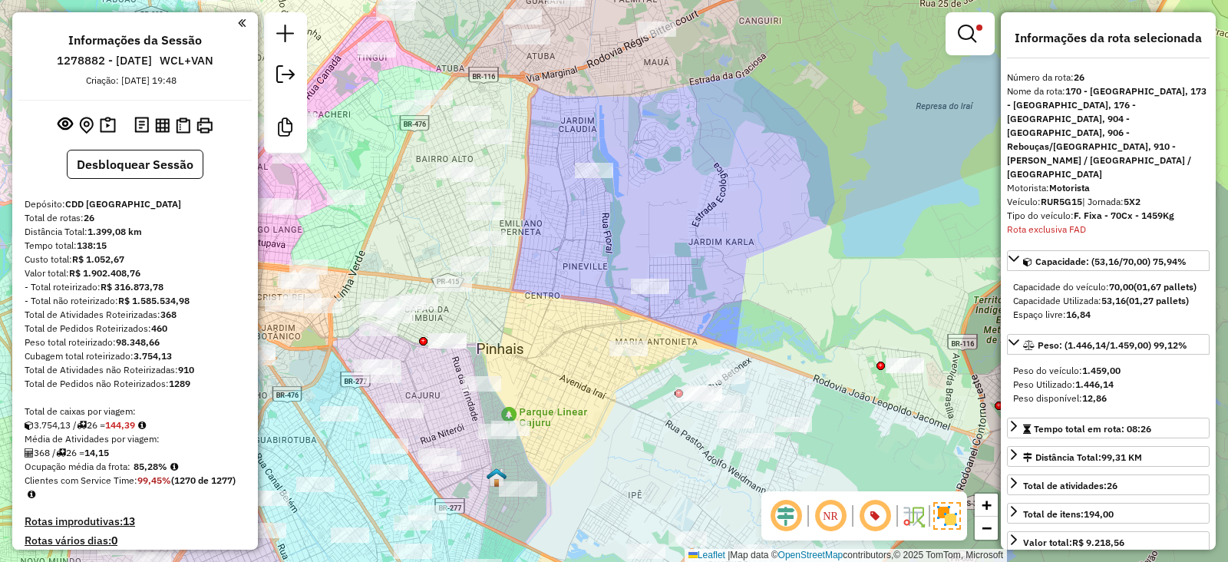
select select "*********"
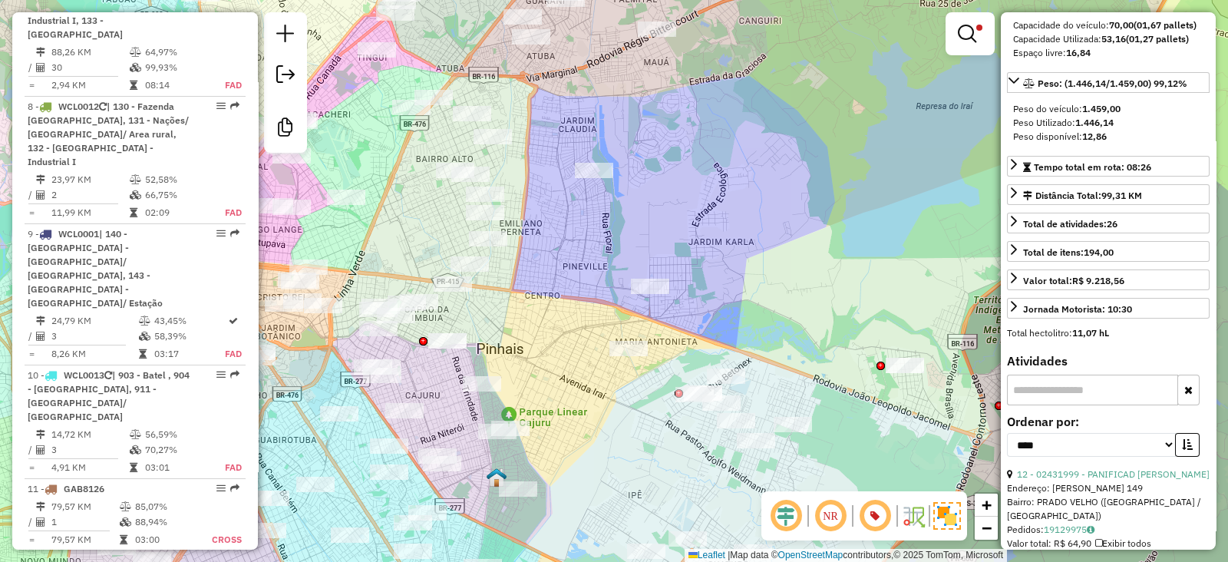
scroll to position [1662, 0]
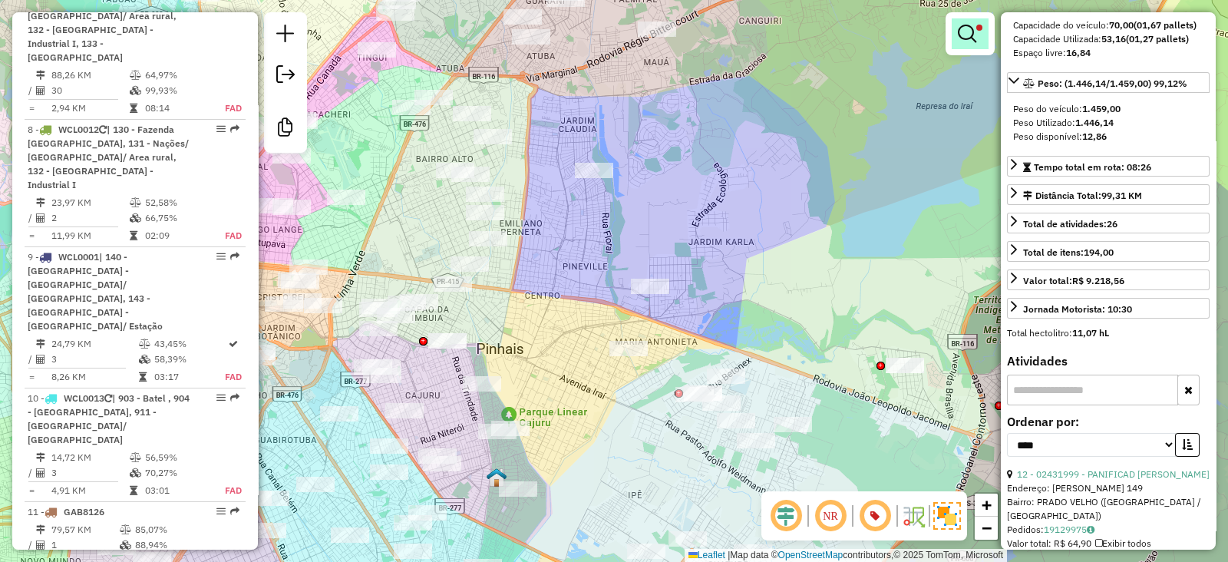
click at [972, 30] on em at bounding box center [967, 34] width 18 height 18
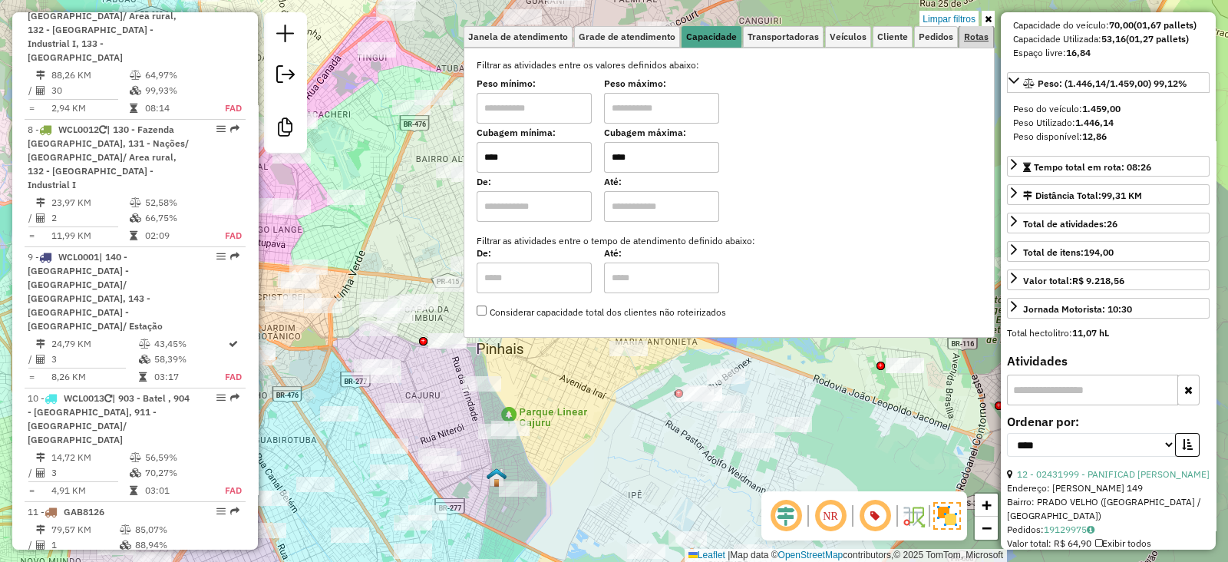
click at [971, 34] on span "Rotas" at bounding box center [976, 36] width 25 height 9
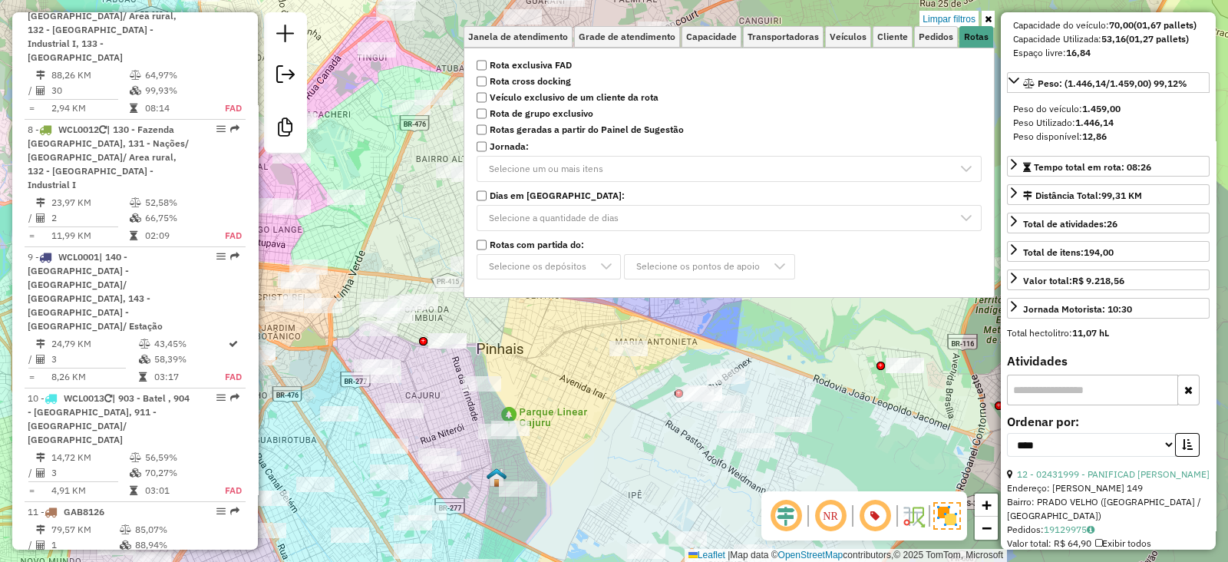
click at [543, 84] on strong "Rota cross docking" at bounding box center [530, 81] width 81 height 14
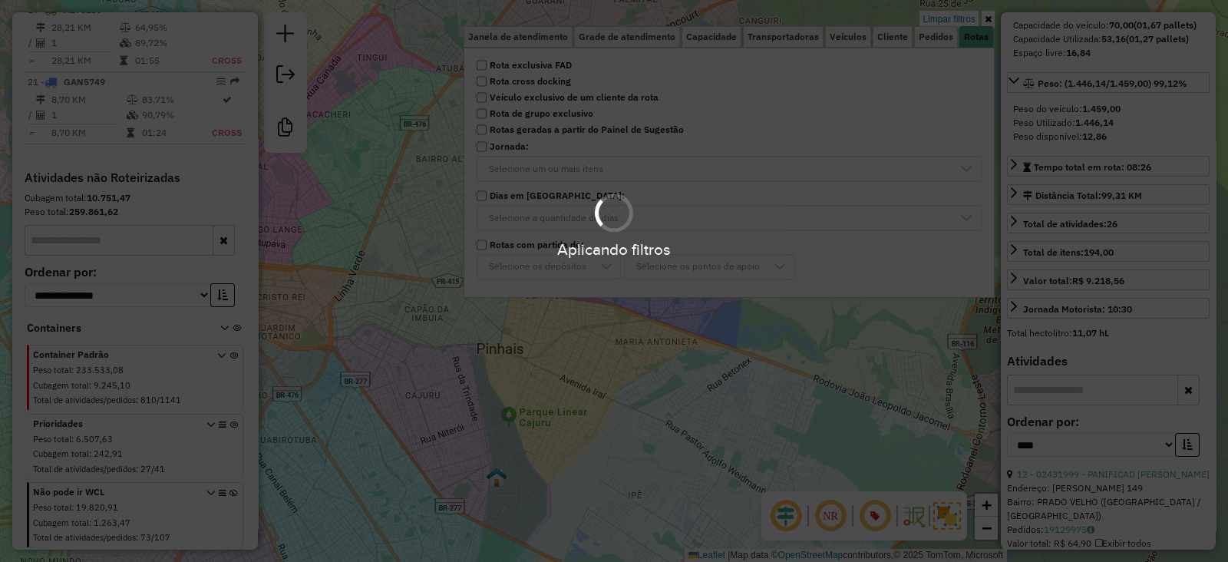
scroll to position [500, 0]
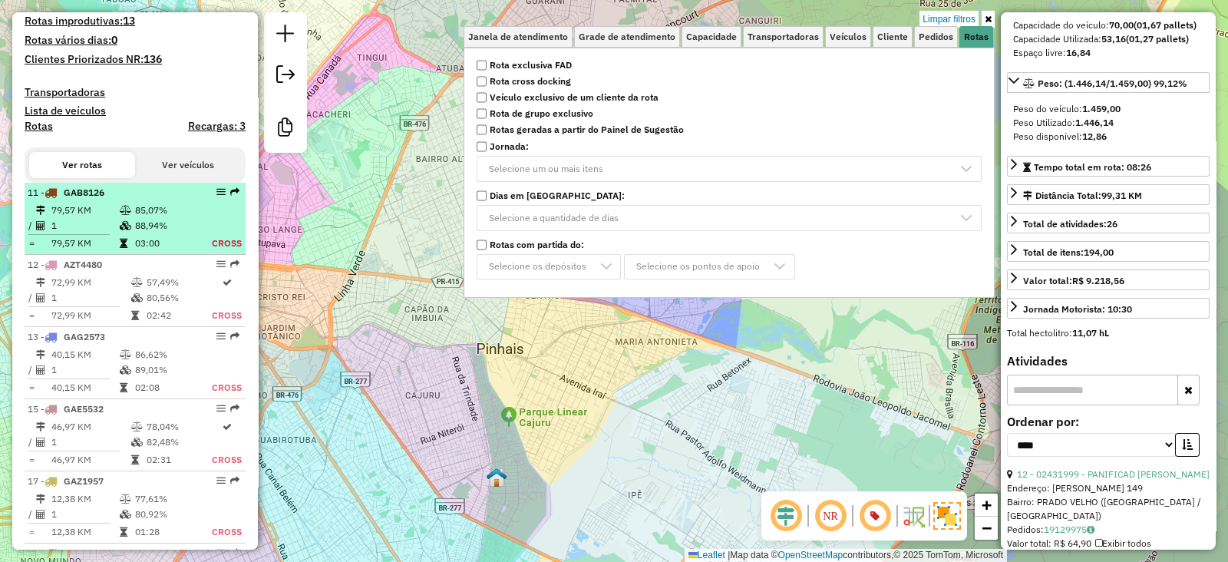
click at [68, 206] on td "79,57 KM" at bounding box center [85, 210] width 68 height 15
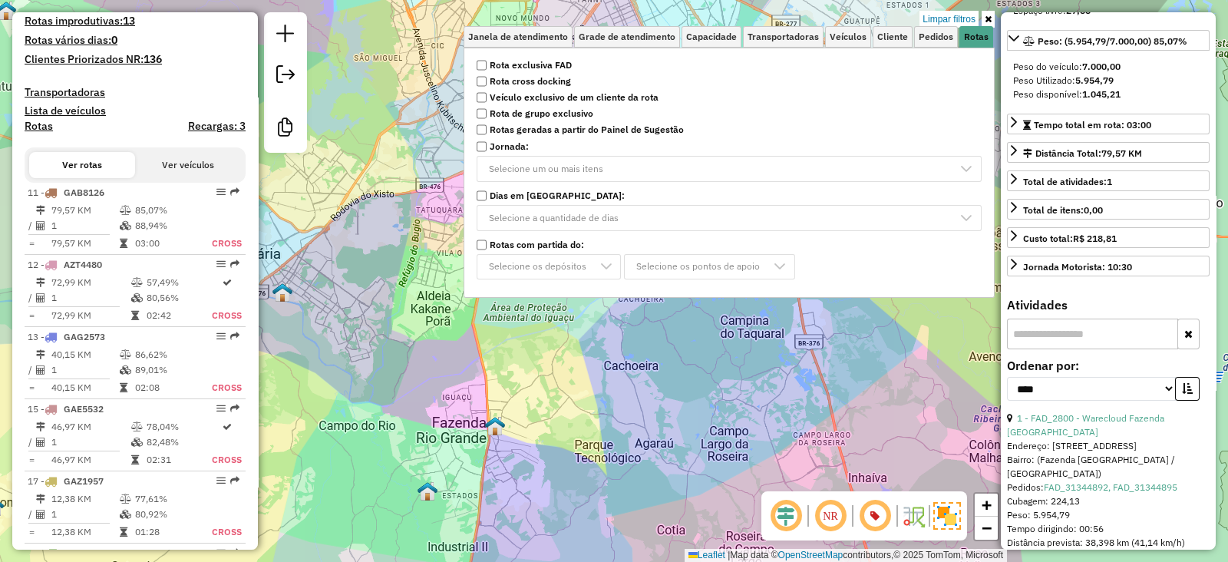
scroll to position [0, 0]
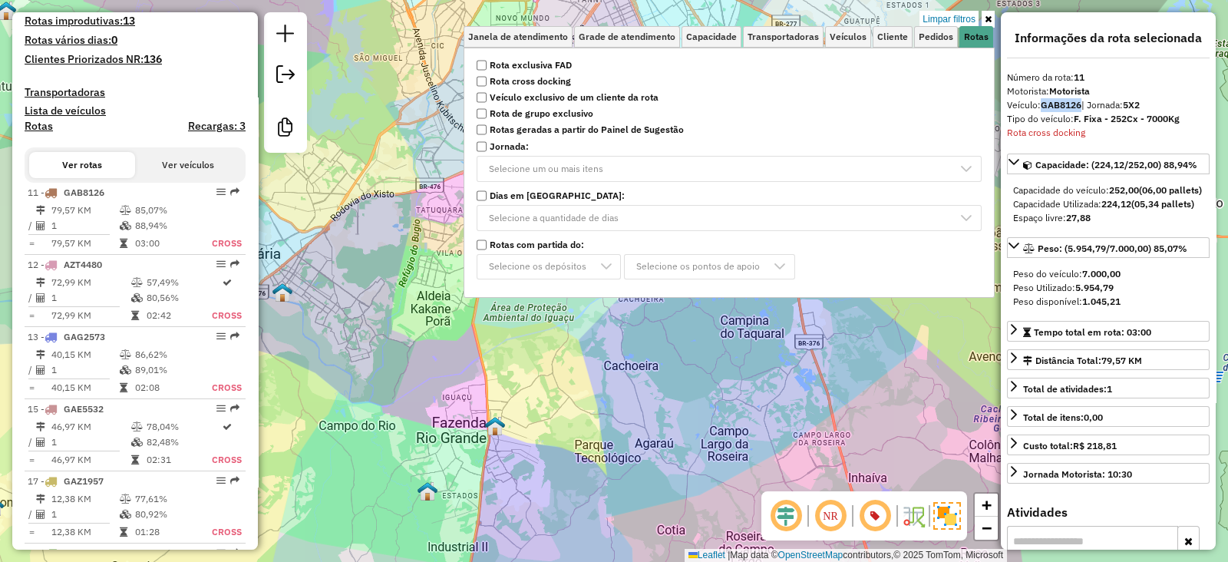
drag, startPoint x: 1042, startPoint y: 104, endPoint x: 1082, endPoint y: 106, distance: 40.0
click at [1082, 106] on div "Veículo: GAB8126 | Jornada: 5X2" at bounding box center [1108, 105] width 203 height 14
copy strong "GAB8126"
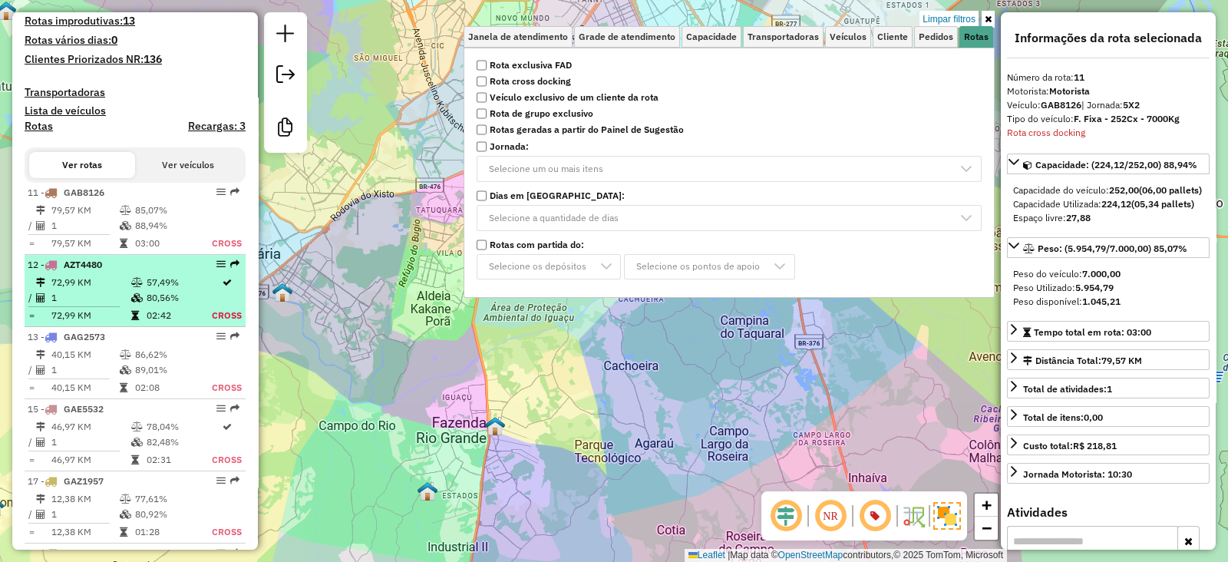
click at [151, 290] on td "80,56%" at bounding box center [178, 297] width 65 height 15
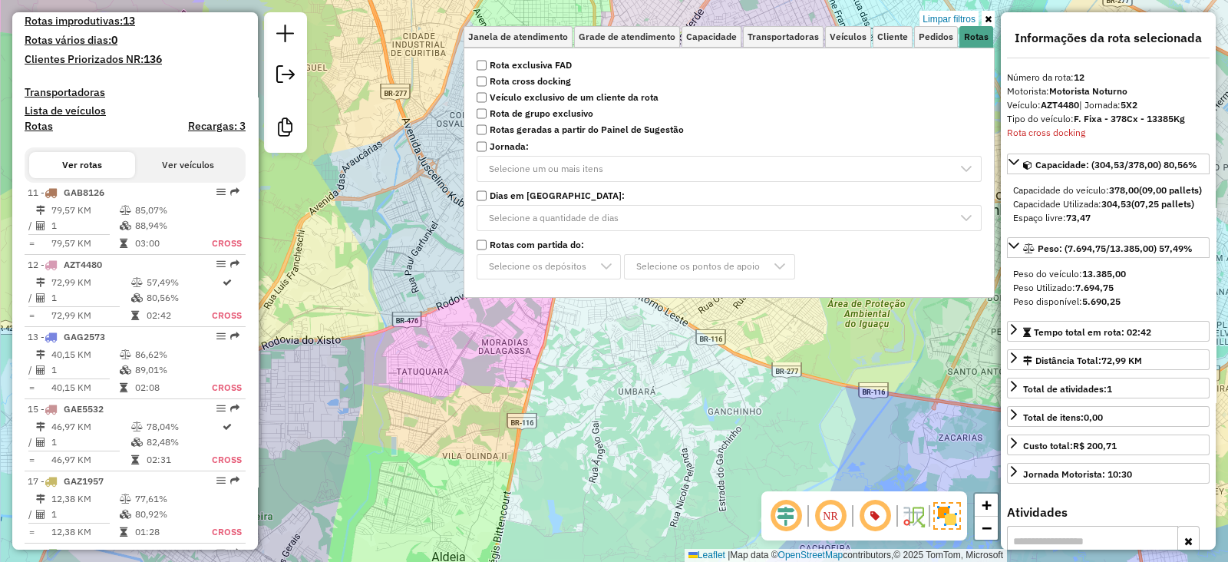
drag, startPoint x: 1040, startPoint y: 109, endPoint x: 1083, endPoint y: 109, distance: 43.7
click at [1083, 109] on div "Veículo: AZT4480 | Jornada: 5X2" at bounding box center [1108, 105] width 203 height 14
click at [1077, 112] on div "Tipo do veículo: F. Fixa - 378Cx - 13385Kg" at bounding box center [1108, 119] width 203 height 14
click at [1047, 105] on strong "AZT4480" at bounding box center [1060, 105] width 38 height 12
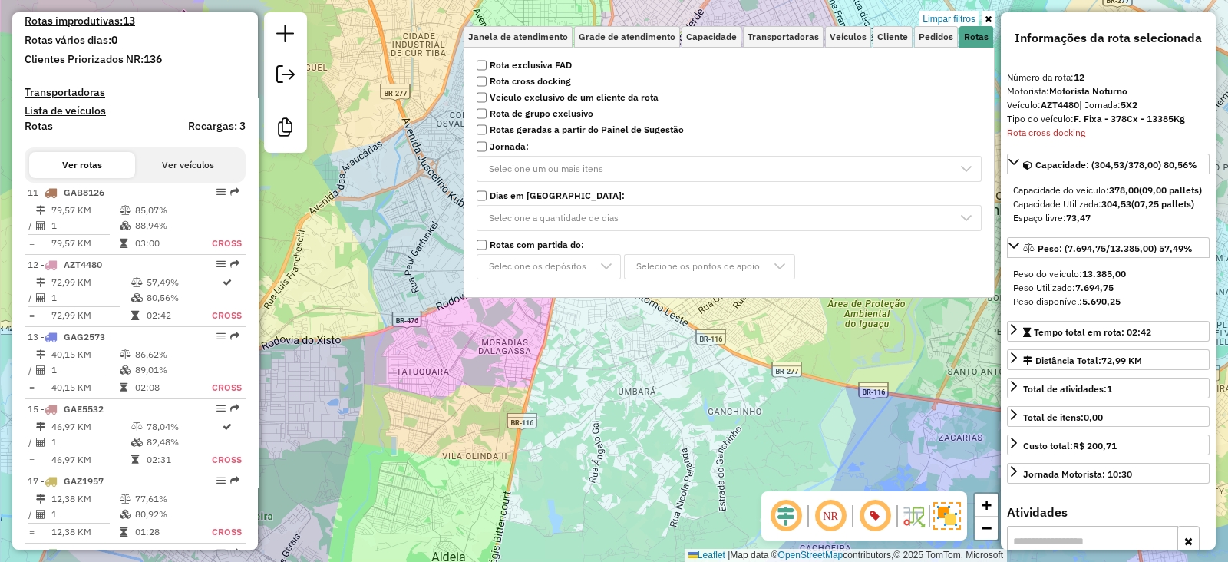
drag, startPoint x: 1040, startPoint y: 108, endPoint x: 1081, endPoint y: 108, distance: 41.4
click at [1081, 108] on div "Veículo: AZT4480 | Jornada: 5X2" at bounding box center [1108, 105] width 203 height 14
copy div "AZT4480"
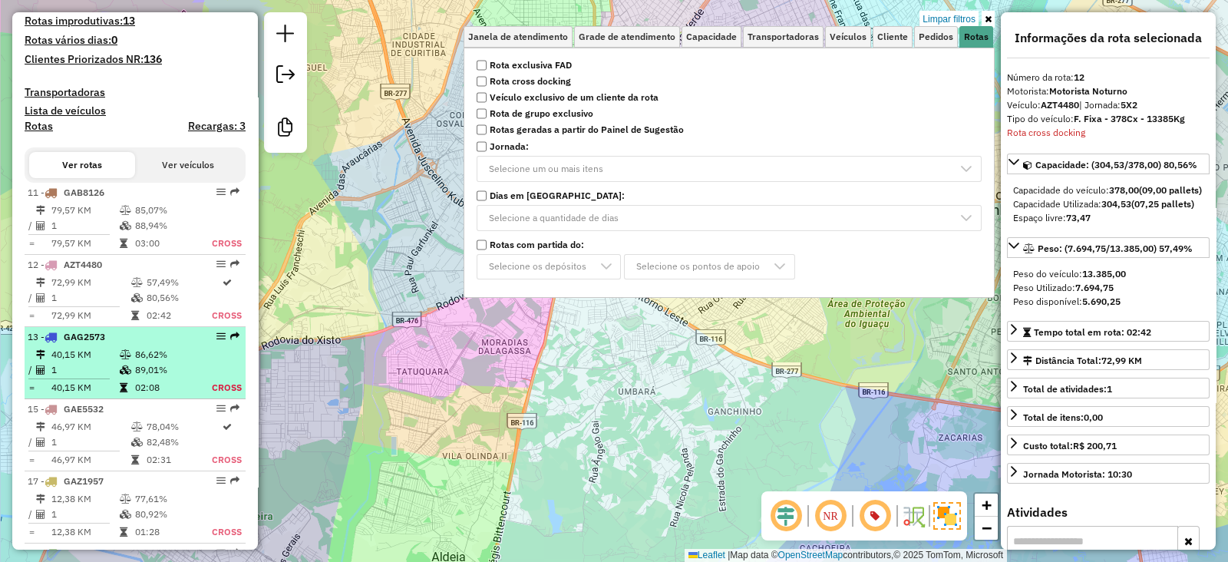
click at [119, 347] on td at bounding box center [126, 354] width 15 height 15
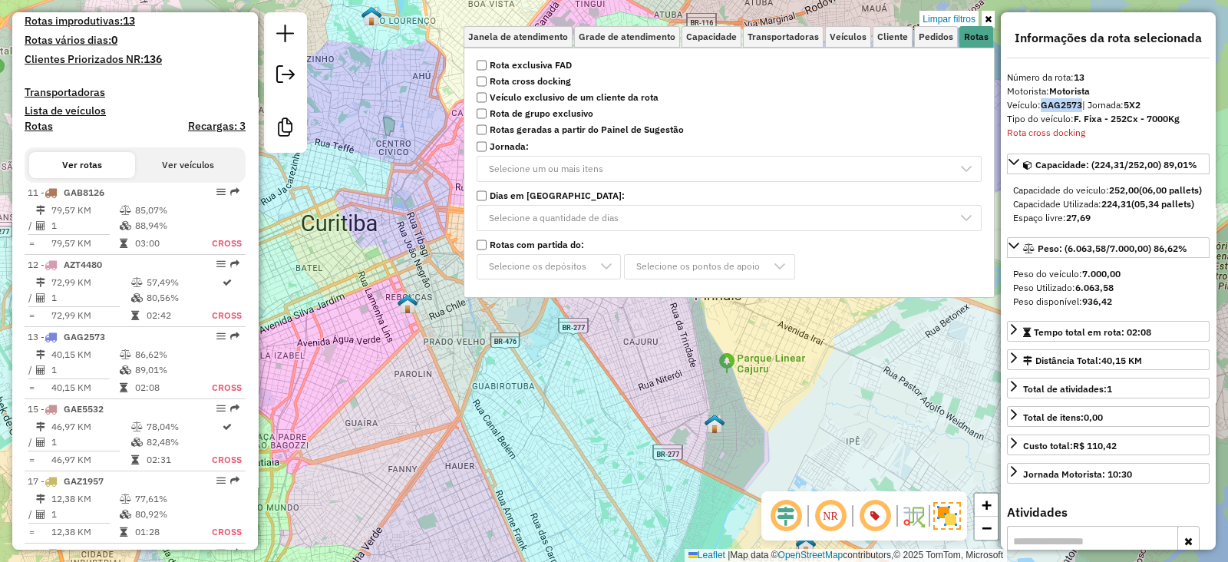
drag, startPoint x: 1042, startPoint y: 101, endPoint x: 1082, endPoint y: 106, distance: 40.3
click at [1082, 106] on strong "GAG2573" at bounding box center [1061, 105] width 41 height 12
copy strong "GAG2573"
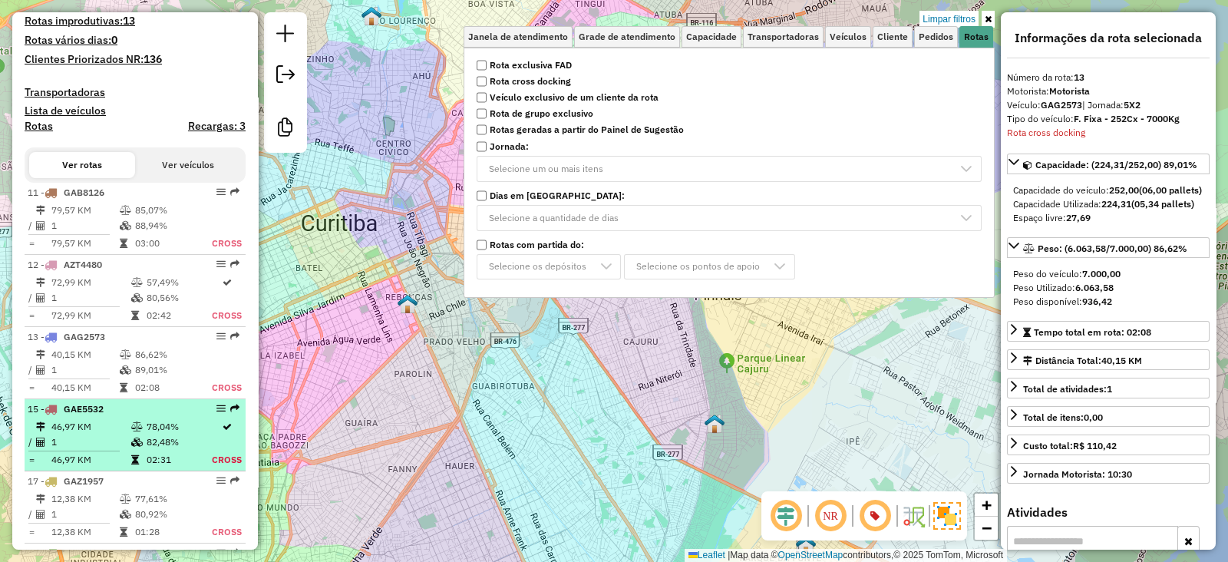
click at [137, 419] on td at bounding box center [137, 426] width 15 height 15
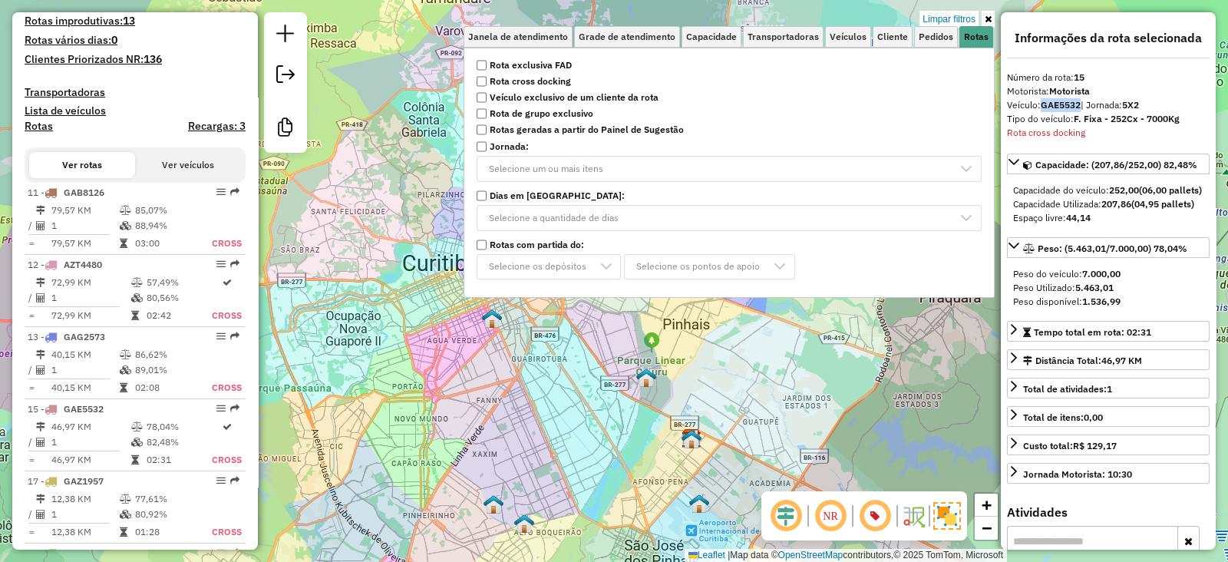
drag, startPoint x: 1044, startPoint y: 107, endPoint x: 1080, endPoint y: 107, distance: 36.8
click at [1080, 107] on strong "GAE5532" at bounding box center [1061, 105] width 40 height 12
copy strong "GAE5532"
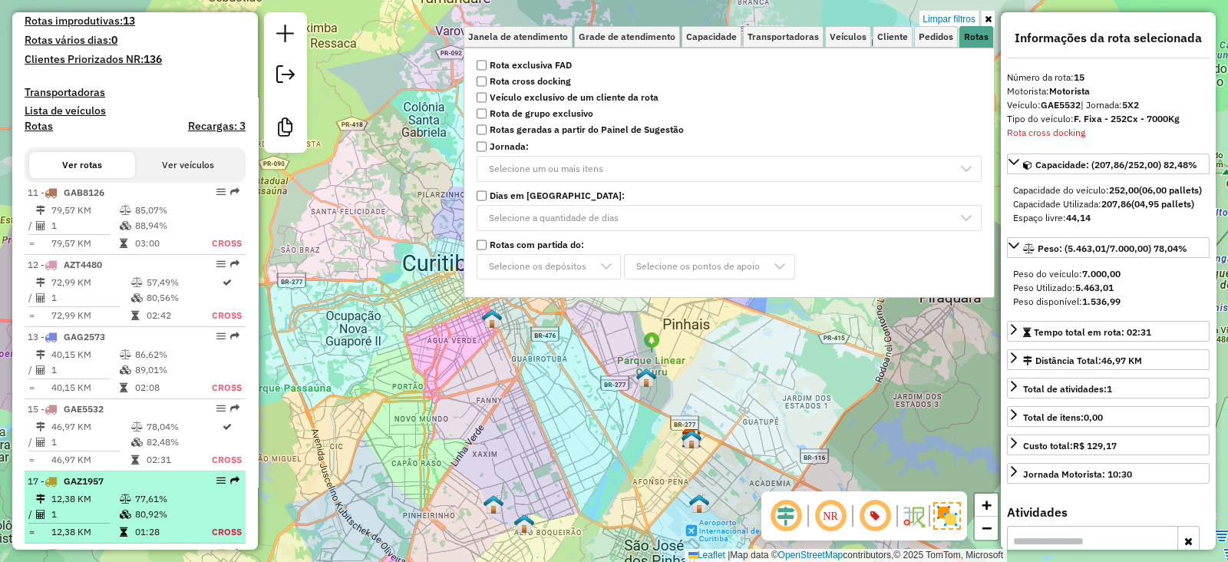
click at [153, 495] on td "77,61%" at bounding box center [162, 498] width 56 height 15
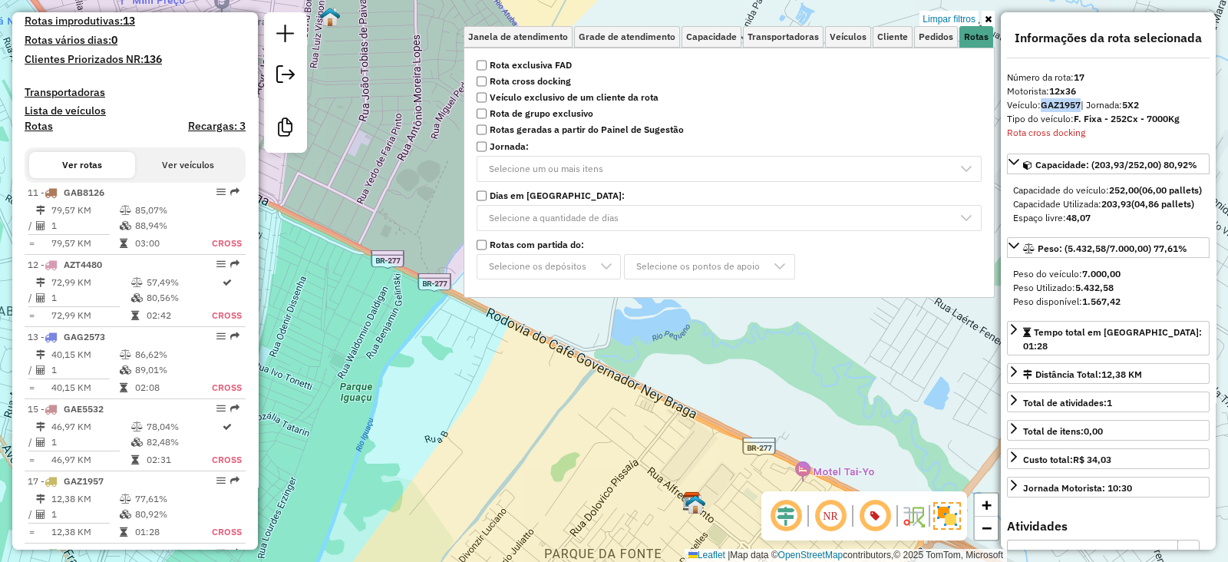
drag, startPoint x: 1042, startPoint y: 104, endPoint x: 1080, endPoint y: 105, distance: 38.4
click at [1080, 105] on strong "GAZ1957" at bounding box center [1061, 105] width 40 height 12
copy strong "GAZ1957"
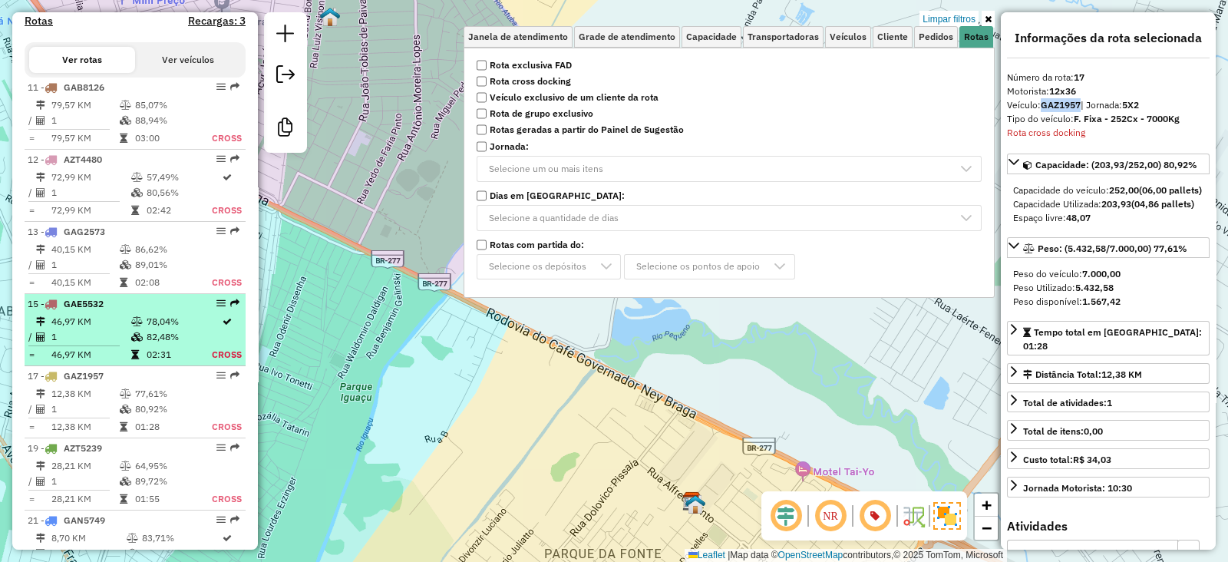
scroll to position [628, 0]
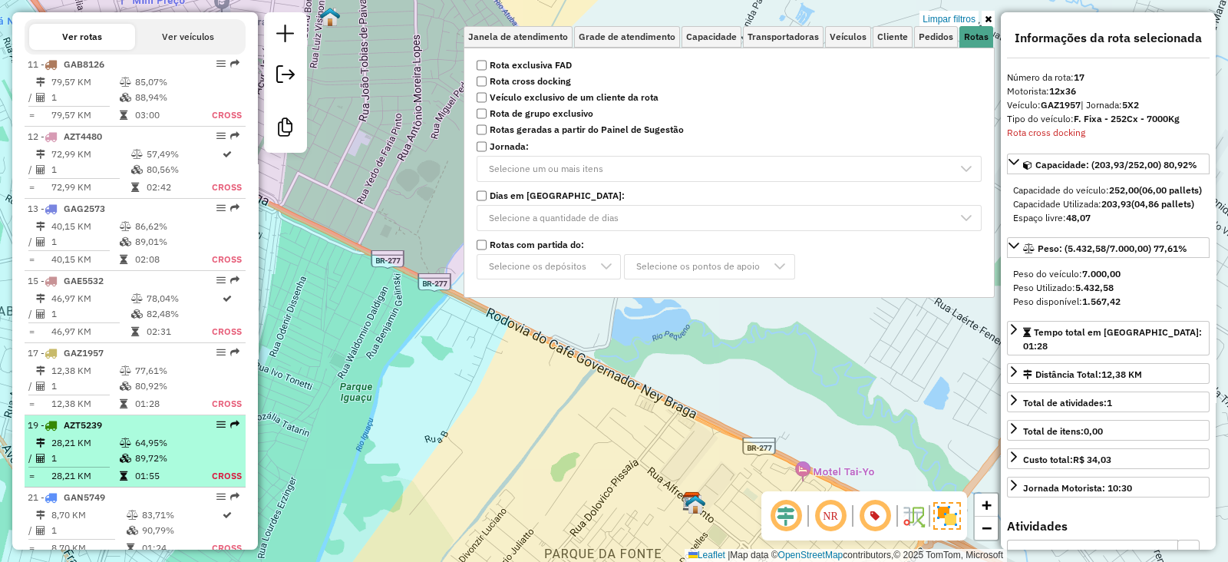
click at [84, 437] on td "28,21 KM" at bounding box center [85, 442] width 68 height 15
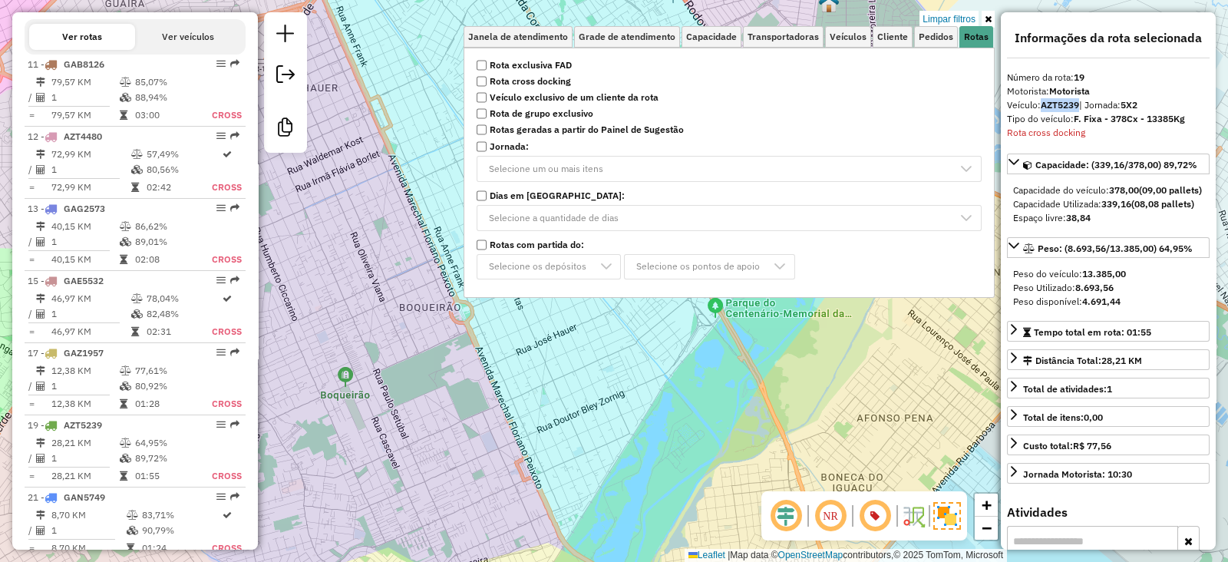
drag, startPoint x: 1041, startPoint y: 105, endPoint x: 1081, endPoint y: 109, distance: 40.1
click at [1081, 109] on div "Veículo: AZT5239 | Jornada: 5X2" at bounding box center [1108, 105] width 203 height 14
copy strong "AZT5239"
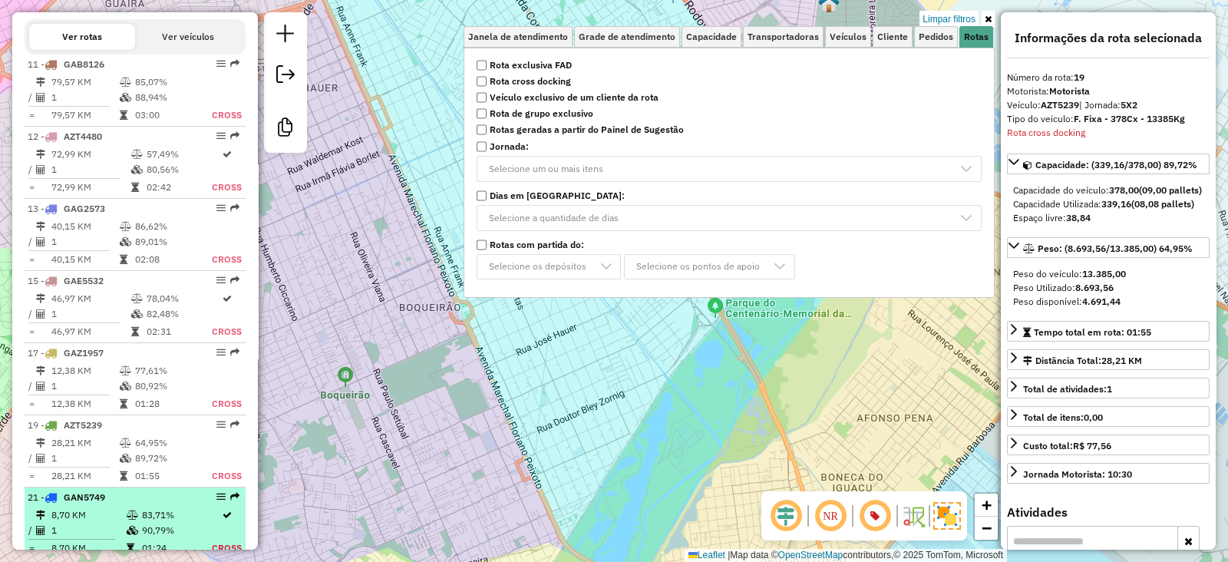
click at [102, 513] on td "8,70 KM" at bounding box center [88, 514] width 75 height 15
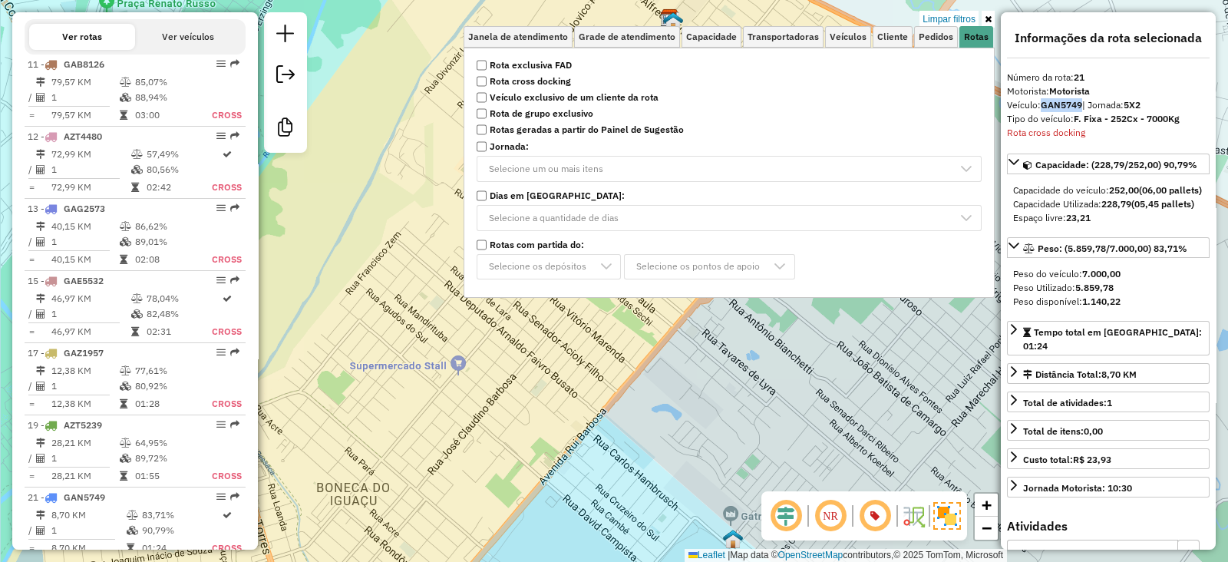
drag, startPoint x: 1044, startPoint y: 105, endPoint x: 1082, endPoint y: 106, distance: 38.4
click at [1082, 106] on strong "GAN5749" at bounding box center [1061, 105] width 41 height 12
copy strong "GAN5749"
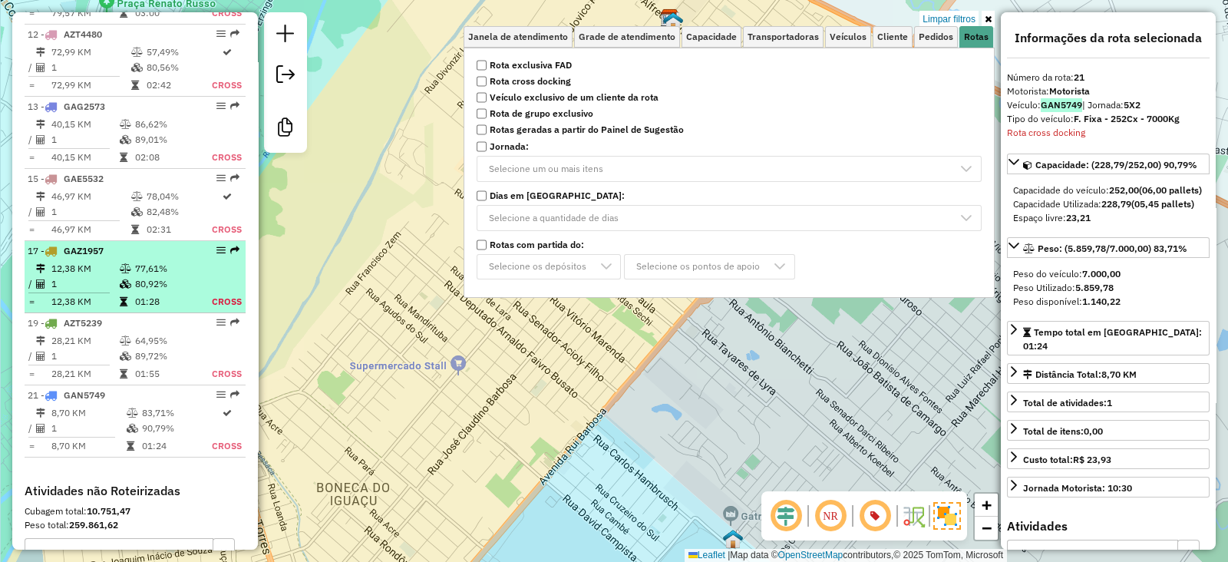
scroll to position [756, 0]
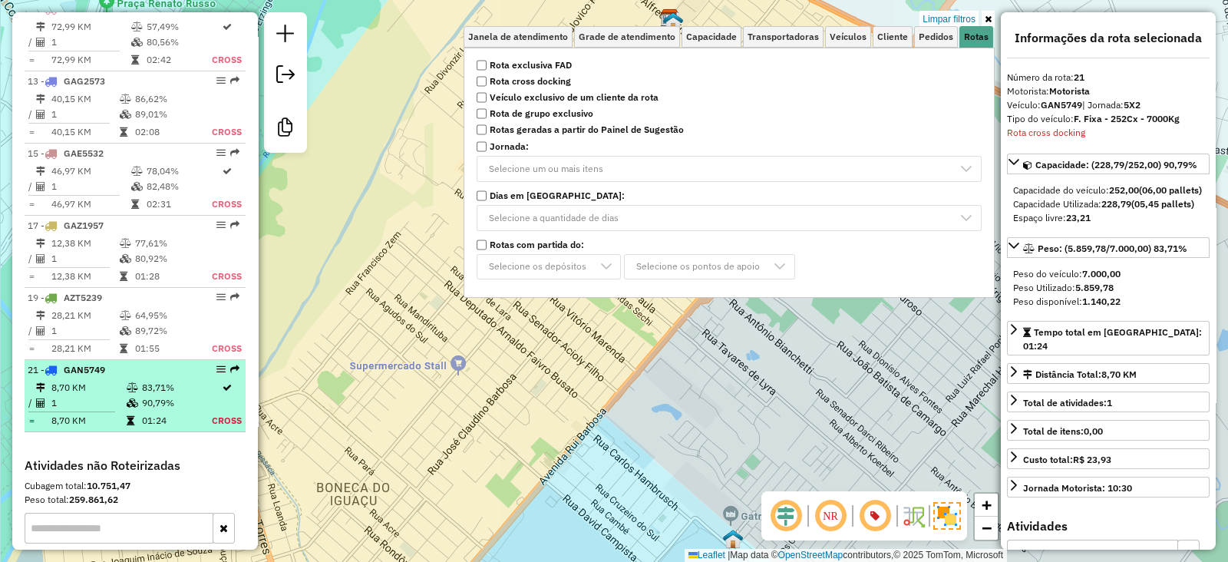
click at [97, 388] on td "8,70 KM" at bounding box center [88, 387] width 75 height 15
